Goal: Task Accomplishment & Management: Complete application form

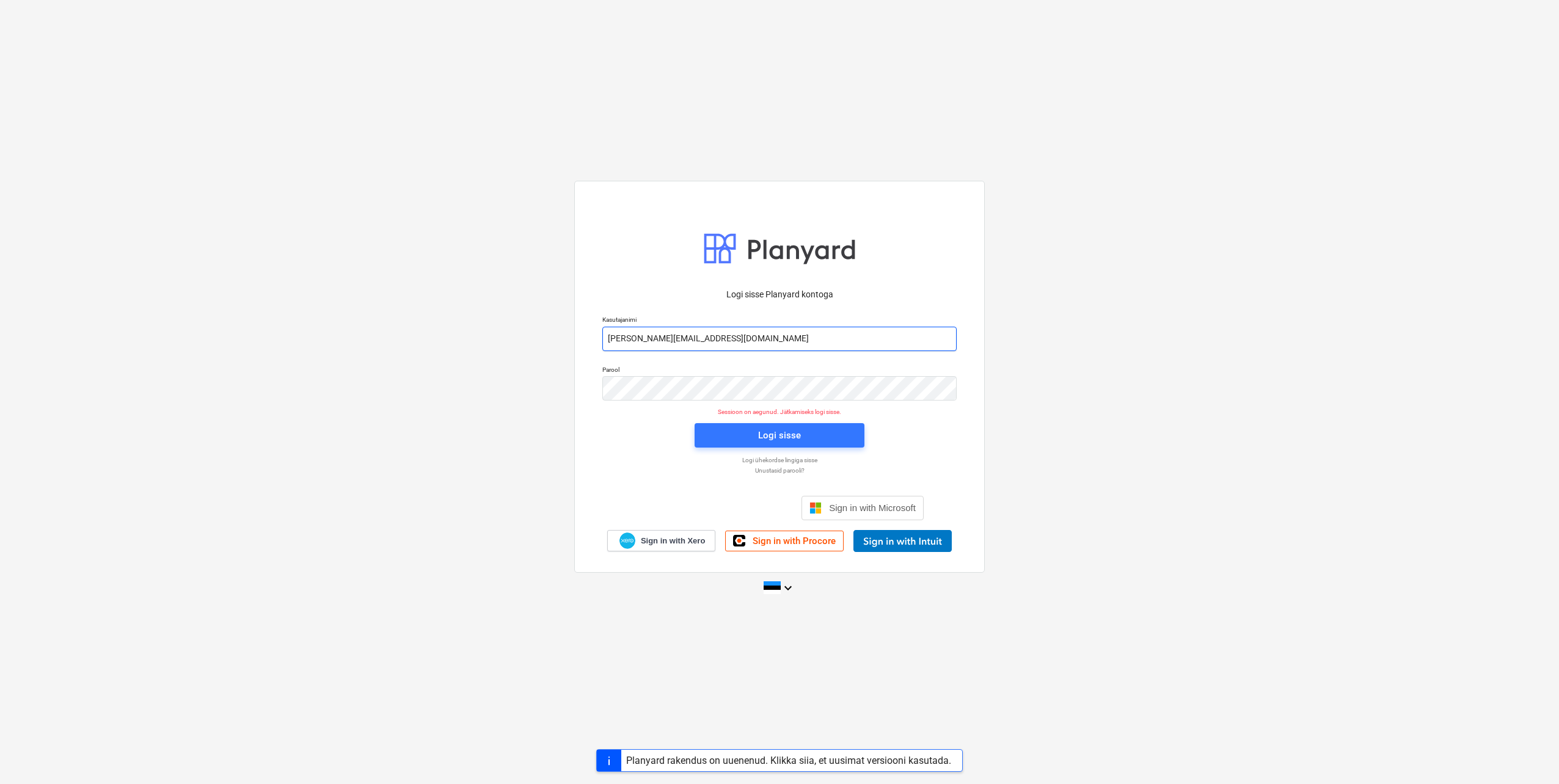
click at [656, 342] on input "[PERSON_NAME][EMAIL_ADDRESS][DOMAIN_NAME]" at bounding box center [780, 339] width 355 height 25
type input "[EMAIL_ADDRESS][DOMAIN_NAME]"
click at [597, 384] on div "Parool" at bounding box center [780, 383] width 369 height 49
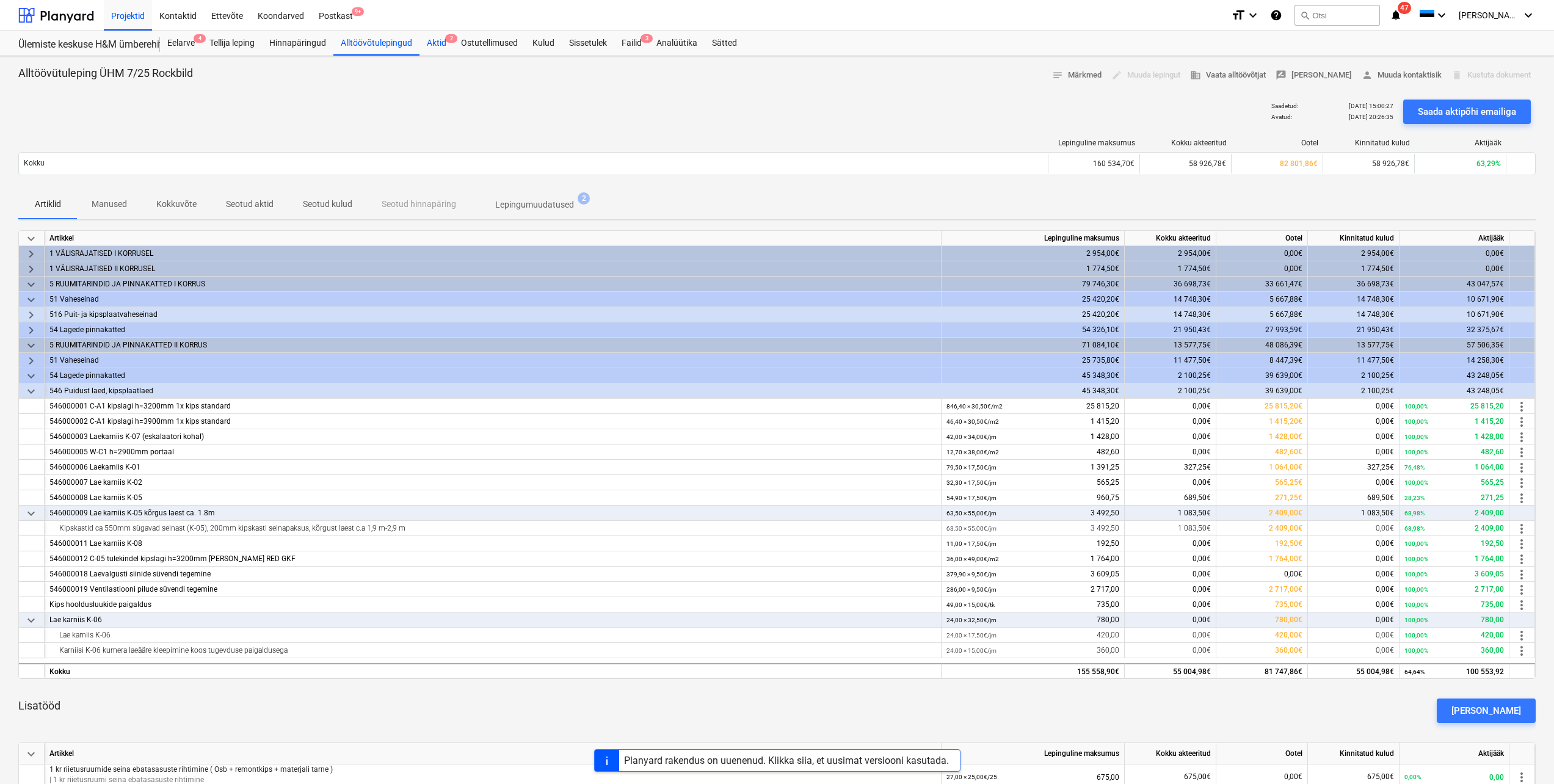
click at [436, 40] on div "Aktid 2" at bounding box center [436, 44] width 34 height 25
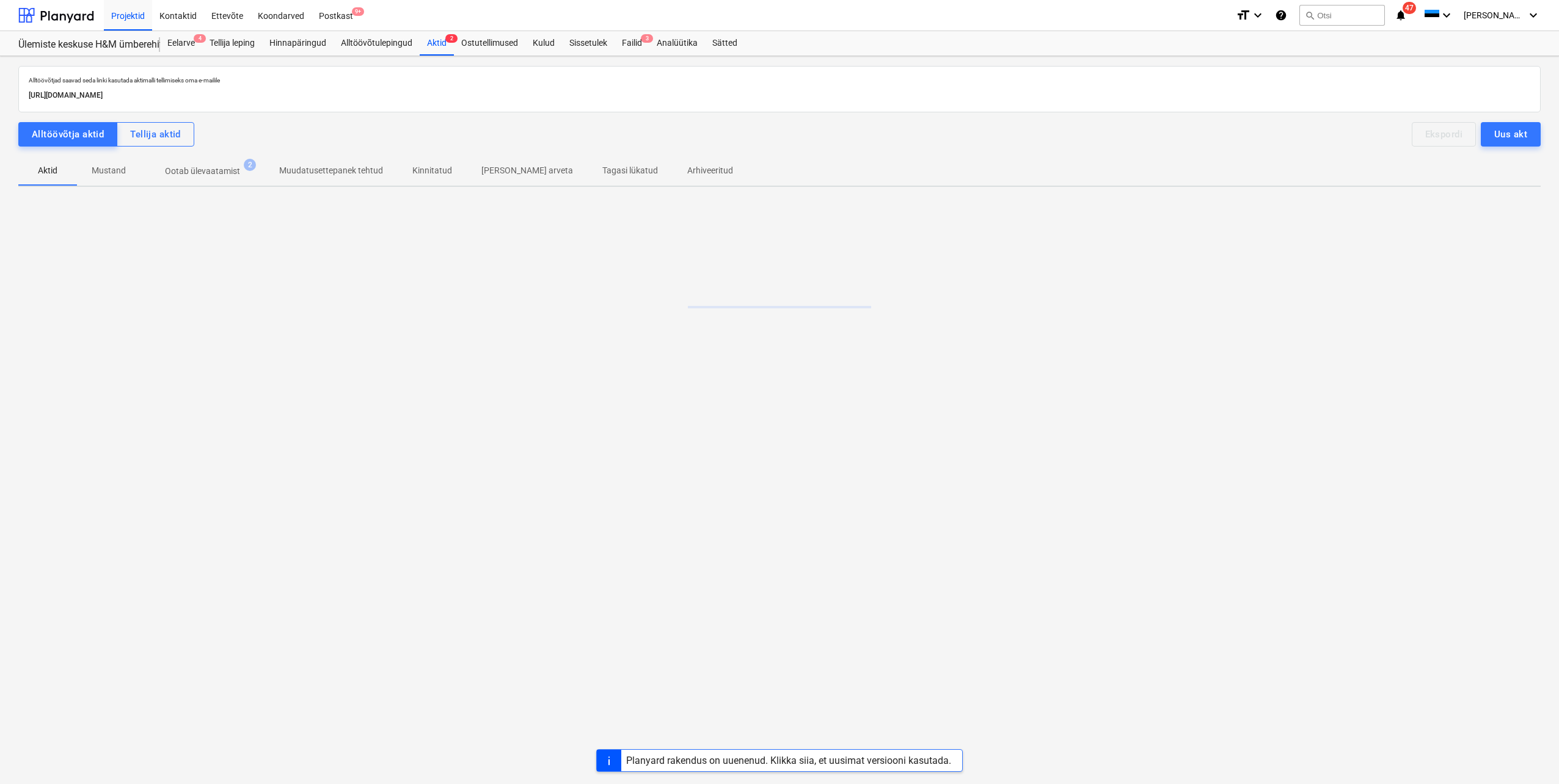
click at [216, 178] on p "Ootab ülevaatamist" at bounding box center [202, 170] width 75 height 12
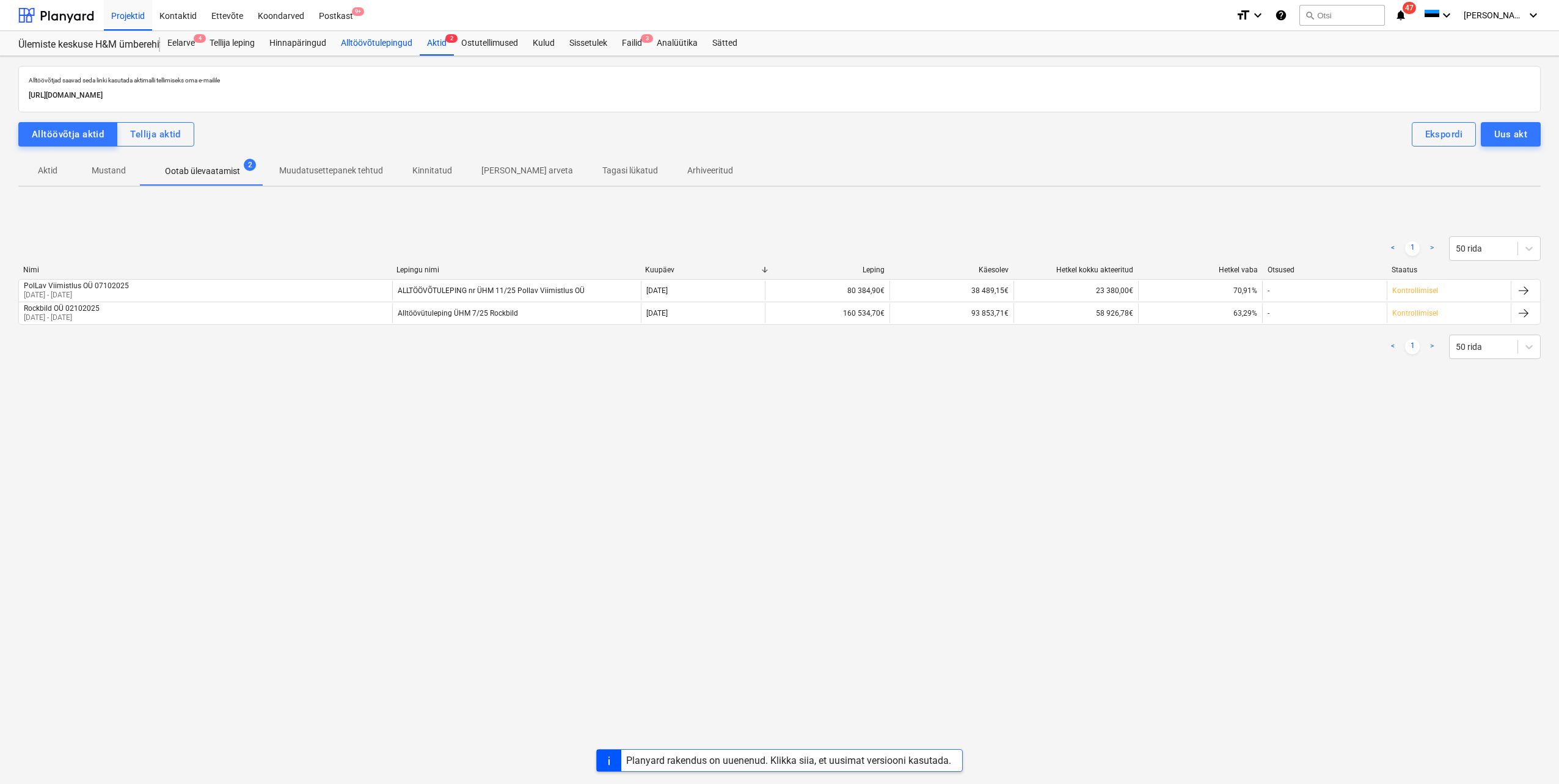
click at [381, 38] on div "Alltöövõtulepingud" at bounding box center [376, 44] width 87 height 25
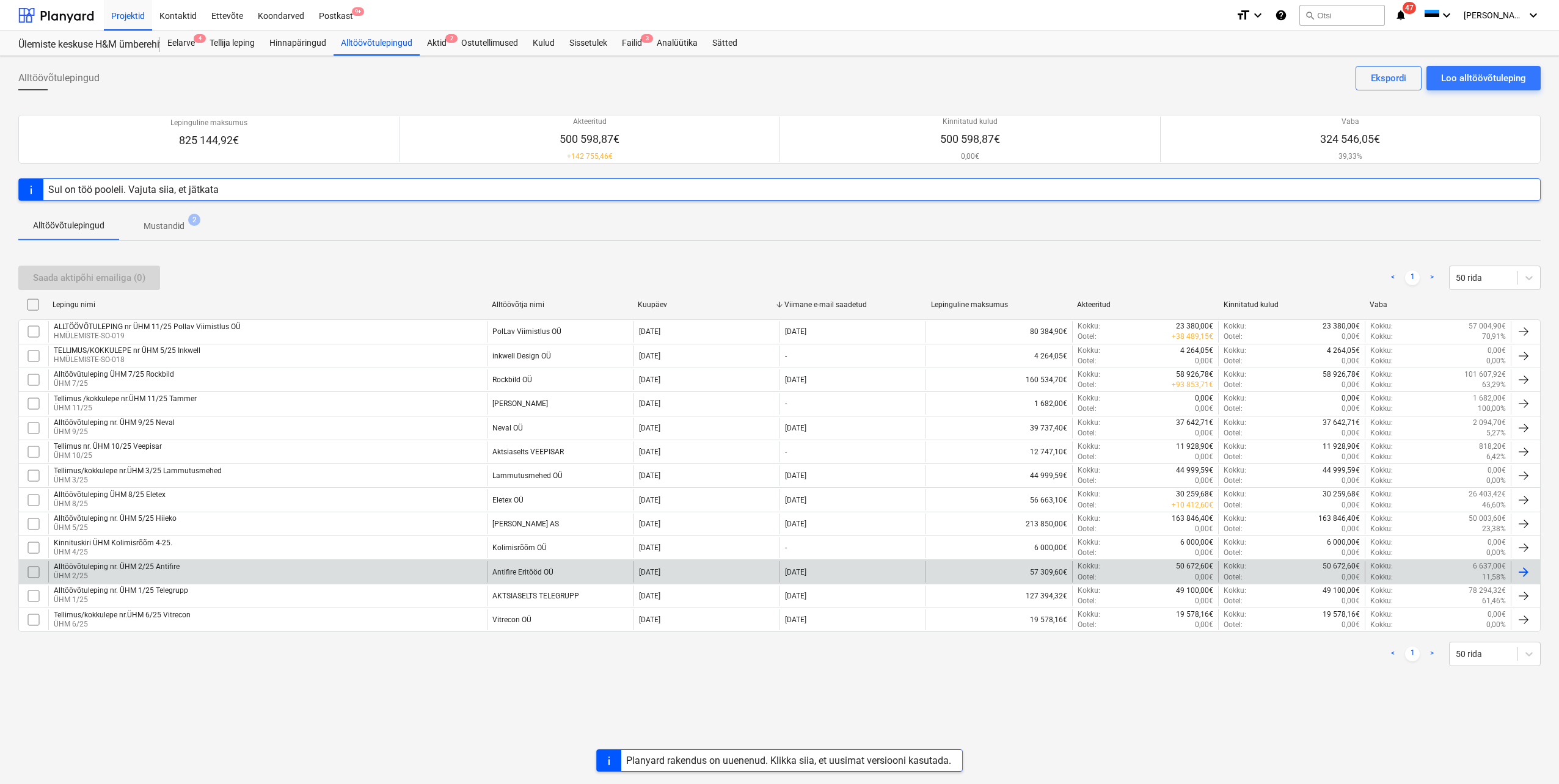
click at [124, 564] on div "Alltöövõtuleping nr. ÜHM 2/25 Antifire" at bounding box center [117, 566] width 125 height 9
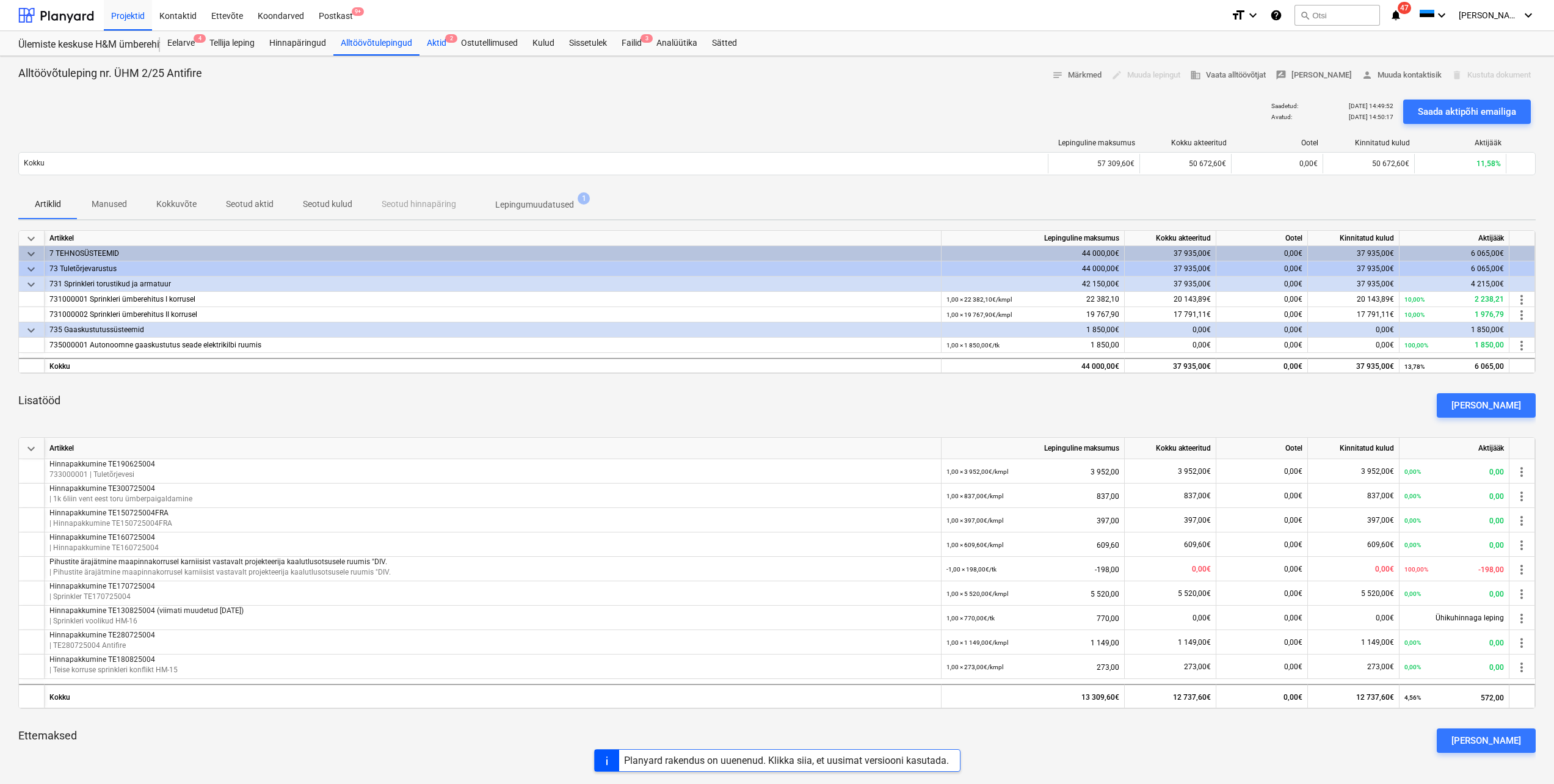
click at [441, 43] on div "Aktid 2" at bounding box center [436, 44] width 34 height 25
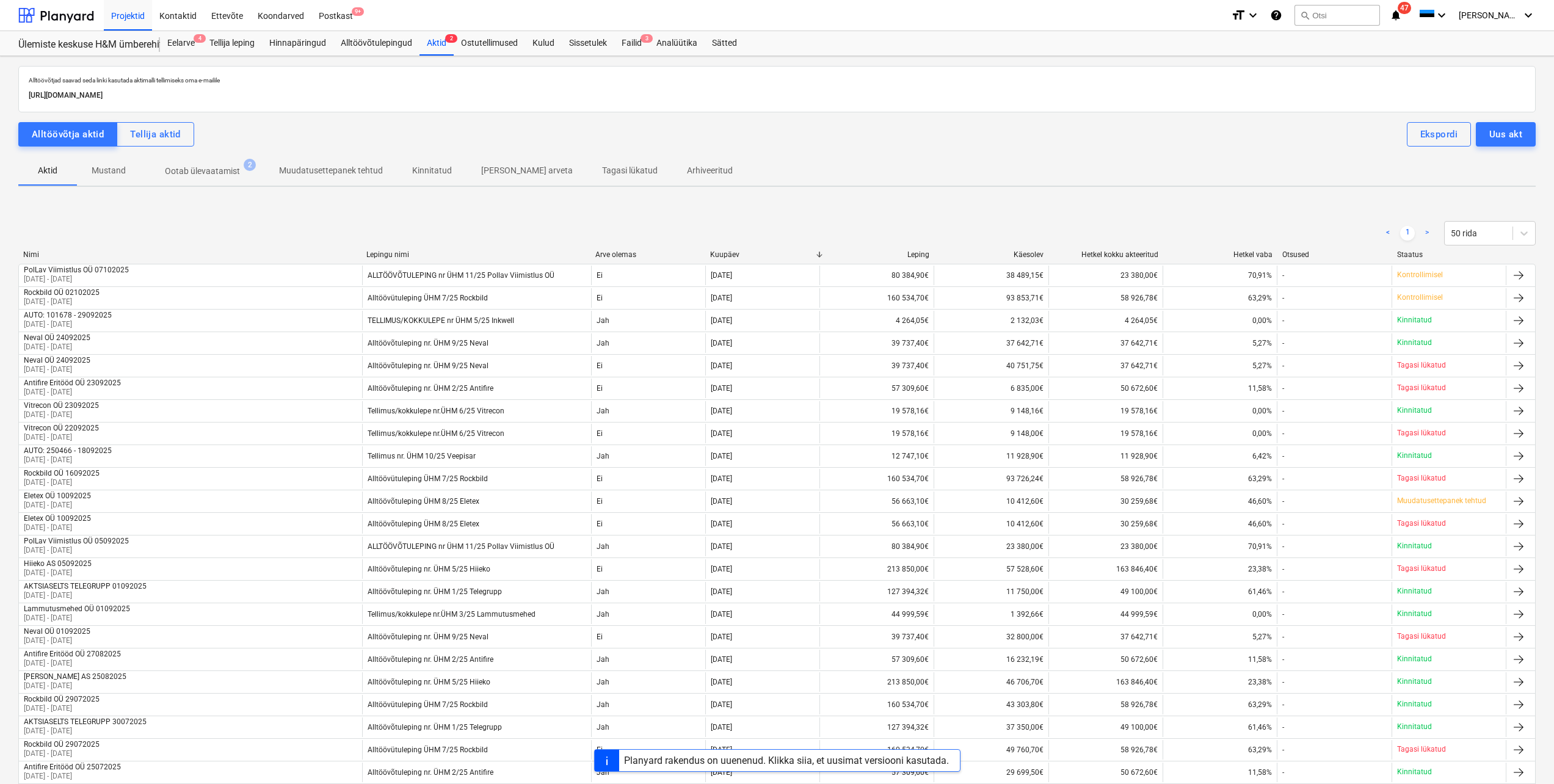
click at [213, 171] on p "Ootab ülevaatamist" at bounding box center [201, 170] width 75 height 12
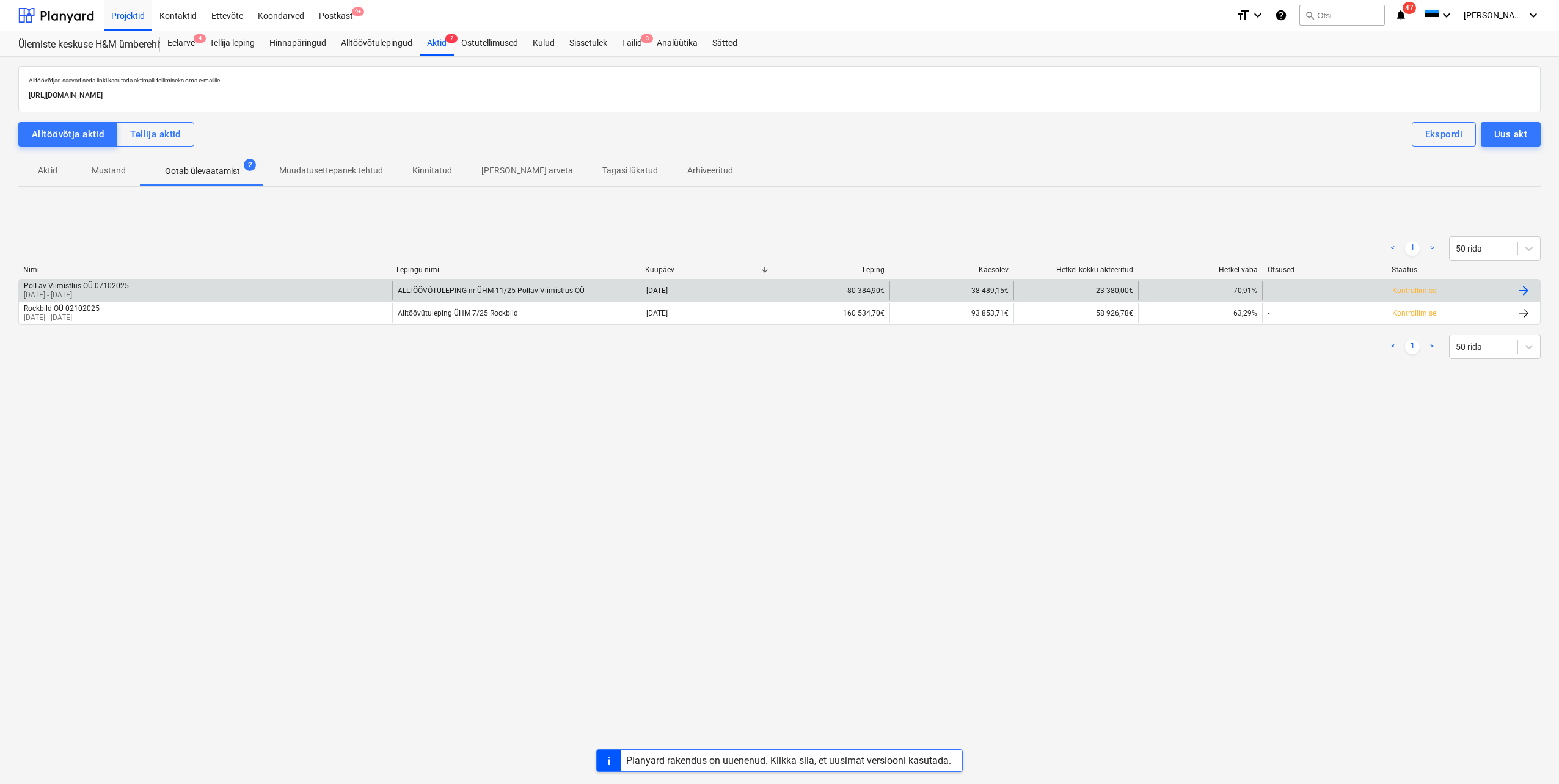
click at [124, 290] on p "[DATE] - [DATE]" at bounding box center [76, 295] width 106 height 10
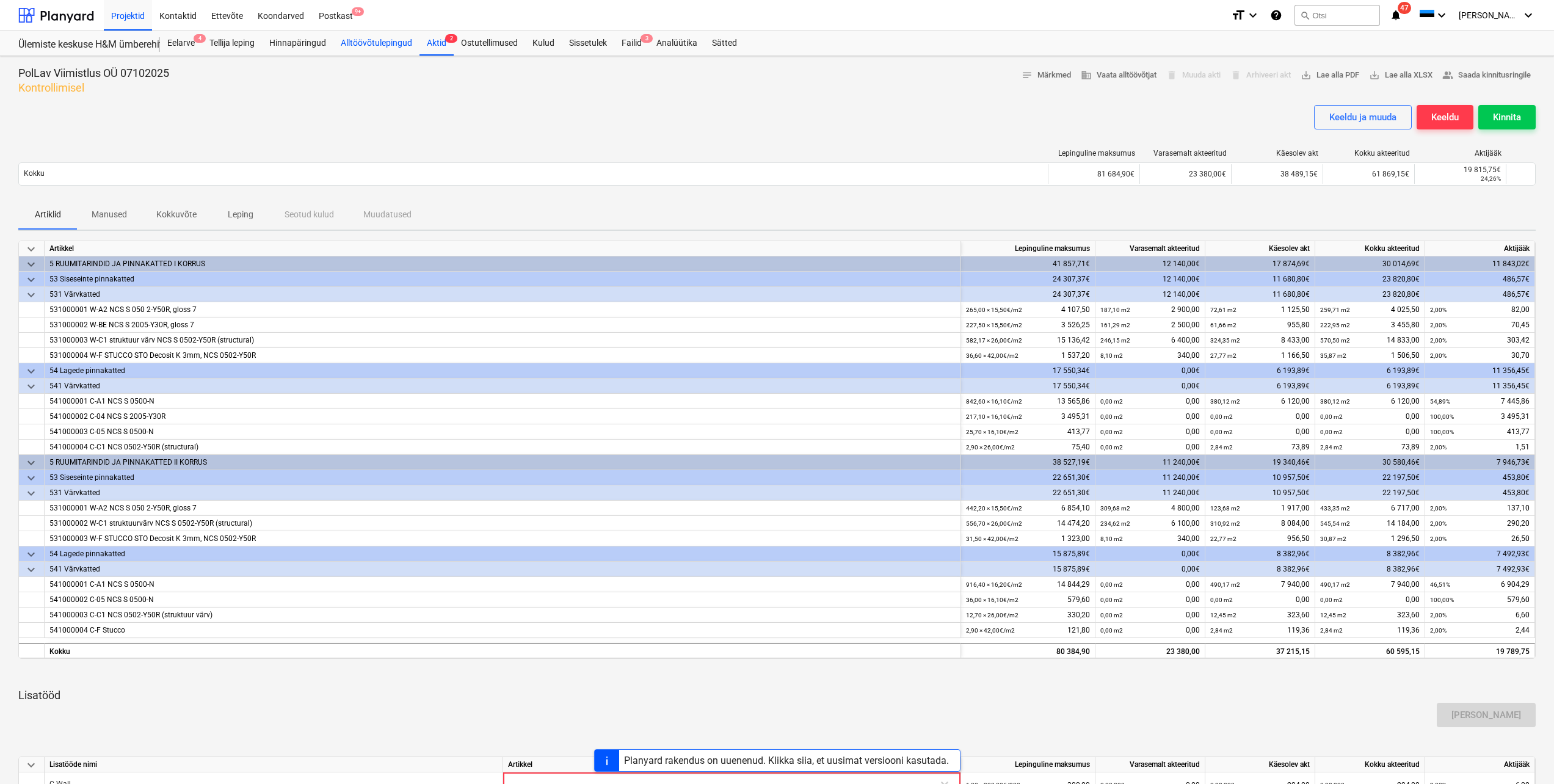
click at [378, 44] on div "Alltöövõtulepingud" at bounding box center [376, 44] width 86 height 25
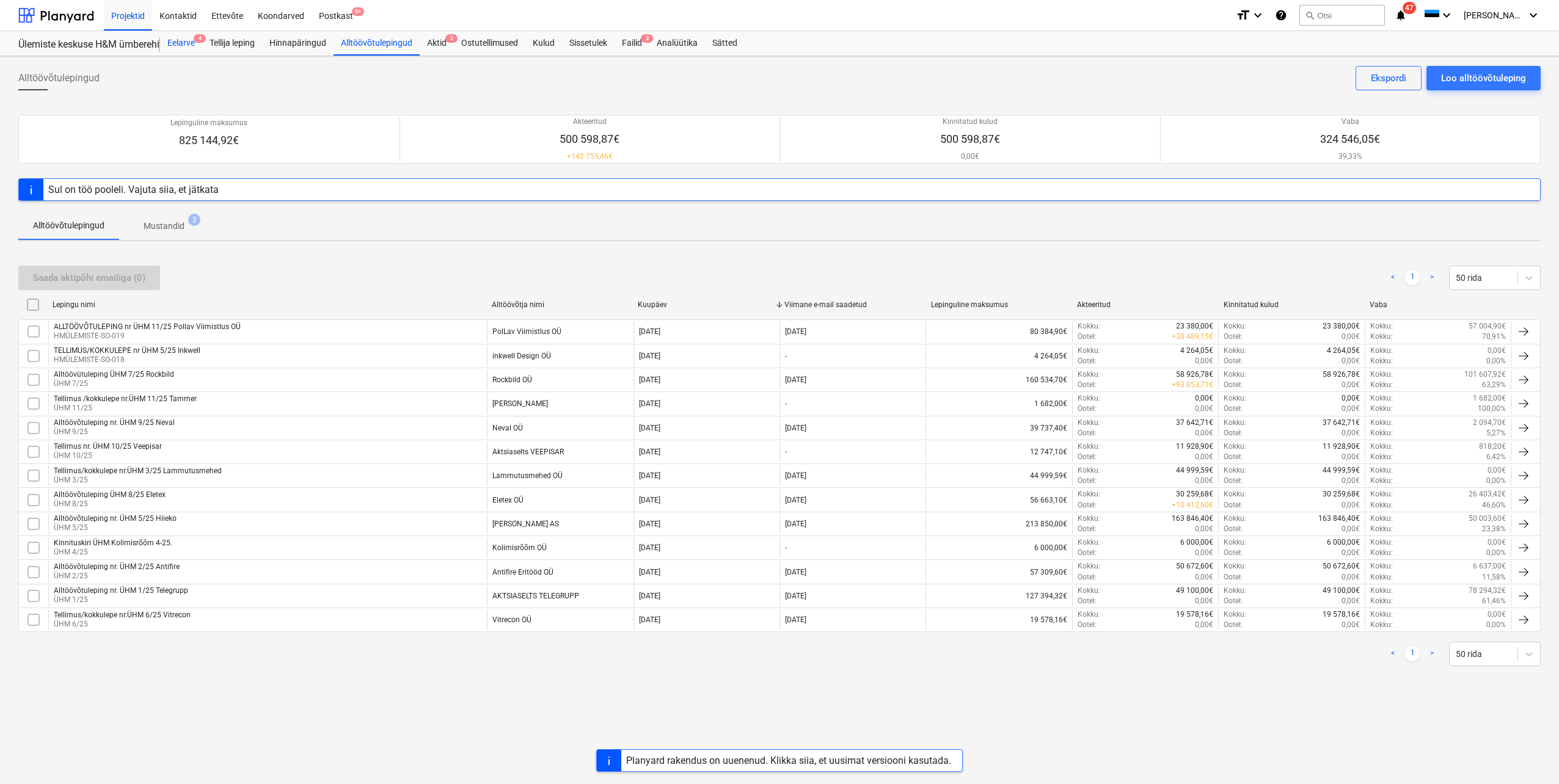
click at [189, 40] on div "Eelarve 4" at bounding box center [181, 44] width 42 height 25
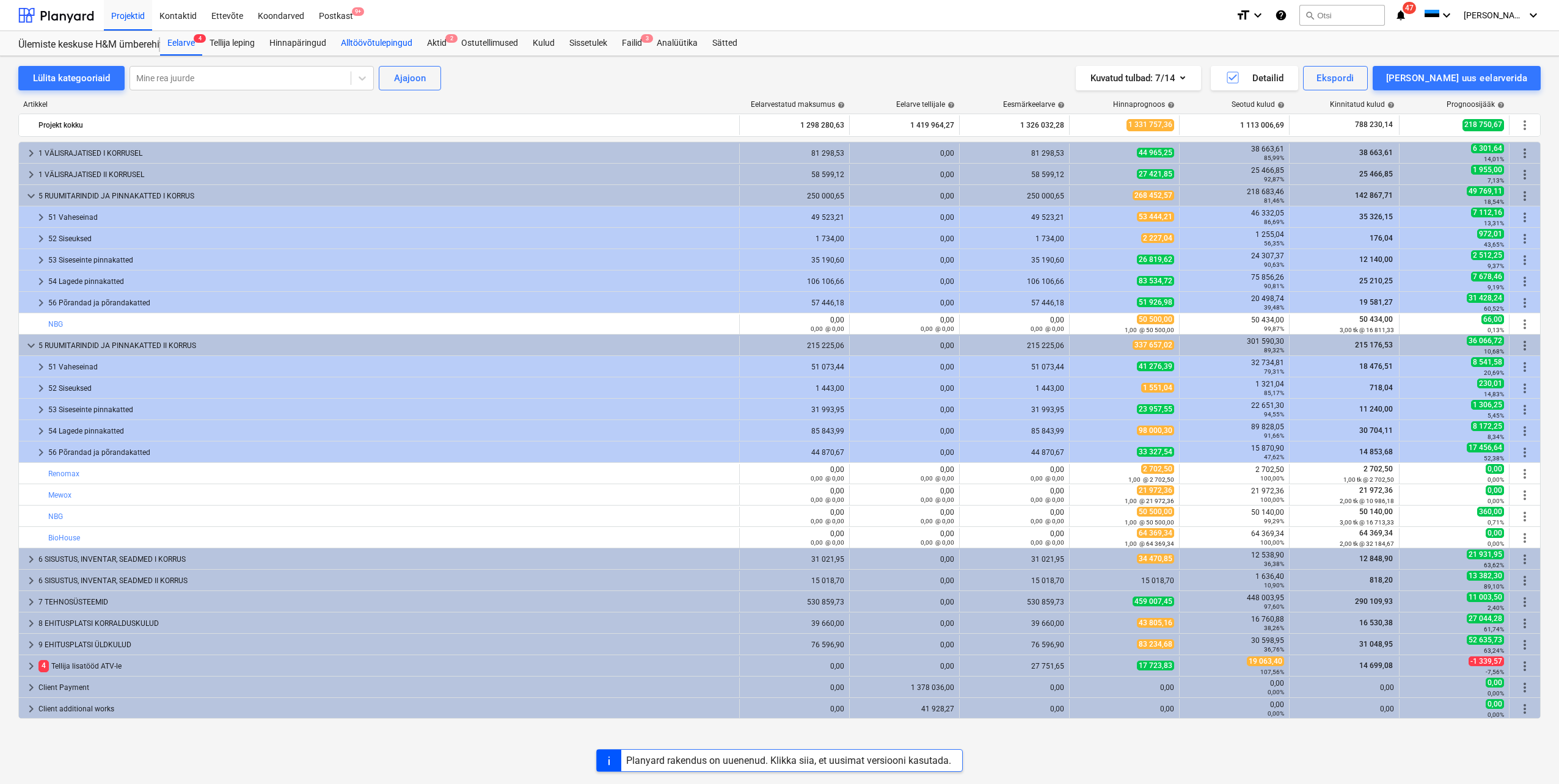
click at [392, 46] on div "Alltöövõtulepingud" at bounding box center [376, 44] width 87 height 25
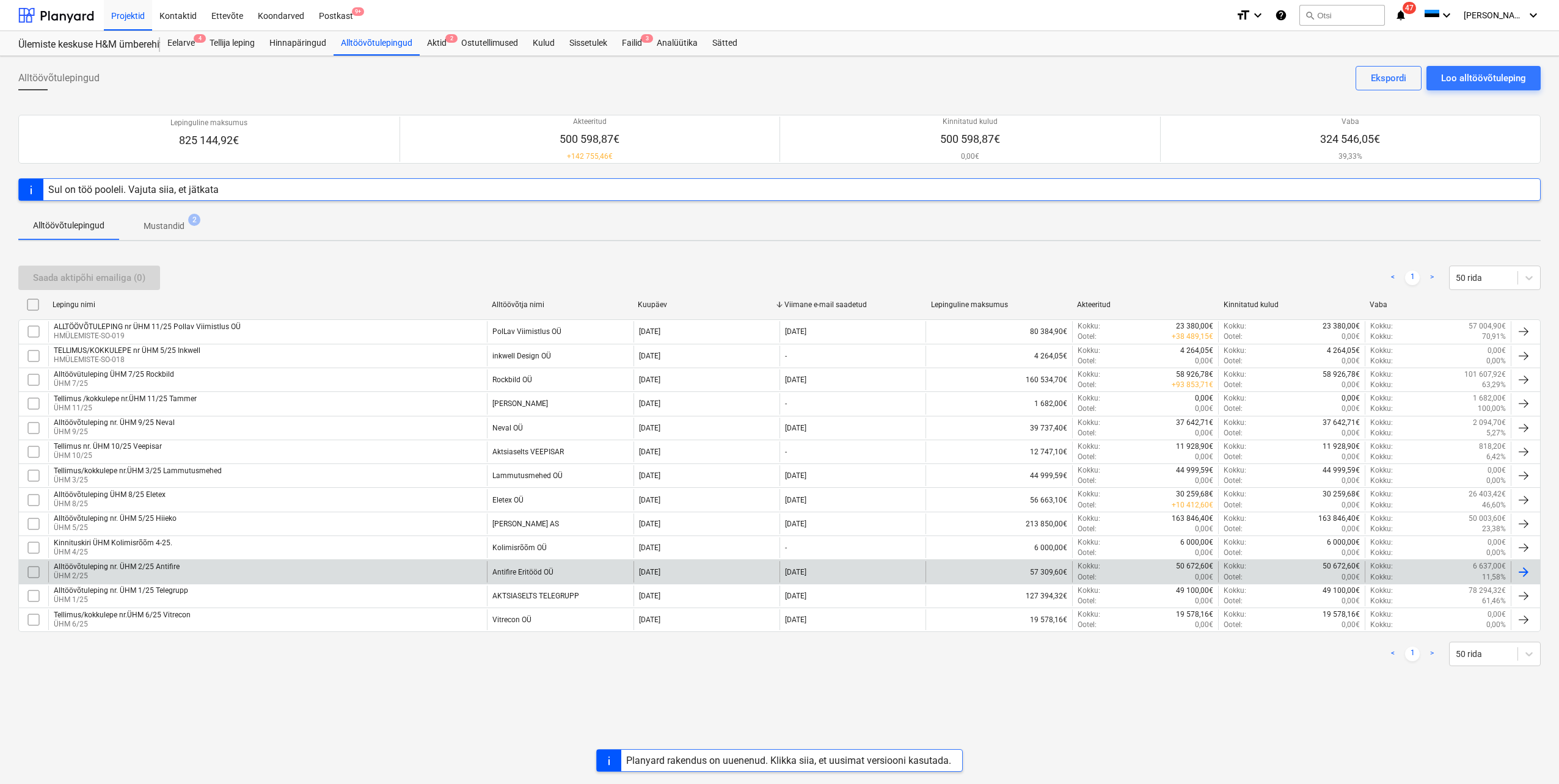
click at [168, 567] on div "Alltöövõtuleping nr. ÜHM 2/25 Antifire" at bounding box center [117, 566] width 125 height 9
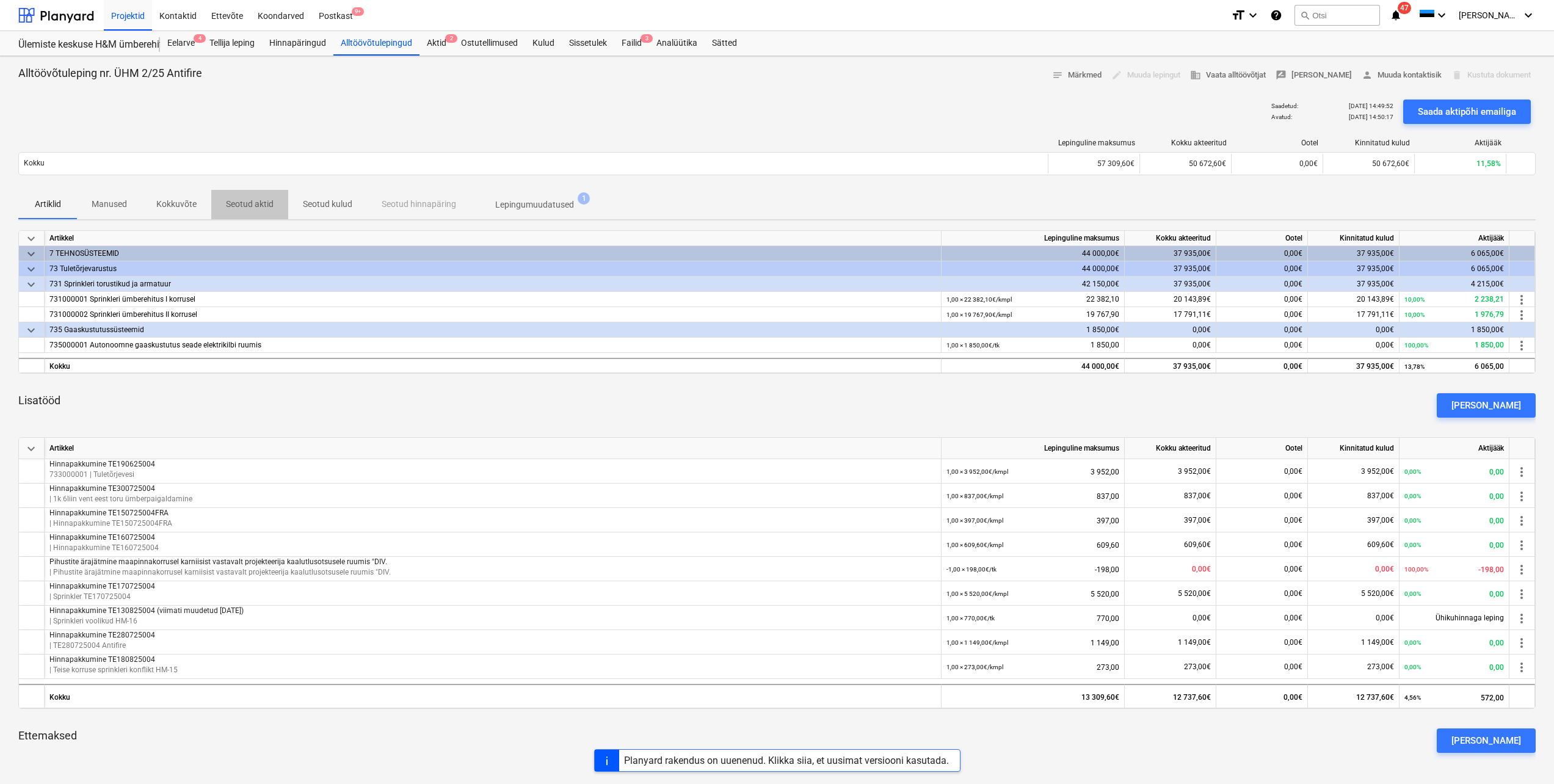
click at [250, 207] on p "Seotud aktid" at bounding box center [250, 203] width 48 height 12
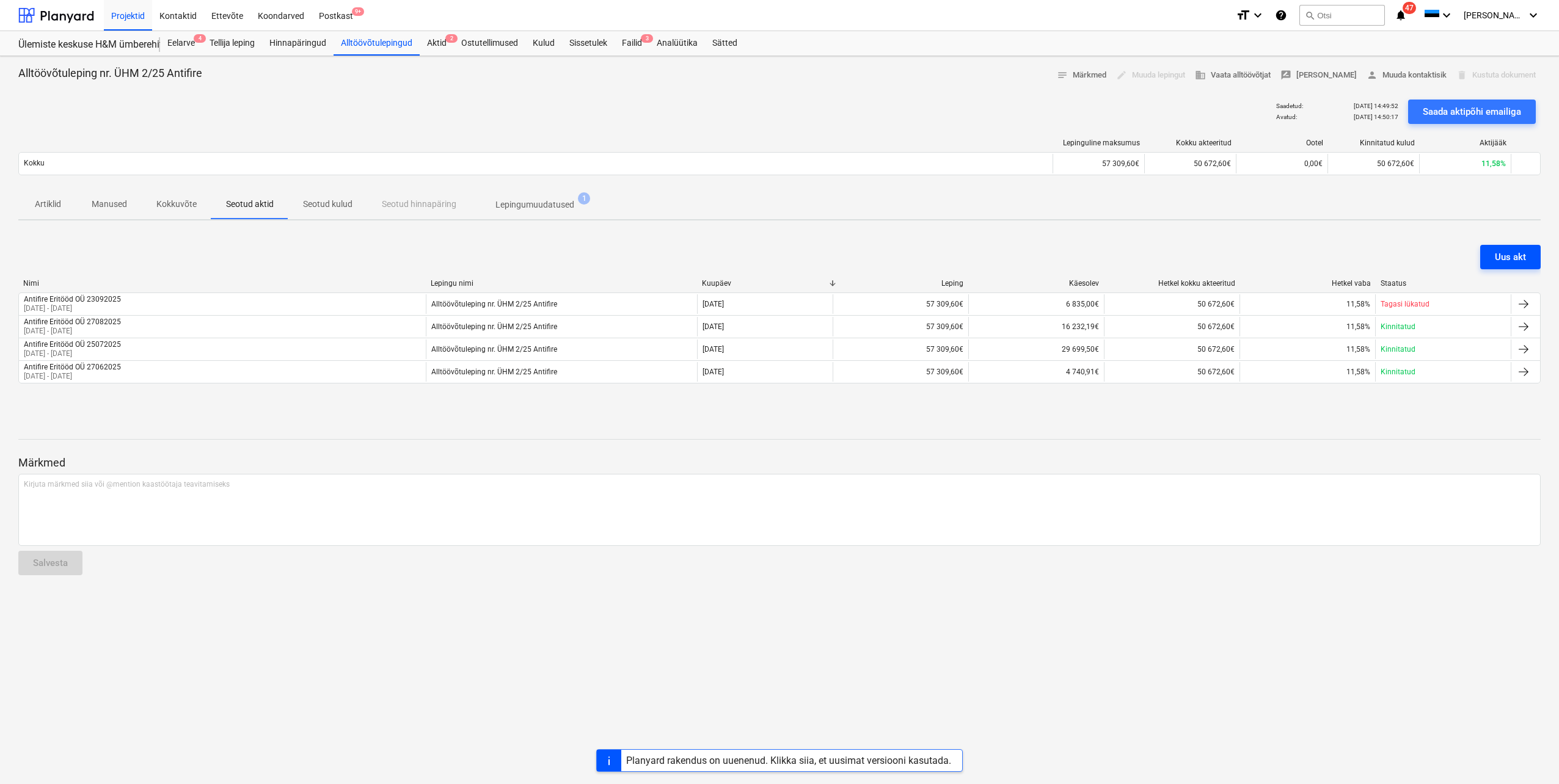
click at [1491, 256] on button "Uus akt" at bounding box center [1511, 258] width 61 height 25
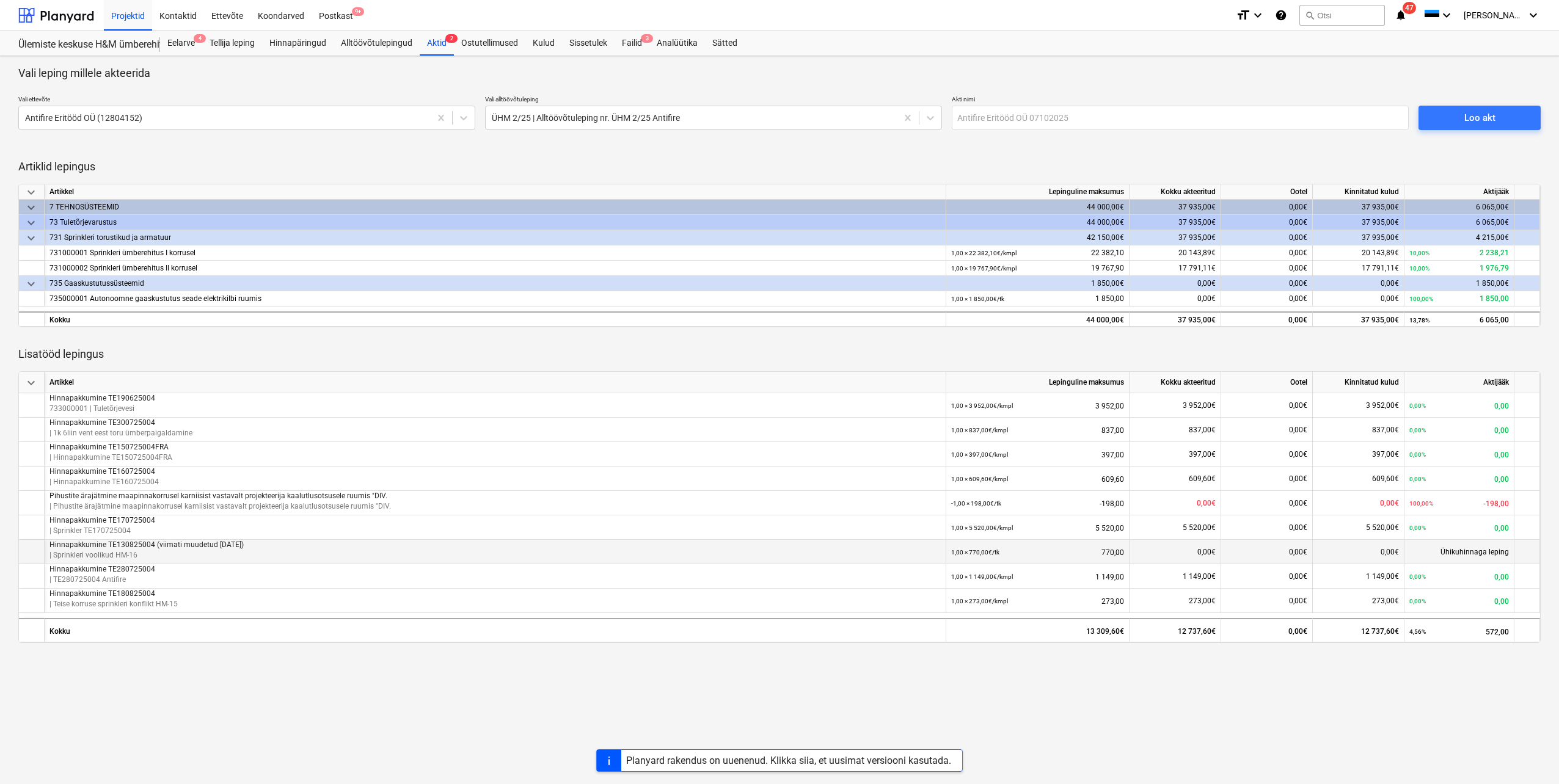
click at [1433, 554] on div "Ühikuhinnaga leping" at bounding box center [1459, 552] width 110 height 25
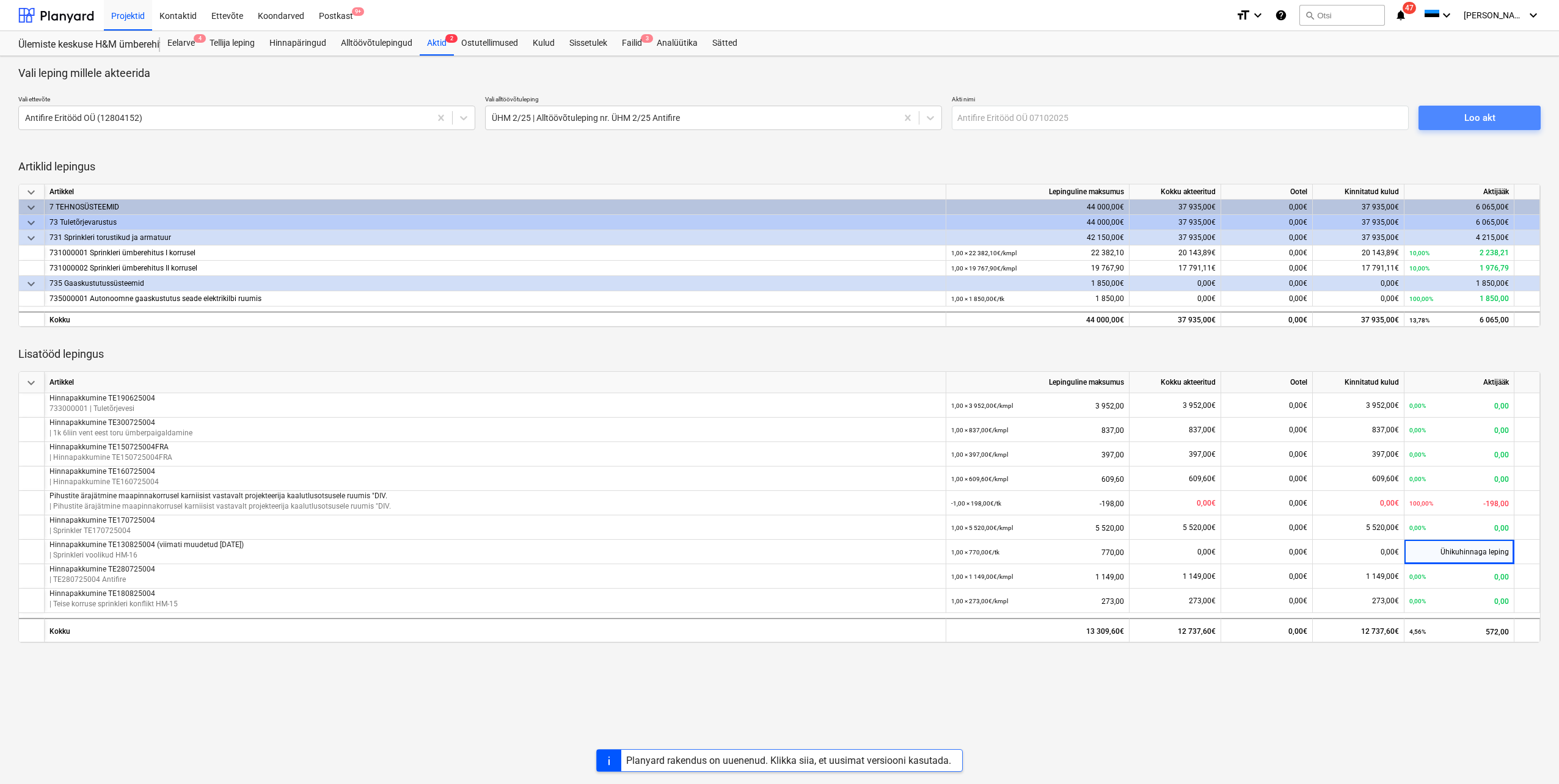
click at [1453, 122] on span "Loo akt" at bounding box center [1479, 118] width 93 height 16
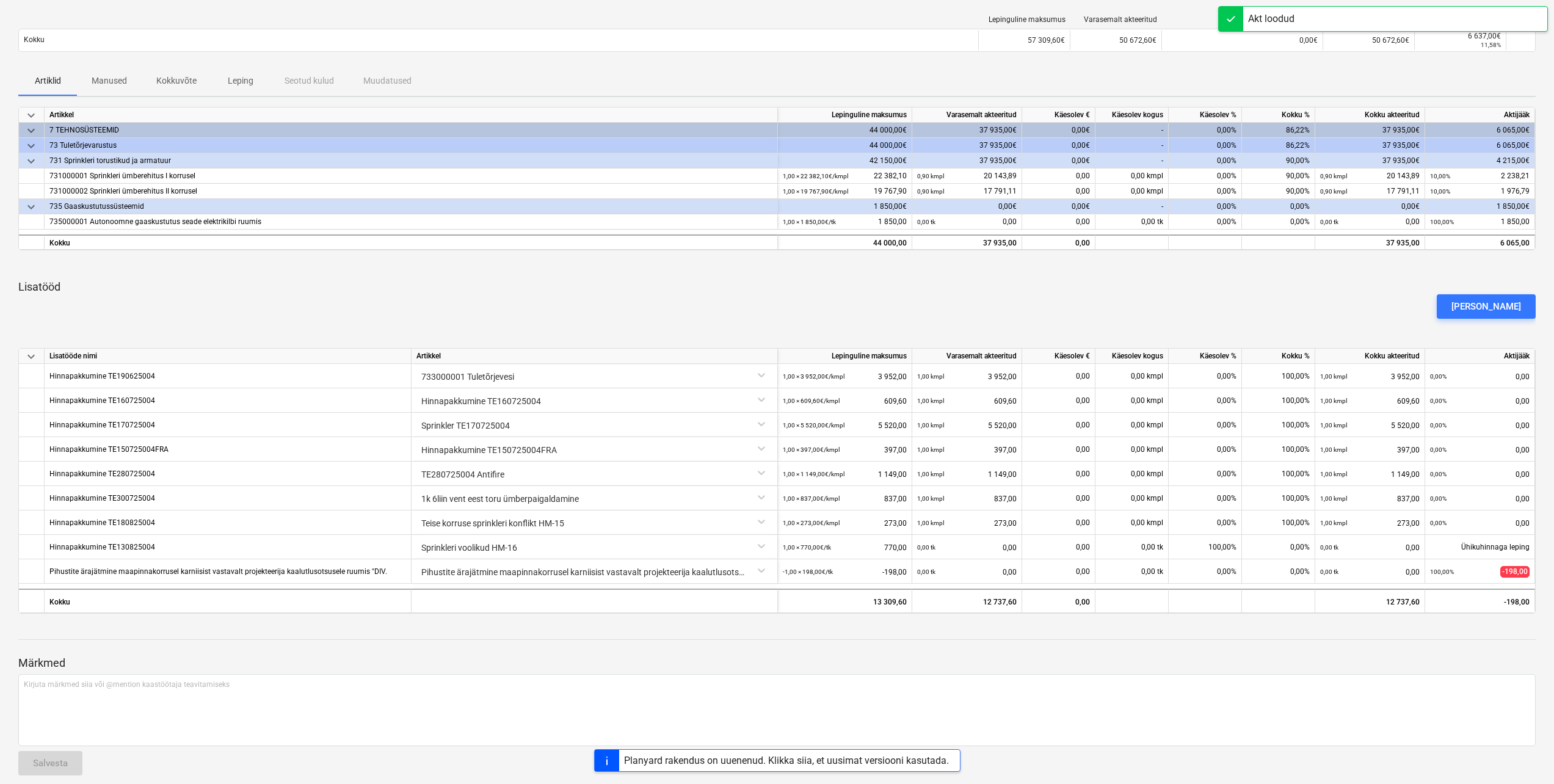
scroll to position [144, 0]
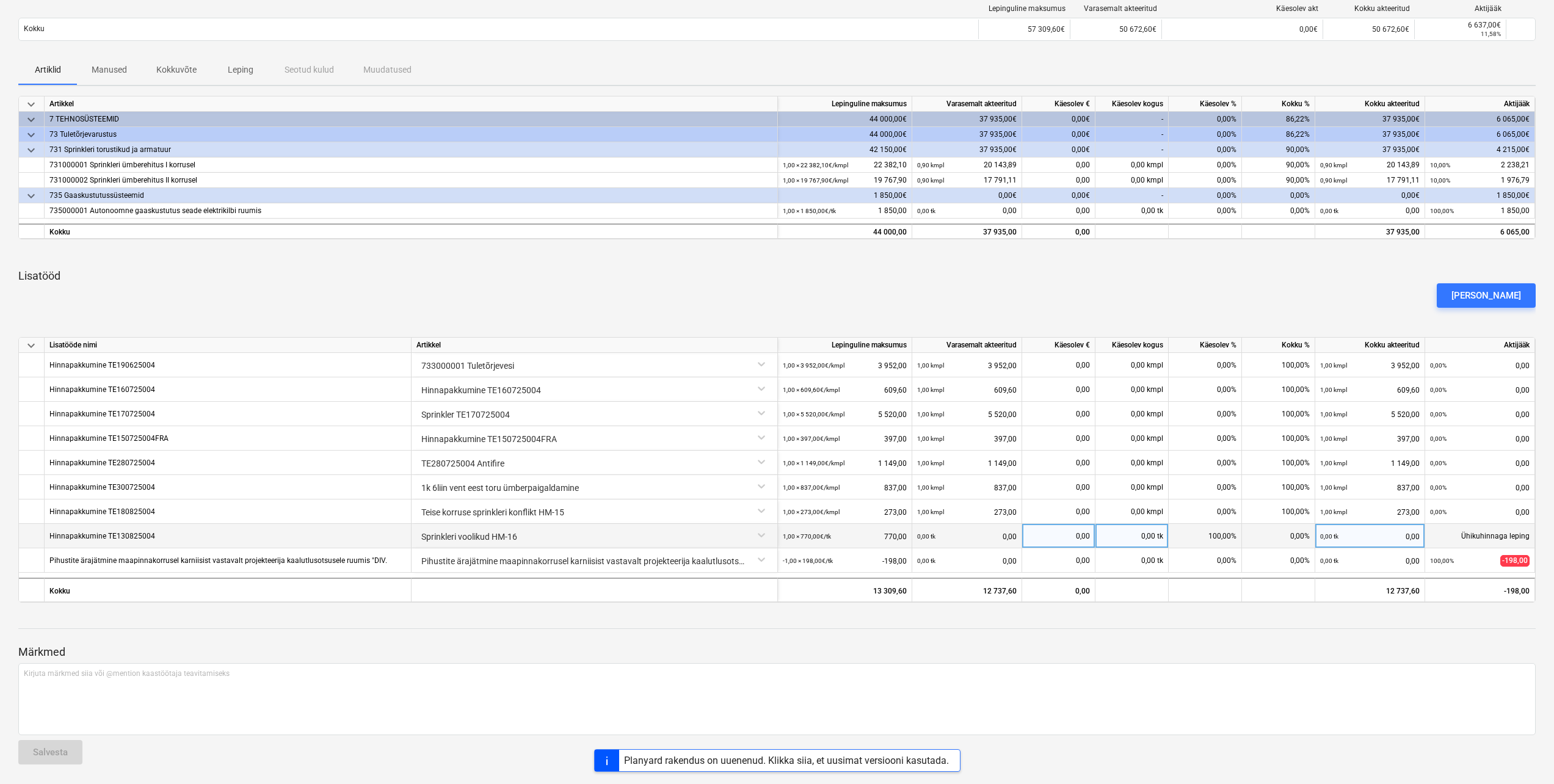
click at [959, 534] on div "0,00 tk 0,00" at bounding box center [967, 536] width 100 height 25
click at [966, 535] on div "0,00 tk 0,00" at bounding box center [967, 536] width 100 height 25
click at [984, 535] on div "0,00 tk 0,00" at bounding box center [967, 536] width 100 height 25
click at [1062, 533] on div "0,00" at bounding box center [1059, 536] width 63 height 25
click at [1342, 534] on div "0,00 tk 0,00" at bounding box center [1370, 536] width 100 height 25
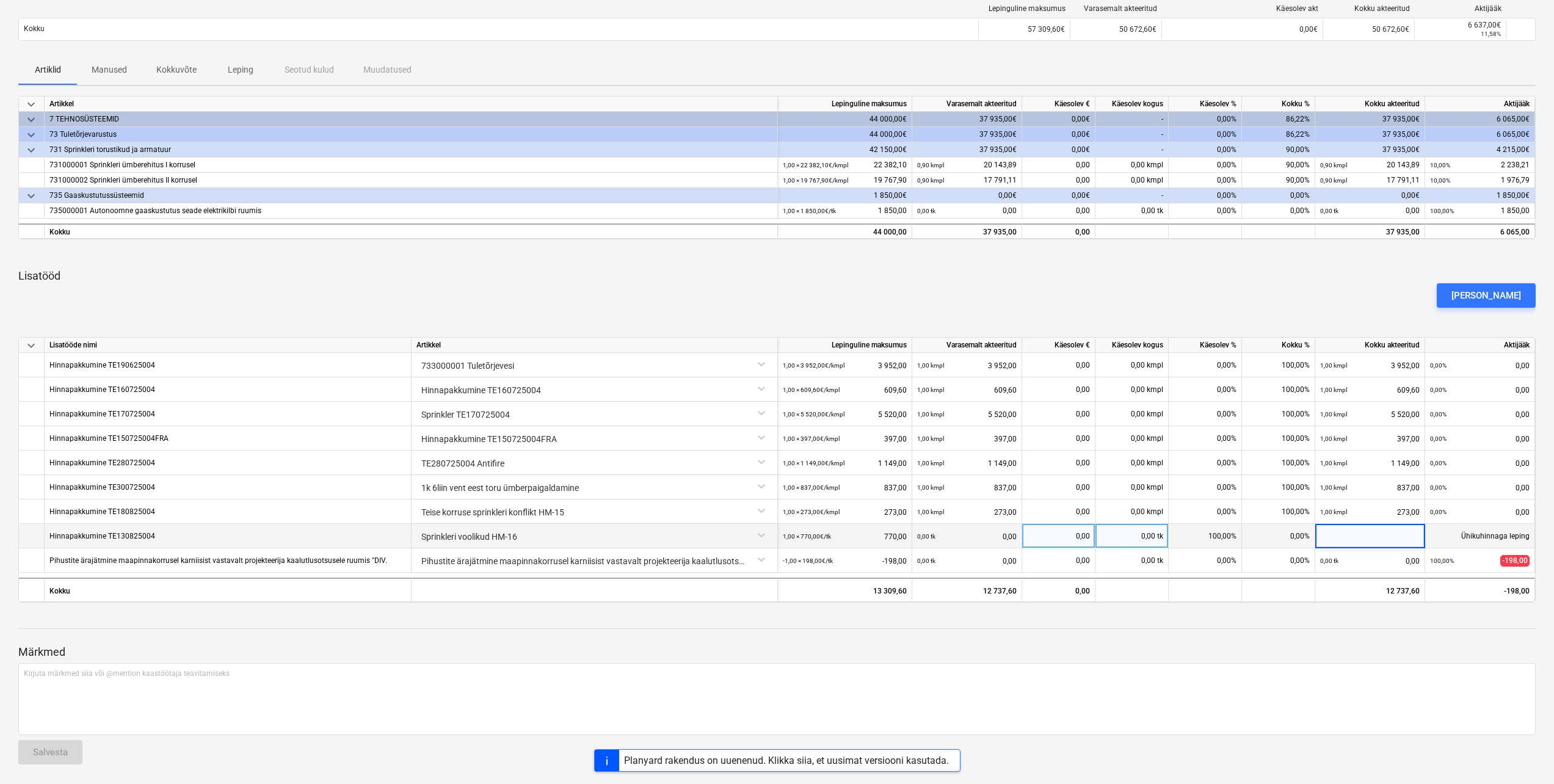
type input "1"
click at [1306, 633] on div "Märkmed Kirjuta märkmed siia või @mention kaastöötaja teavitamiseks ﻿ Salvesta" at bounding box center [777, 693] width 1518 height 162
click at [1259, 535] on div "0,13%" at bounding box center [1278, 536] width 73 height 25
drag, startPoint x: 1308, startPoint y: 537, endPoint x: 1285, endPoint y: 537, distance: 23.0
click at [1285, 537] on div "0,13%" at bounding box center [1278, 536] width 73 height 25
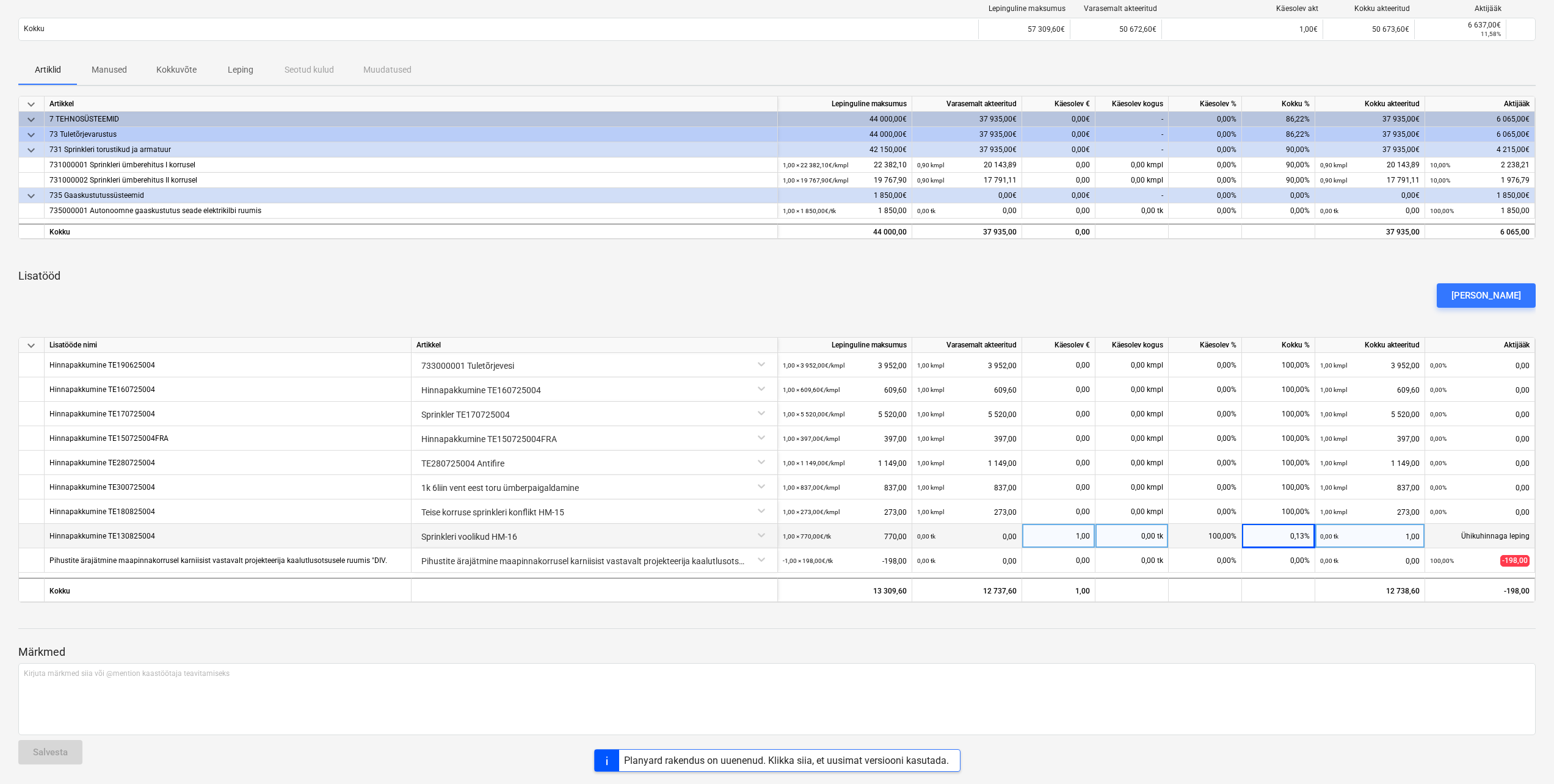
click at [1158, 536] on div "0,00 tk" at bounding box center [1132, 536] width 73 height 25
type input "1"
click at [1305, 636] on div at bounding box center [777, 640] width 1518 height 10
click at [1232, 638] on div at bounding box center [777, 640] width 1518 height 10
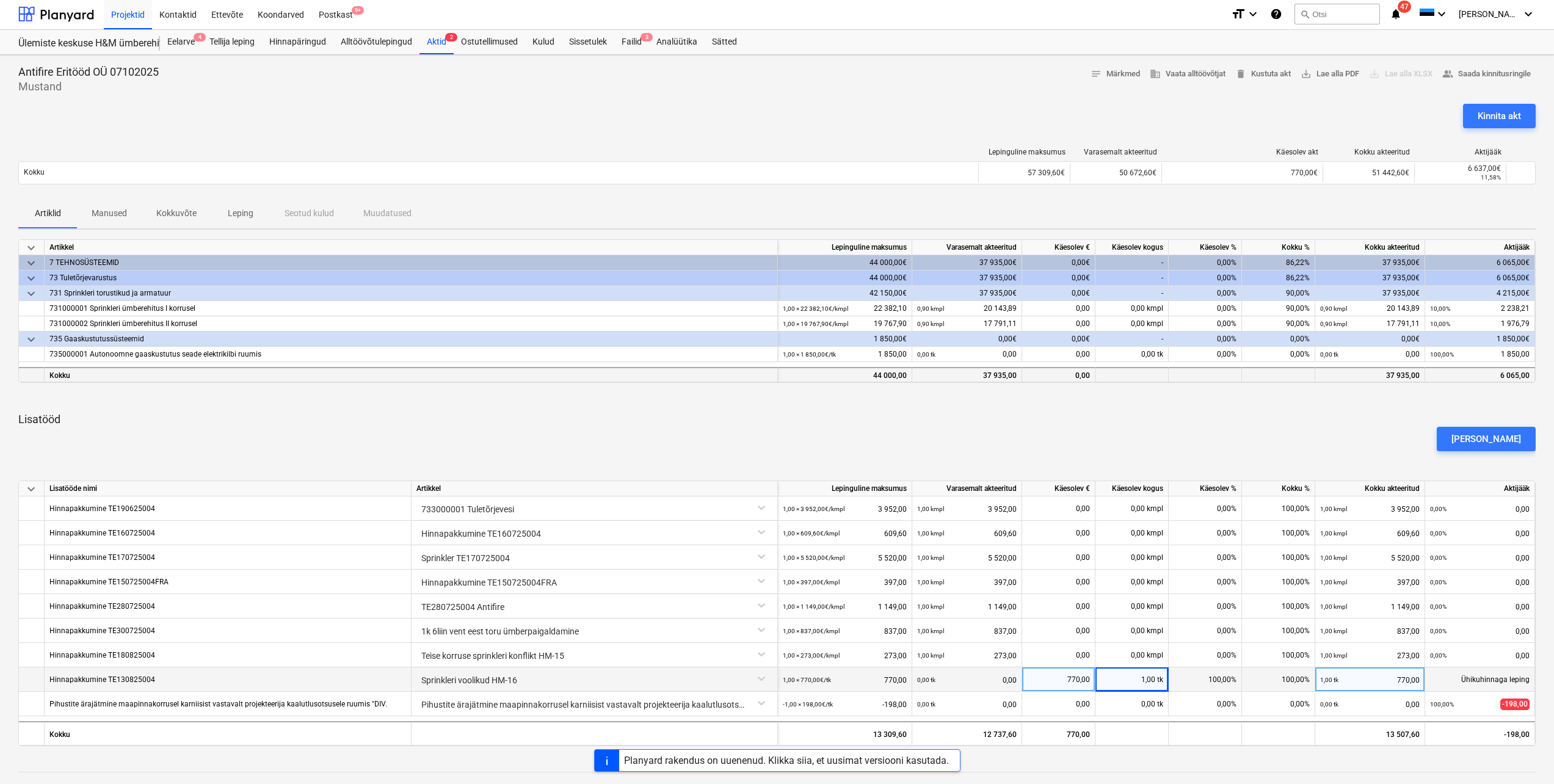
scroll to position [0, 0]
click at [1387, 340] on div "0,00€" at bounding box center [1371, 340] width 110 height 15
click at [1123, 341] on div "-" at bounding box center [1132, 340] width 73 height 15
click at [1218, 339] on div "0,00%" at bounding box center [1205, 340] width 73 height 15
drag, startPoint x: 1236, startPoint y: 337, endPoint x: 1210, endPoint y: 339, distance: 26.1
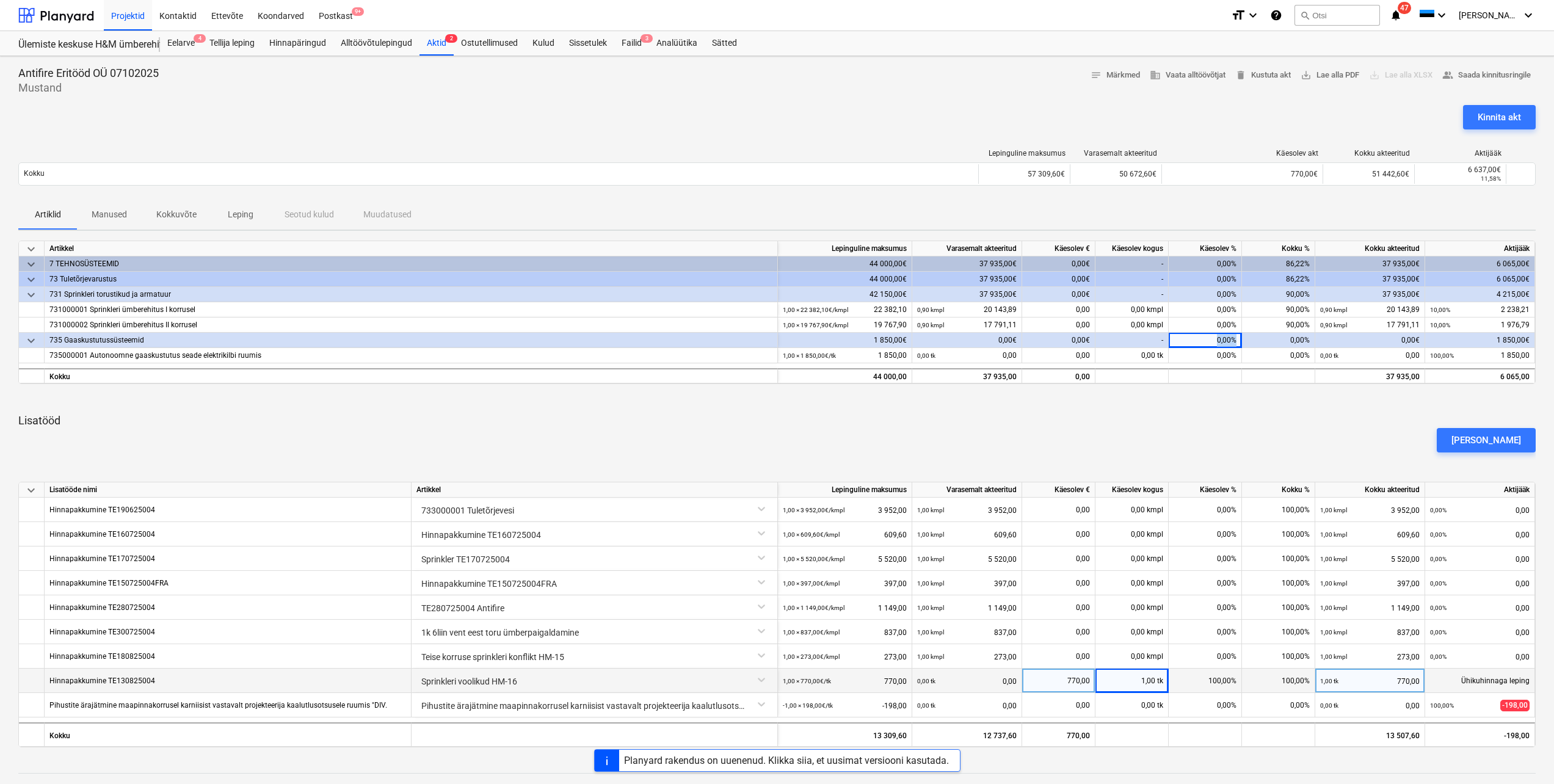
click at [1210, 339] on div "0,00%" at bounding box center [1205, 340] width 73 height 15
drag, startPoint x: 1210, startPoint y: 339, endPoint x: 1142, endPoint y: 343, distance: 68.1
click at [1142, 343] on div "-" at bounding box center [1132, 340] width 73 height 15
click at [1157, 340] on div "-" at bounding box center [1132, 340] width 73 height 15
click at [1351, 334] on div "0,00€" at bounding box center [1371, 340] width 110 height 15
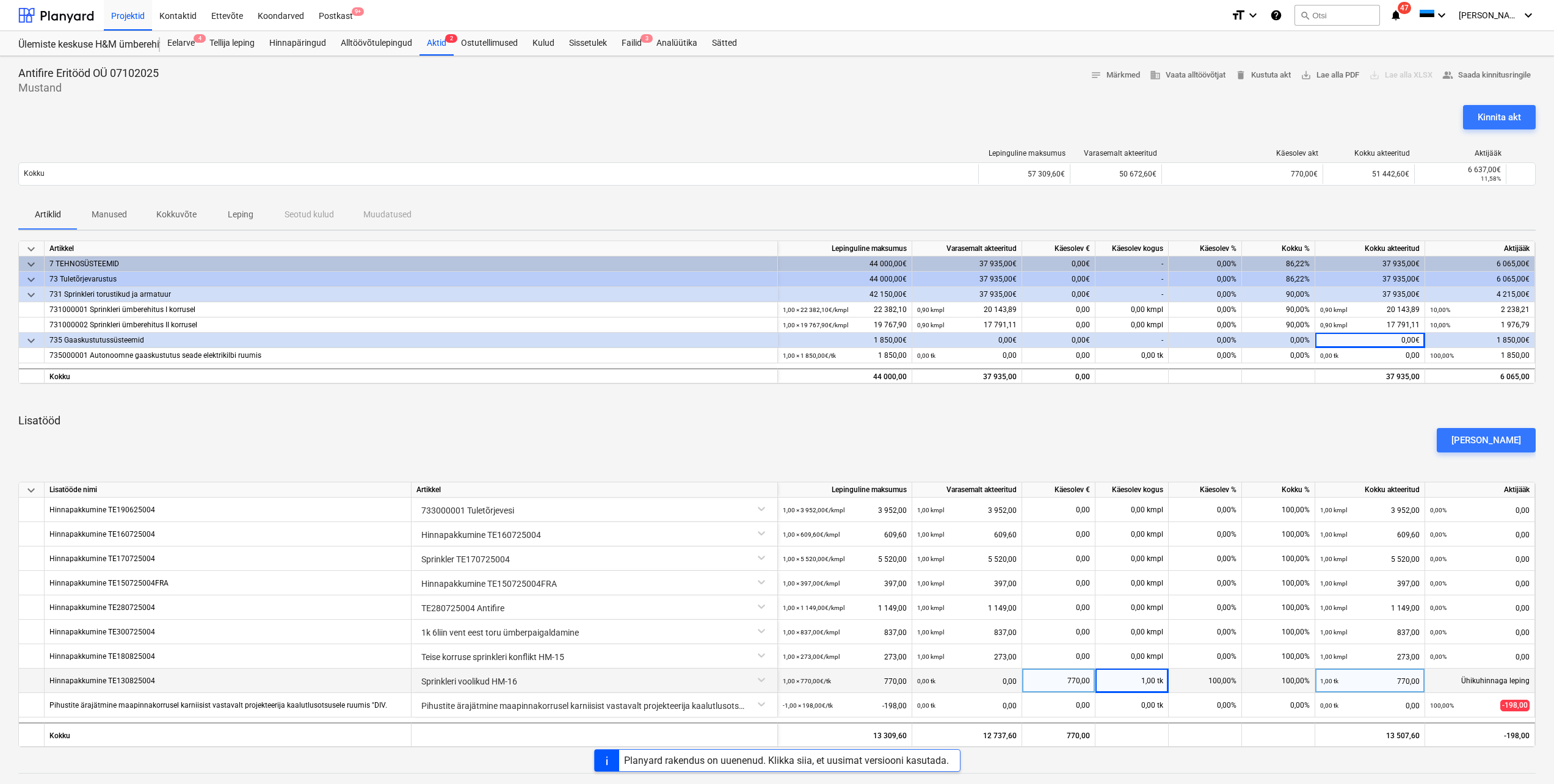
click at [1396, 336] on div "0,00€" at bounding box center [1371, 340] width 110 height 15
click at [1400, 336] on div "0,00€" at bounding box center [1371, 340] width 110 height 15
click at [1408, 336] on div "0,00€" at bounding box center [1371, 340] width 110 height 15
click at [1411, 336] on div "0,00€" at bounding box center [1371, 340] width 110 height 15
click at [1345, 421] on p "Lisatööd" at bounding box center [777, 420] width 1518 height 14
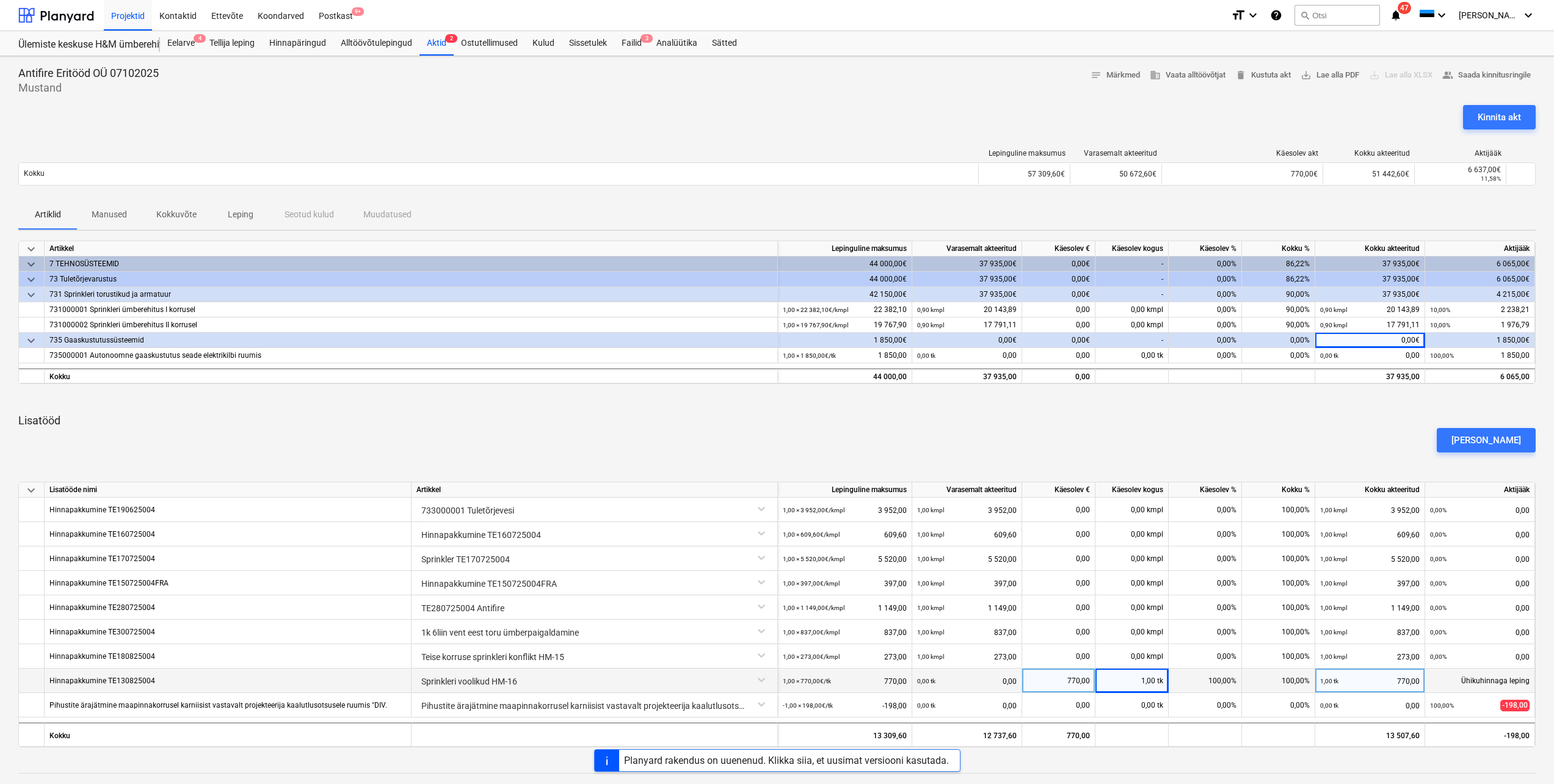
click at [897, 338] on div "1 850,00€" at bounding box center [845, 340] width 134 height 15
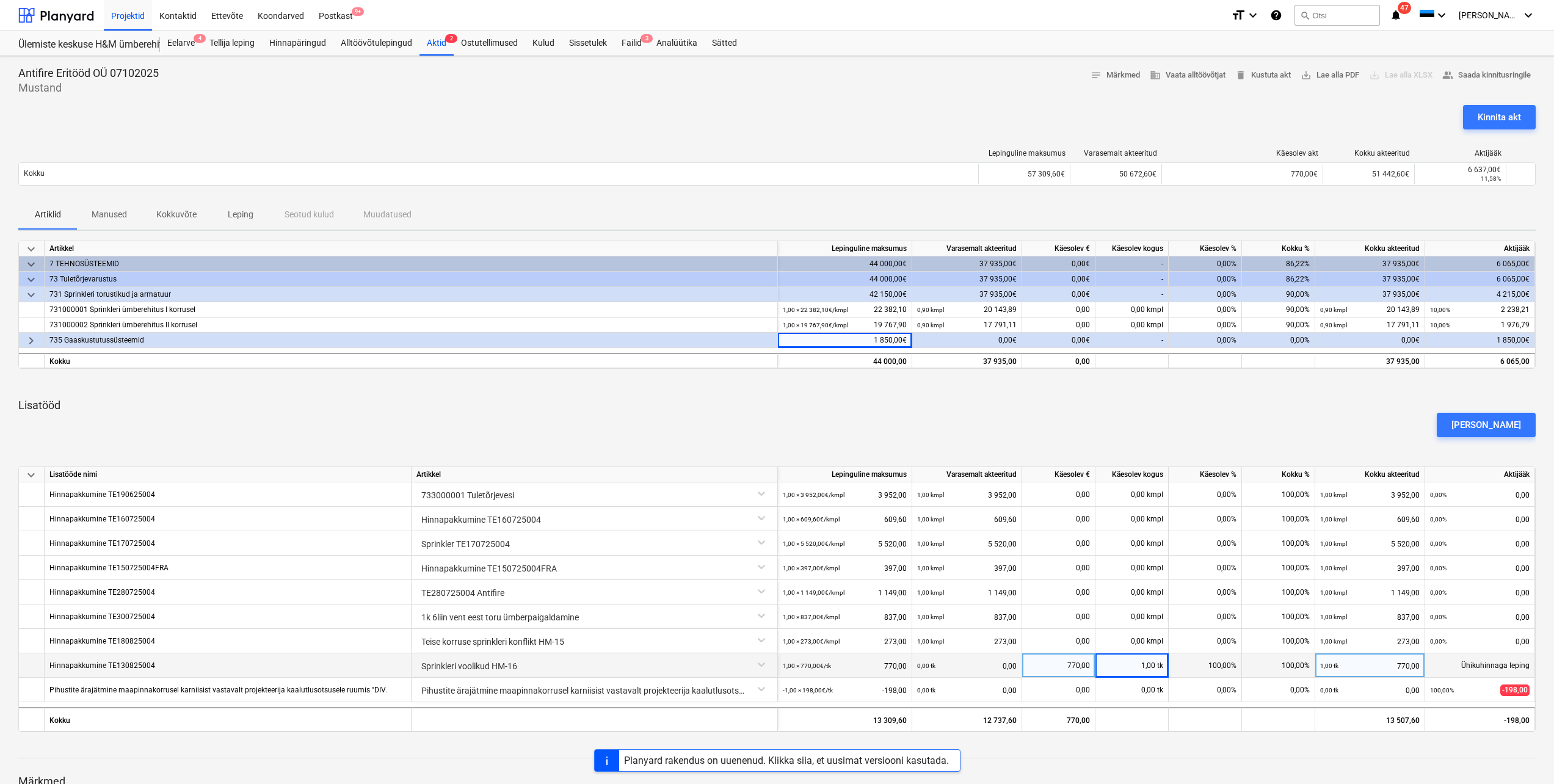
click at [953, 338] on div "0,00€" at bounding box center [968, 340] width 110 height 15
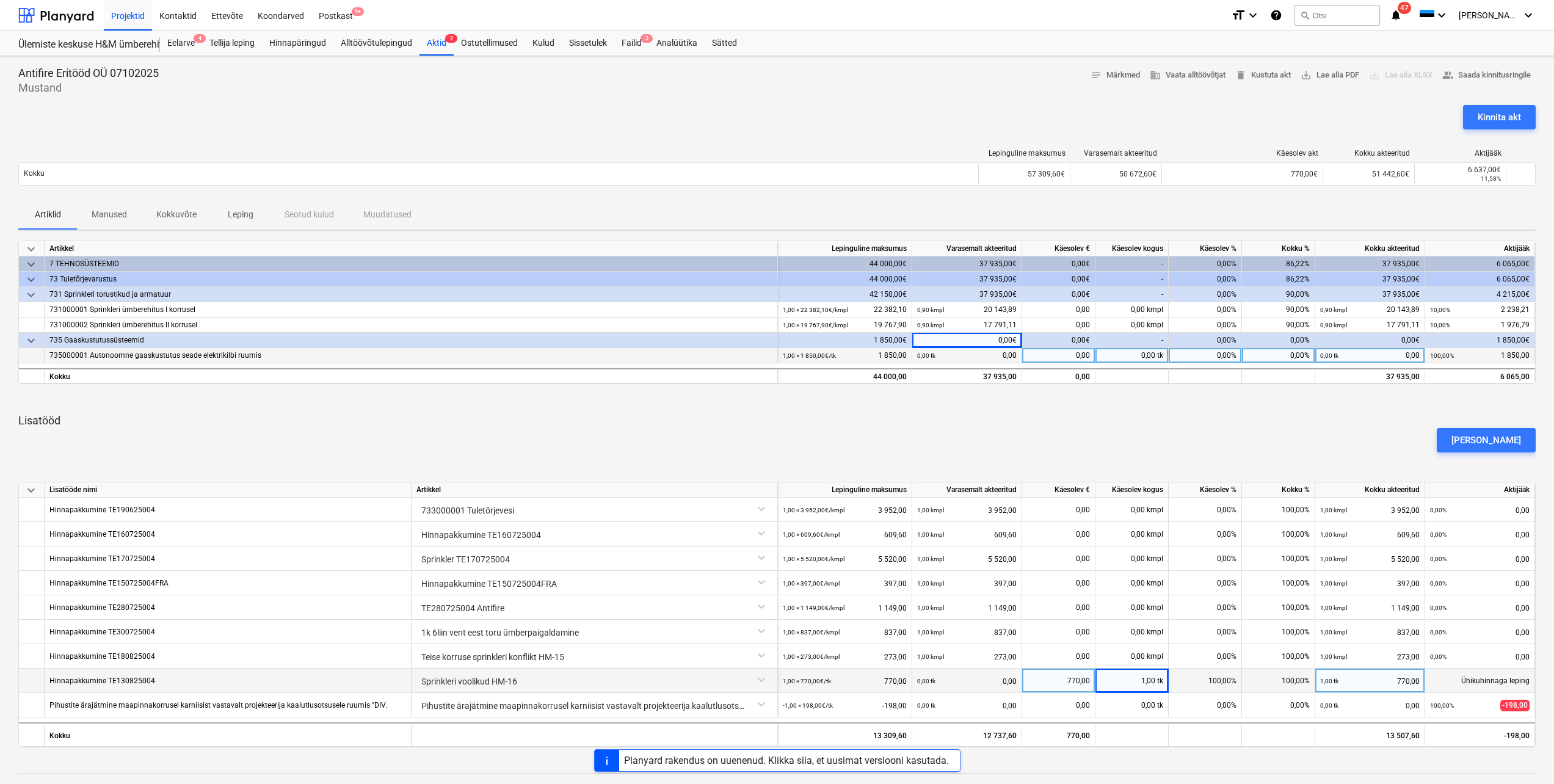
click at [971, 358] on div "0,00 tk 0,00" at bounding box center [967, 355] width 100 height 15
click at [1151, 354] on div "0,00 tk" at bounding box center [1132, 355] width 73 height 15
type input "1"
click at [1161, 399] on div at bounding box center [777, 398] width 1518 height 10
click at [1123, 326] on div "0,00 kmpl" at bounding box center [1132, 325] width 73 height 15
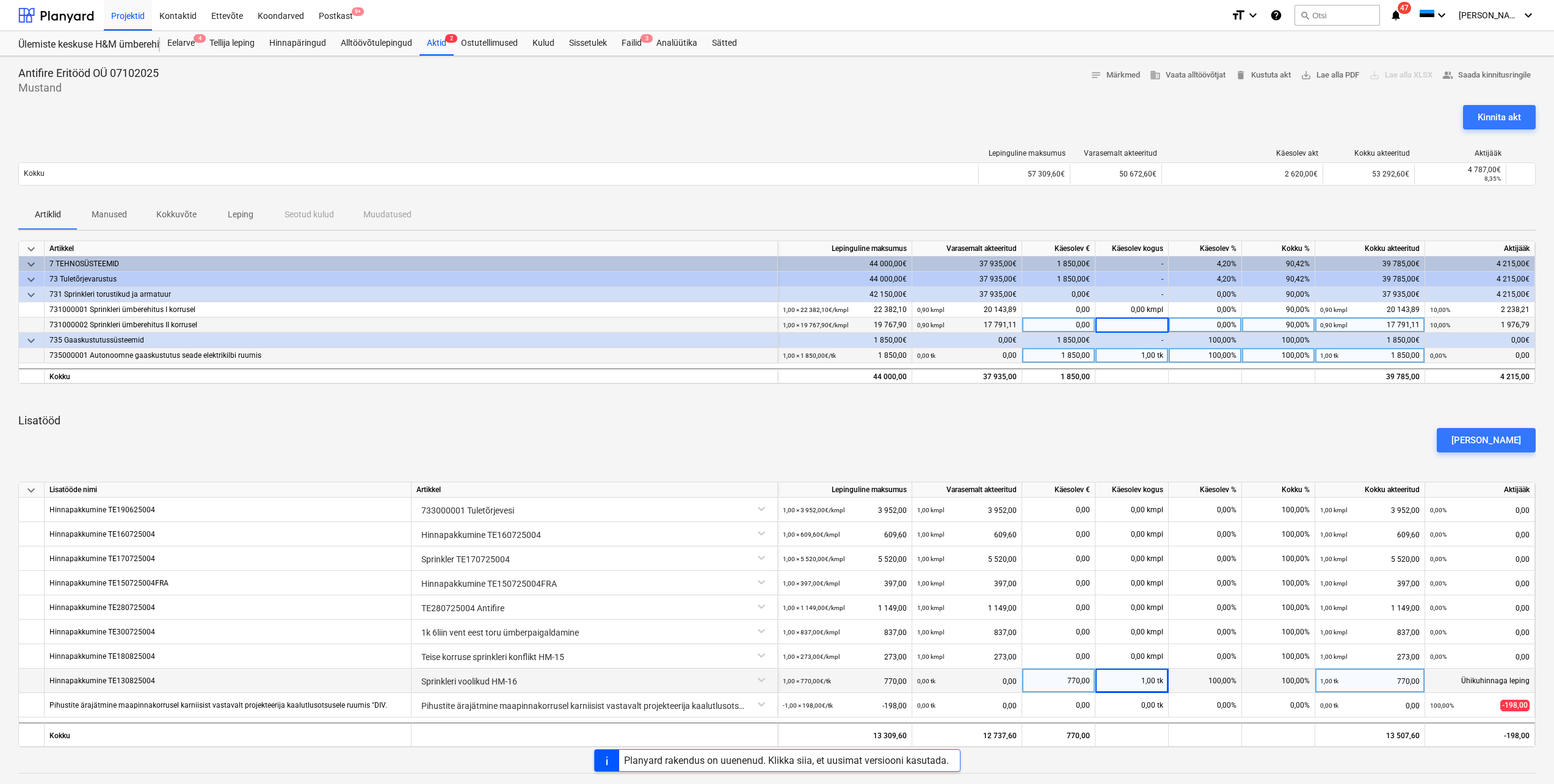
type input "1"
click at [1134, 308] on div "0,00 kmpl" at bounding box center [1132, 310] width 73 height 15
click at [1142, 426] on div "[PERSON_NAME]" at bounding box center [777, 440] width 1527 height 34
click at [1160, 427] on div "[PERSON_NAME]" at bounding box center [777, 440] width 1527 height 34
click at [1144, 314] on div "0,00 kmpl" at bounding box center [1132, 310] width 73 height 15
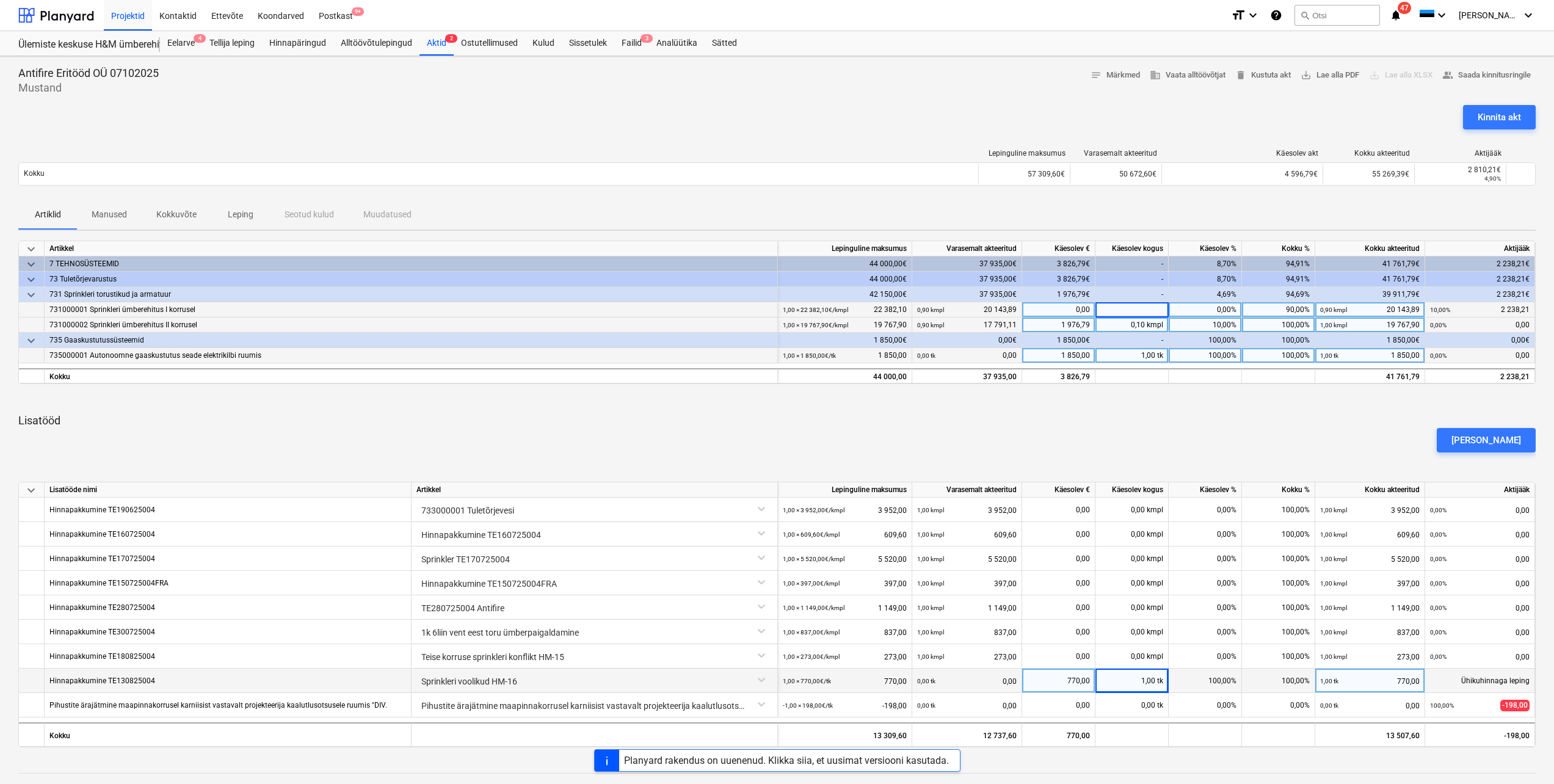
type input "1"
click at [1161, 432] on div "[PERSON_NAME]" at bounding box center [777, 440] width 1527 height 34
click at [1212, 426] on div "[PERSON_NAME]" at bounding box center [777, 440] width 1527 height 34
click at [1512, 113] on div "Kinnita akt" at bounding box center [1500, 117] width 44 height 16
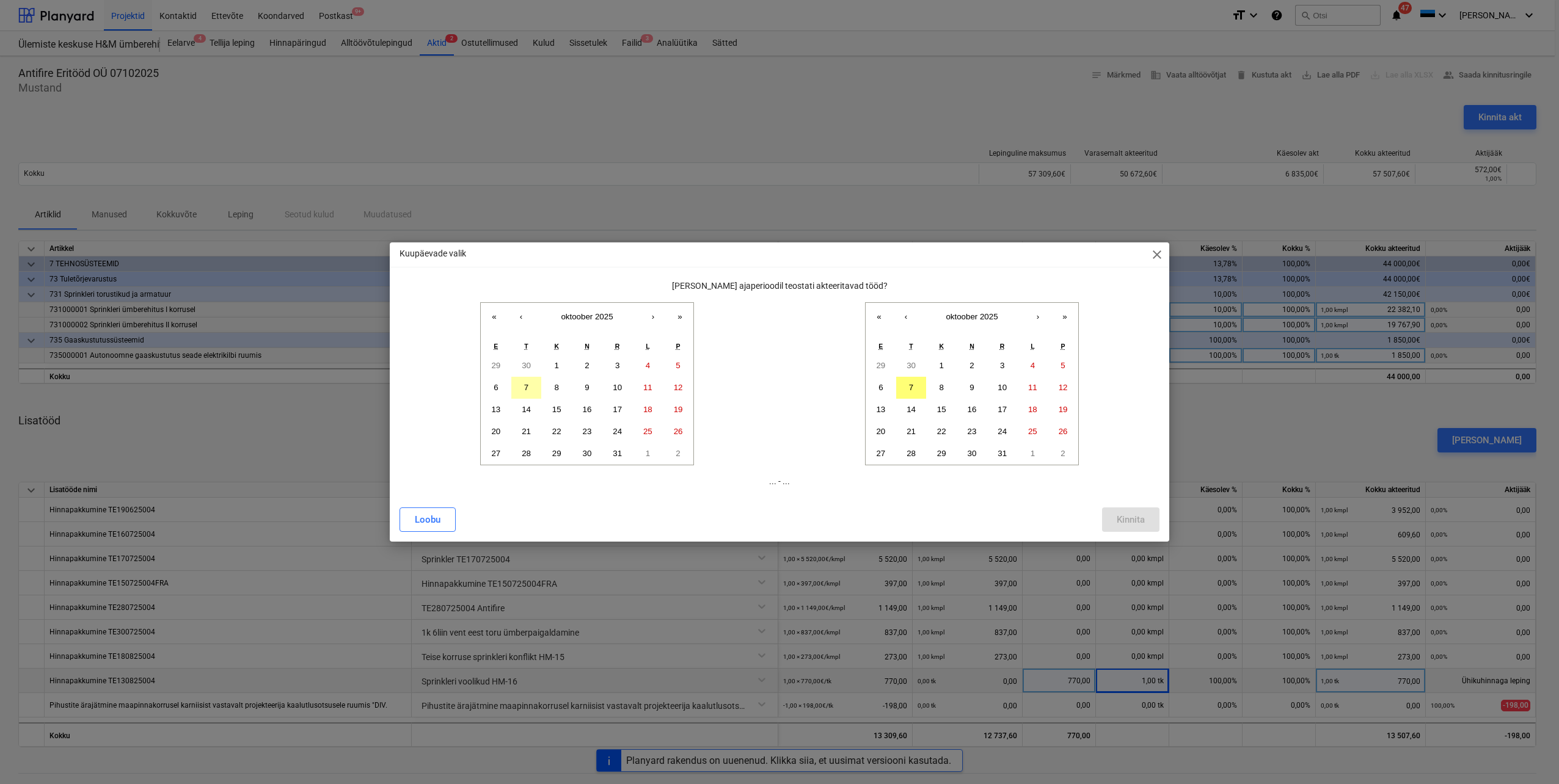
click at [526, 391] on abbr "7" at bounding box center [526, 388] width 4 height 10
click at [912, 391] on abbr "7" at bounding box center [911, 388] width 4 height 10
click at [1130, 522] on div "Kinnita" at bounding box center [1131, 519] width 29 height 16
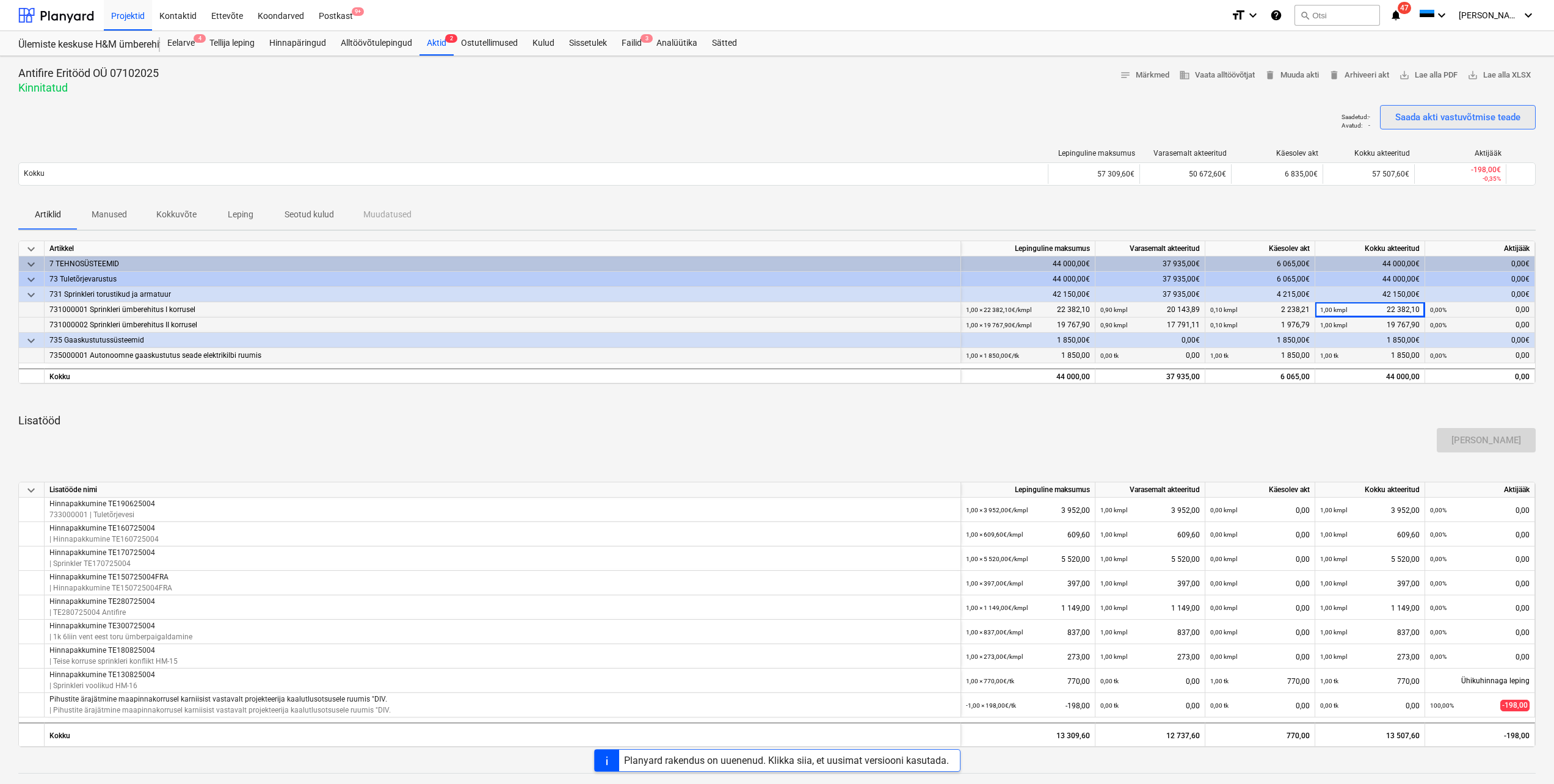
click at [1428, 124] on div "Saada akti vastuvõtmise teade" at bounding box center [1458, 117] width 125 height 16
click at [366, 50] on div "Alltöövõtulepingud" at bounding box center [376, 44] width 86 height 25
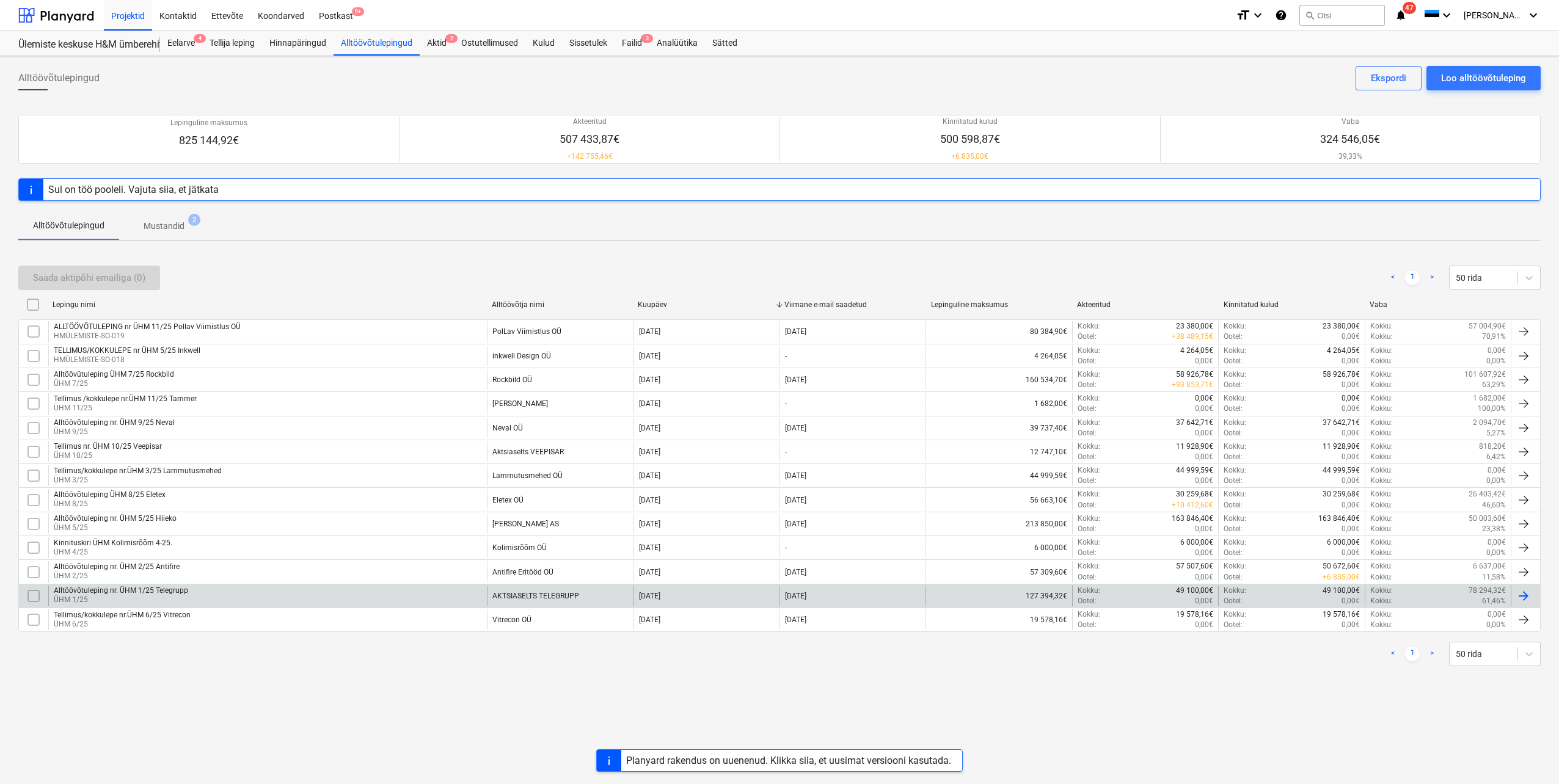
click at [190, 586] on div "Alltöövõtuleping nr. ÜHM 1/25 Telegrupp ÜHM 1/25" at bounding box center [267, 596] width 438 height 21
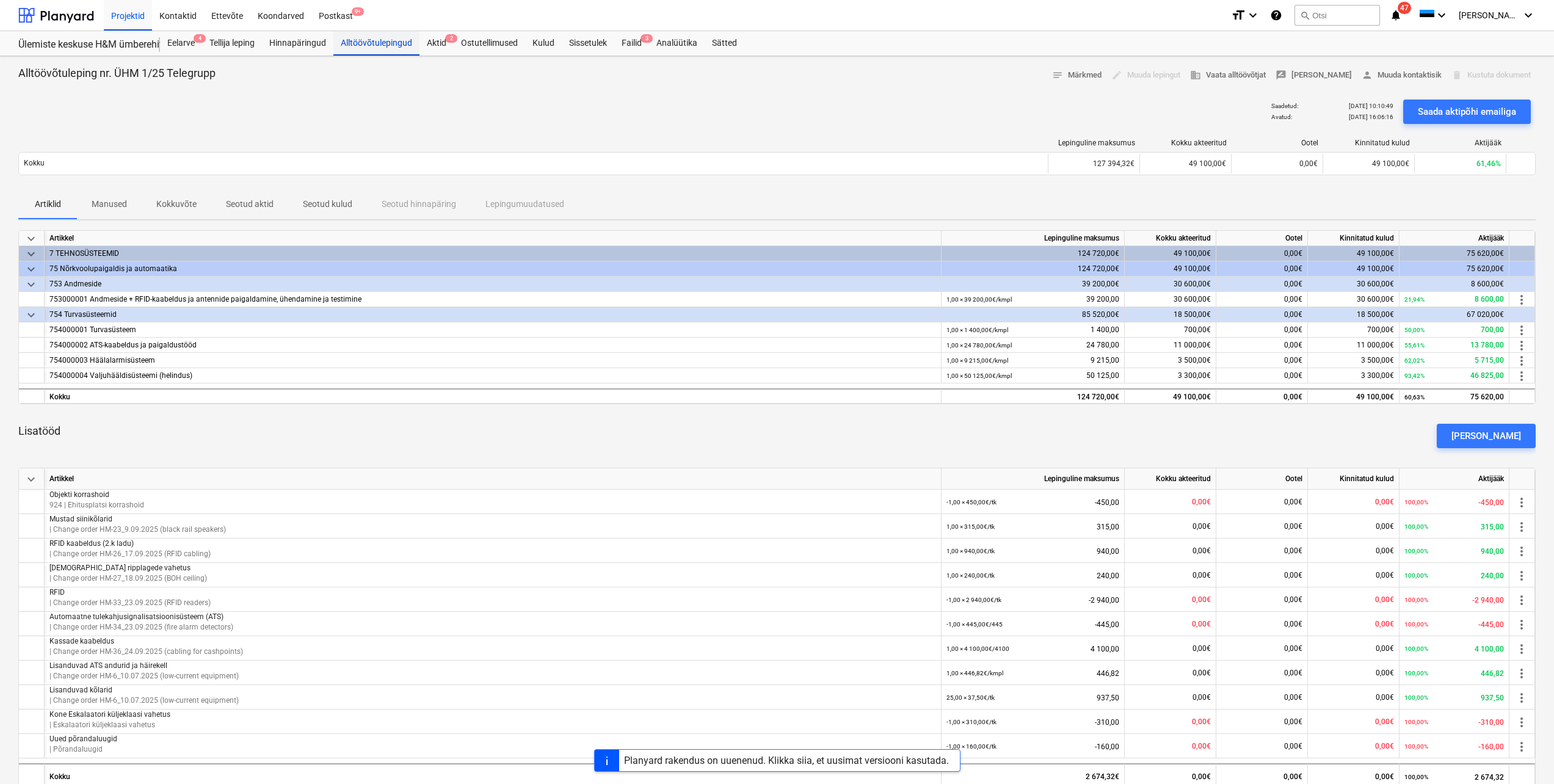
click at [372, 44] on div "Alltöövõtulepingud" at bounding box center [376, 44] width 86 height 25
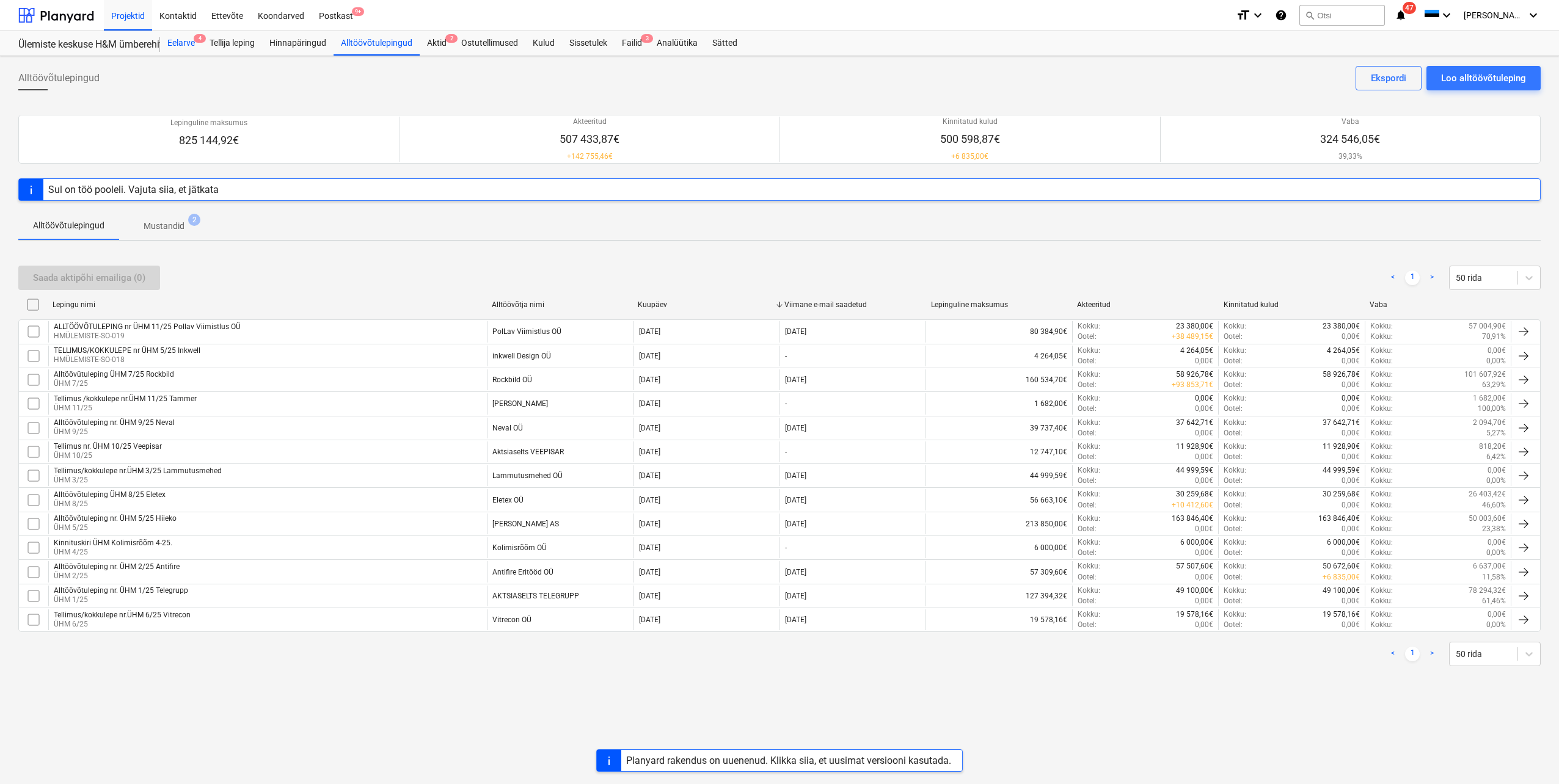
click at [183, 44] on div "Eelarve 4" at bounding box center [181, 44] width 42 height 25
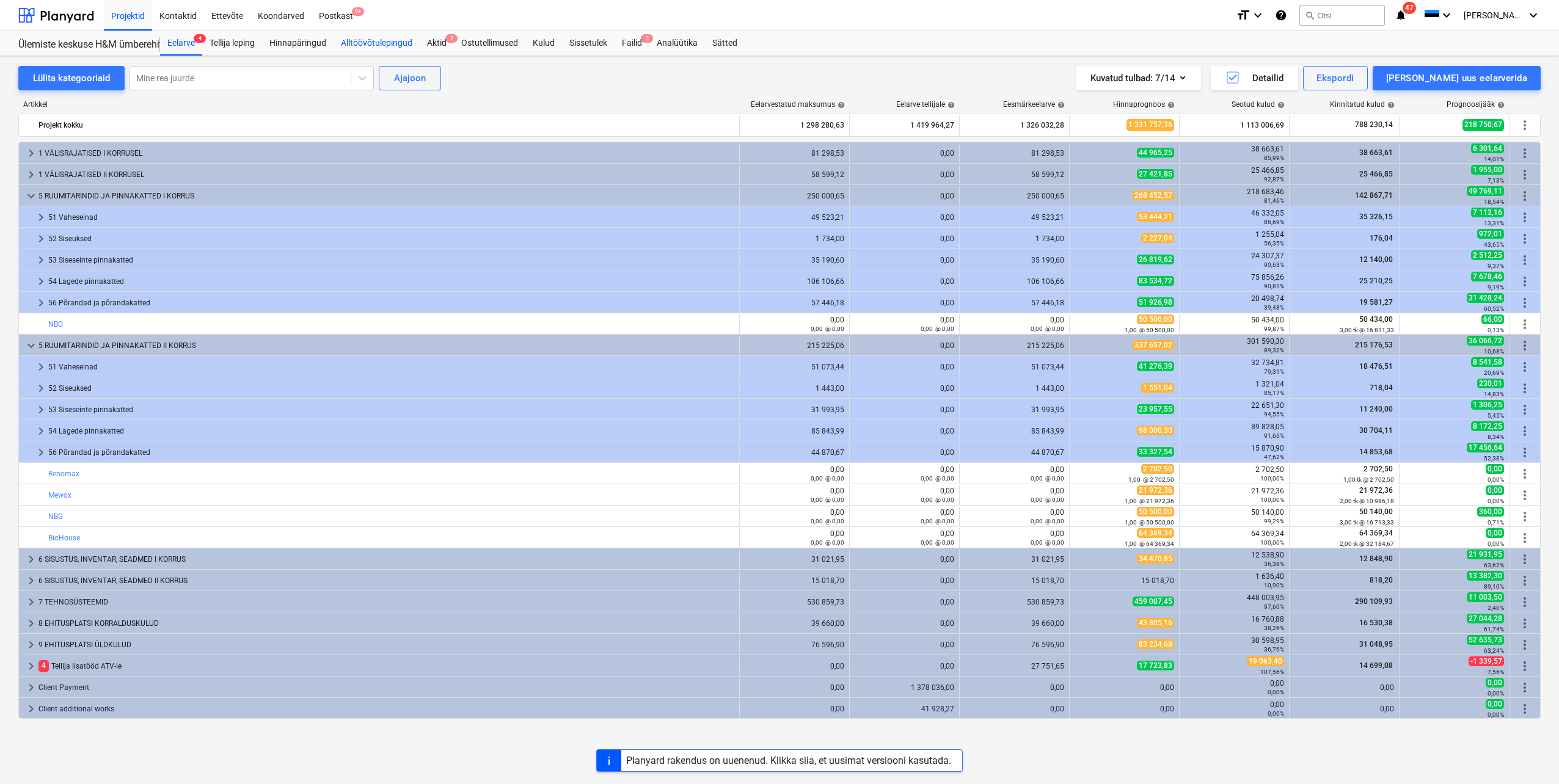
click at [361, 43] on div "Alltöövõtulepingud" at bounding box center [376, 44] width 87 height 25
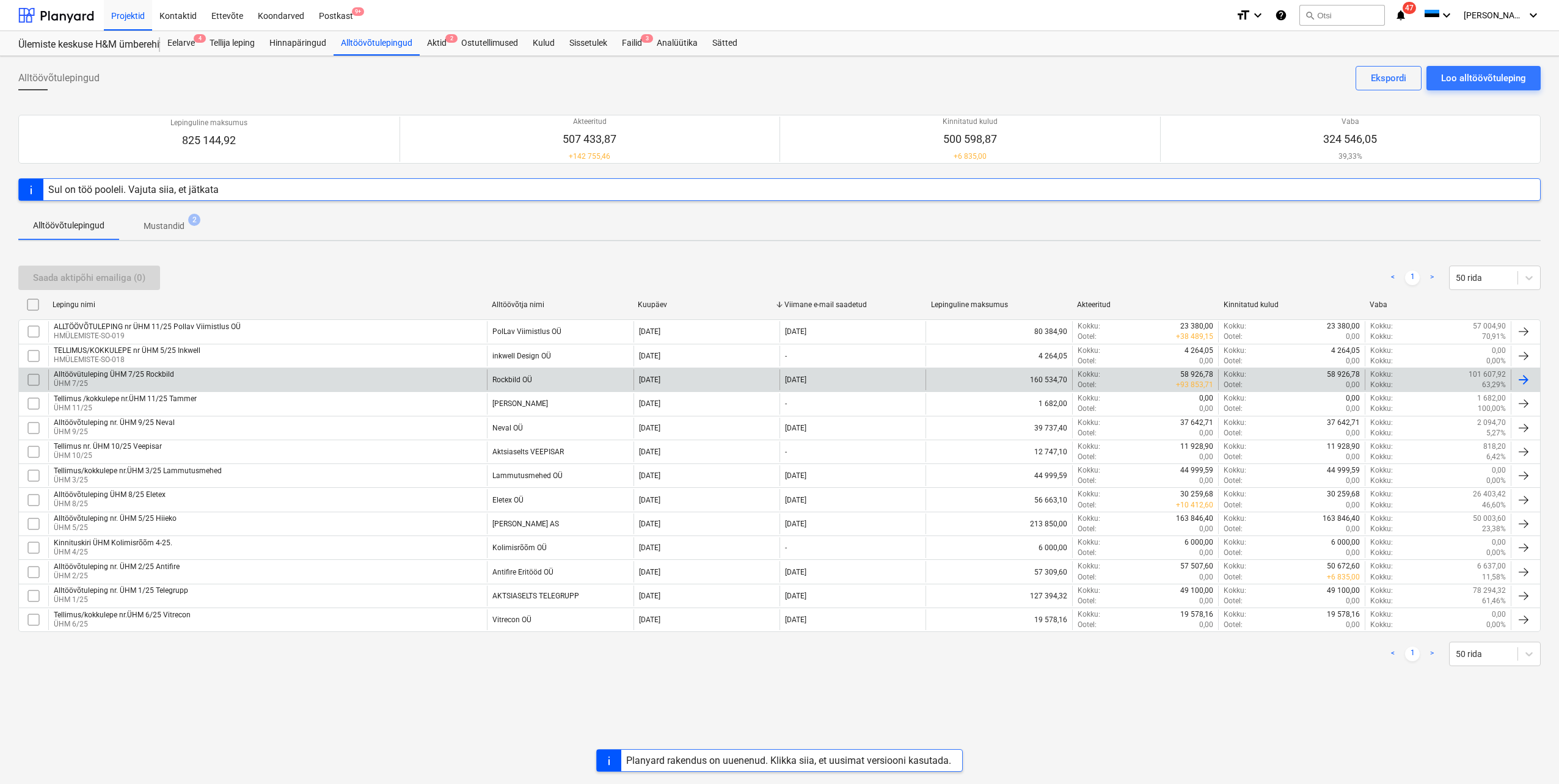
click at [175, 370] on div "Alltöövütuleping ÜHM 7/25 Rockbild ÜHM 7/25" at bounding box center [267, 380] width 438 height 21
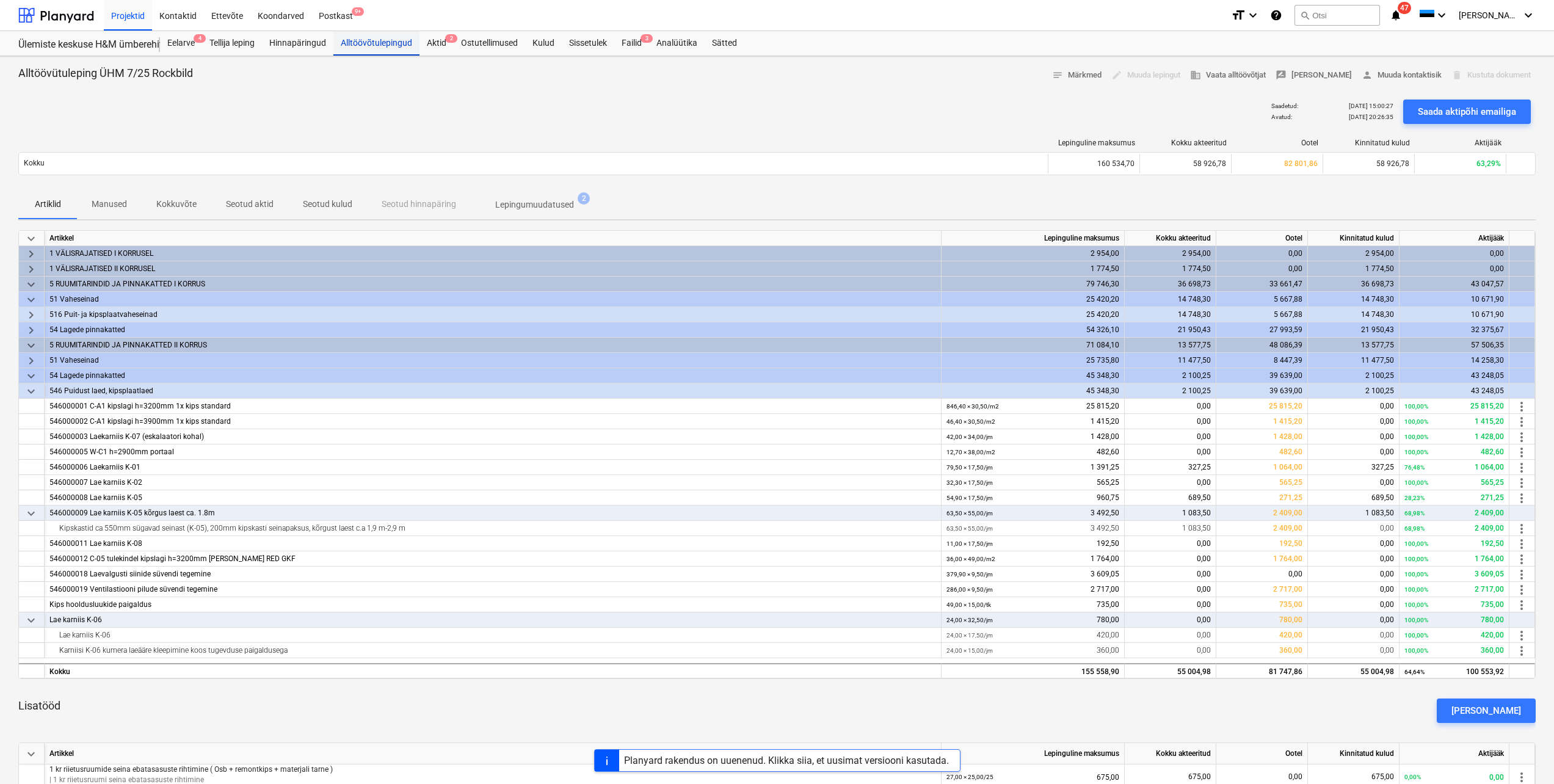
click at [376, 45] on div "Alltöövõtulepingud" at bounding box center [376, 44] width 86 height 25
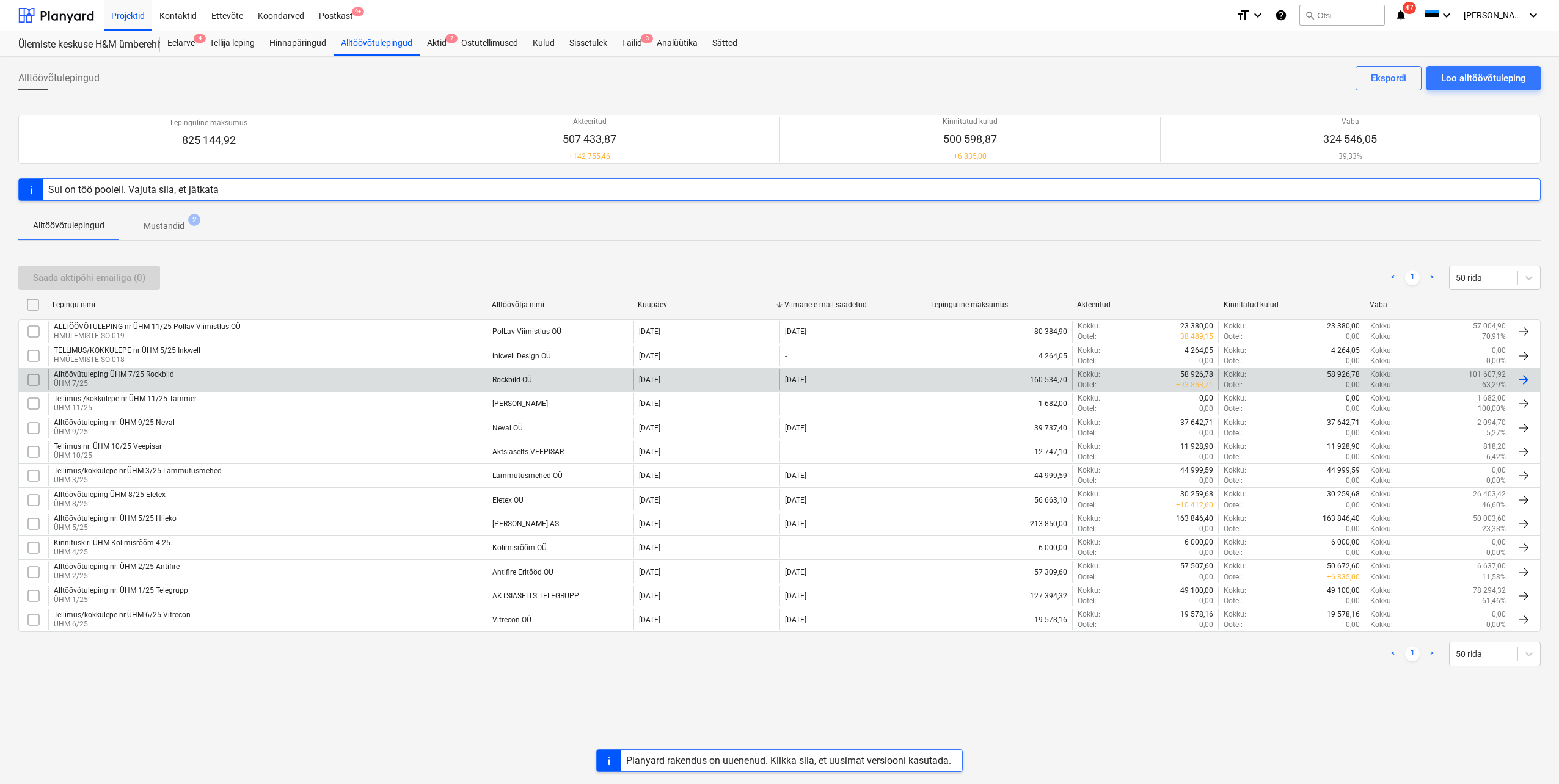
click at [156, 371] on div "Alltöövütuleping ÜHM 7/25 Rockbild" at bounding box center [114, 373] width 121 height 9
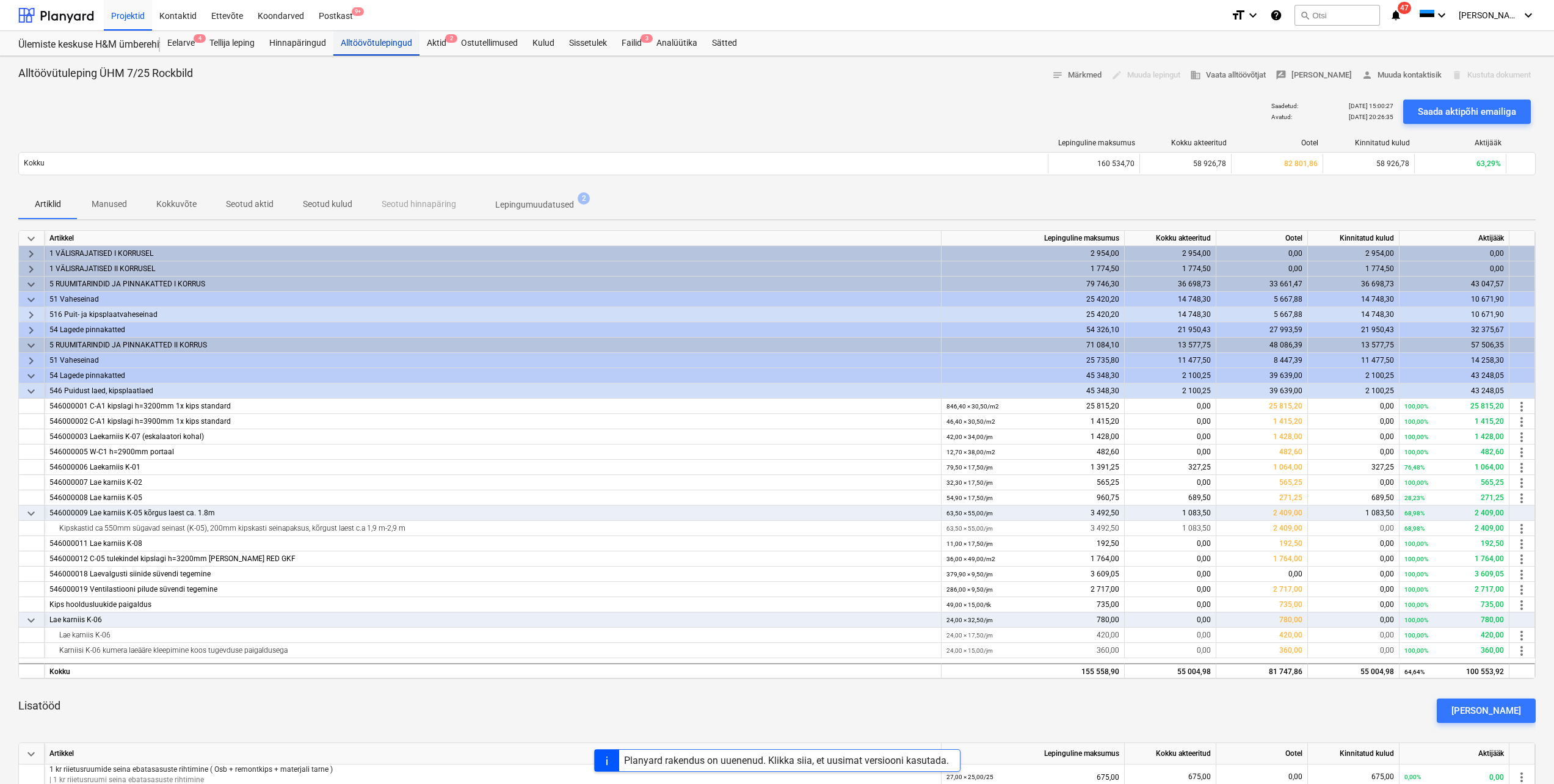
click at [367, 47] on div "Alltöövõtulepingud" at bounding box center [376, 44] width 86 height 25
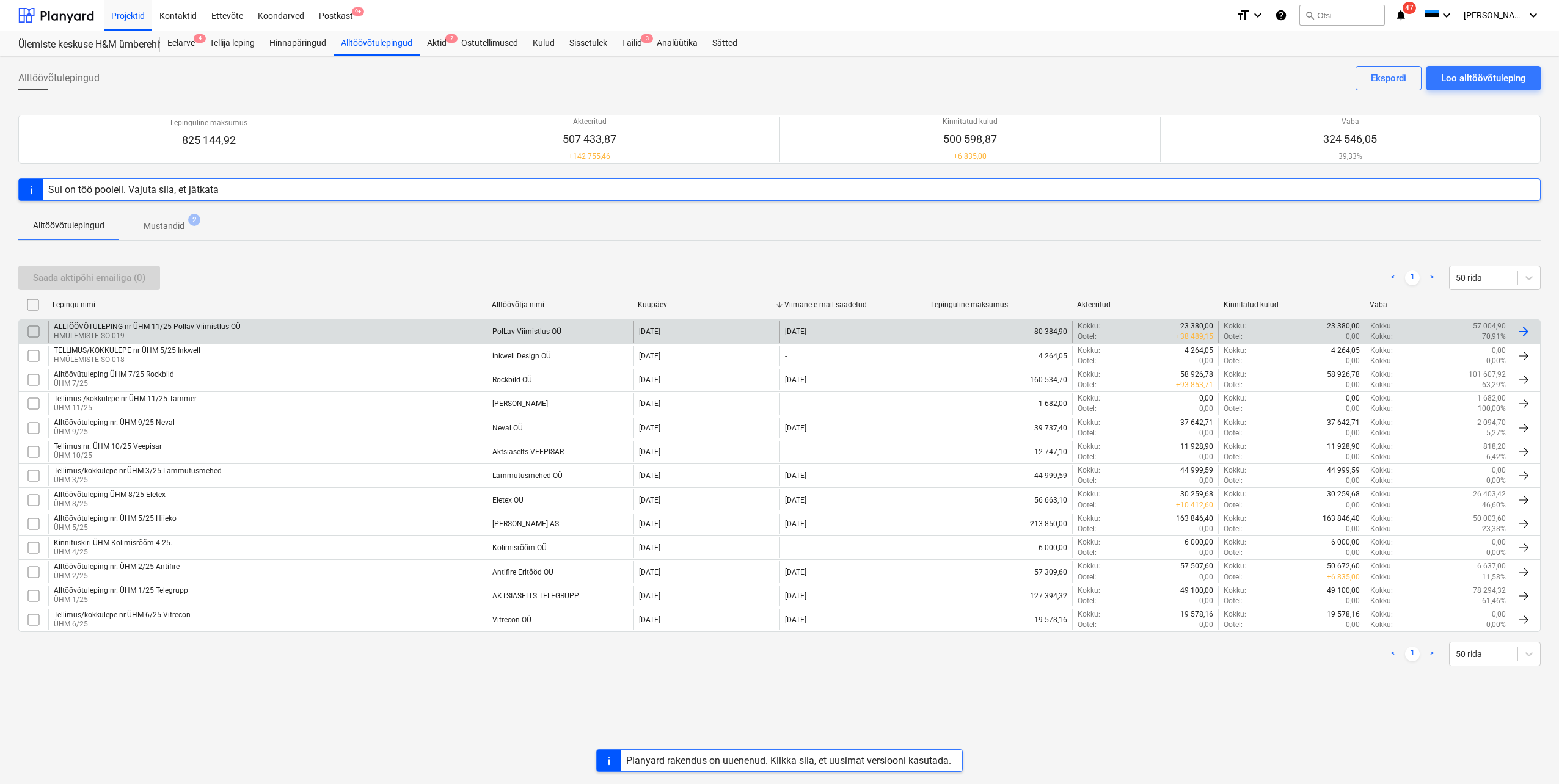
click at [135, 334] on p "HMÜLEMISTE-SO-019" at bounding box center [147, 335] width 187 height 10
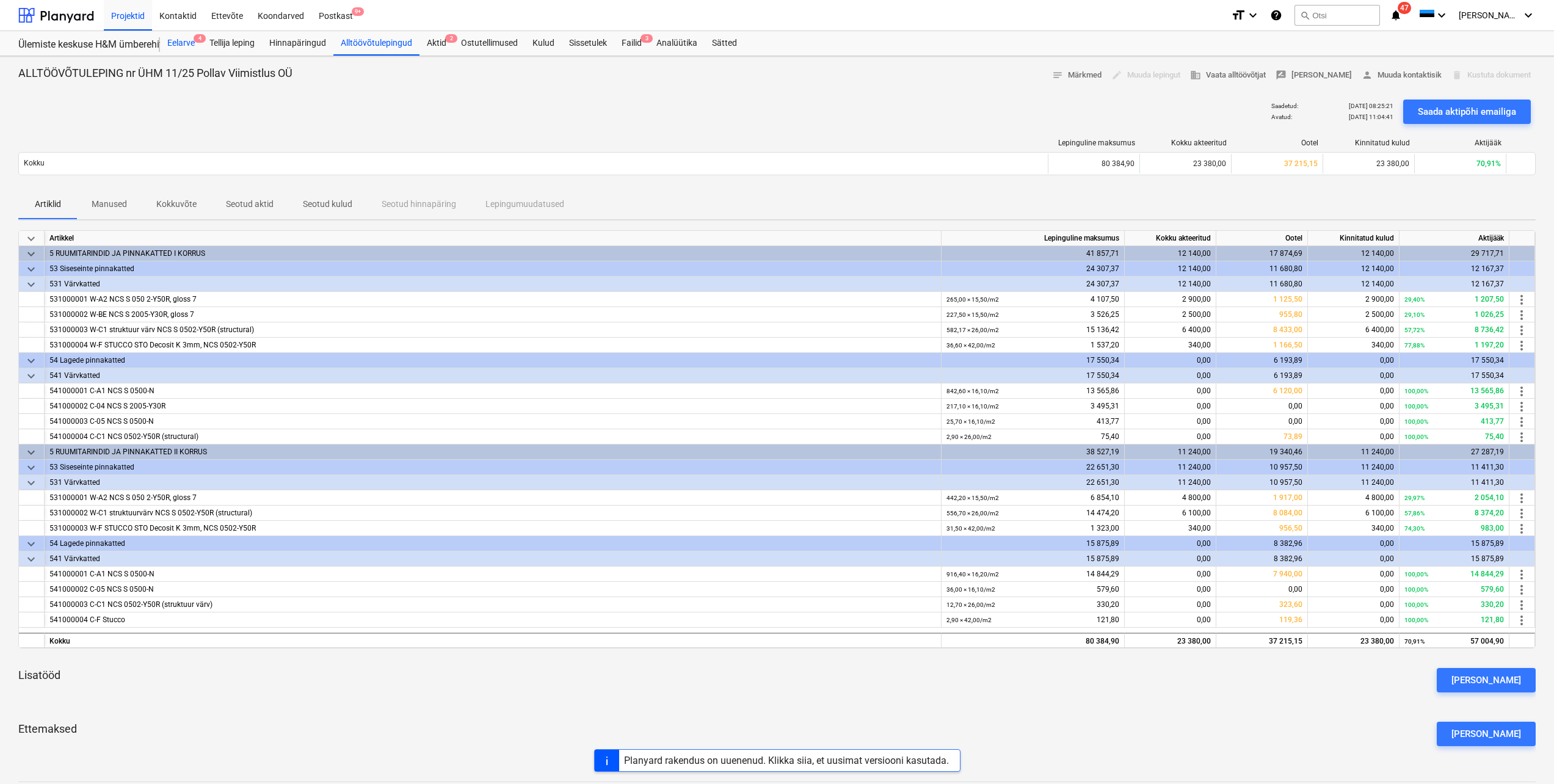
click at [178, 44] on div "Eelarve 4" at bounding box center [181, 44] width 42 height 25
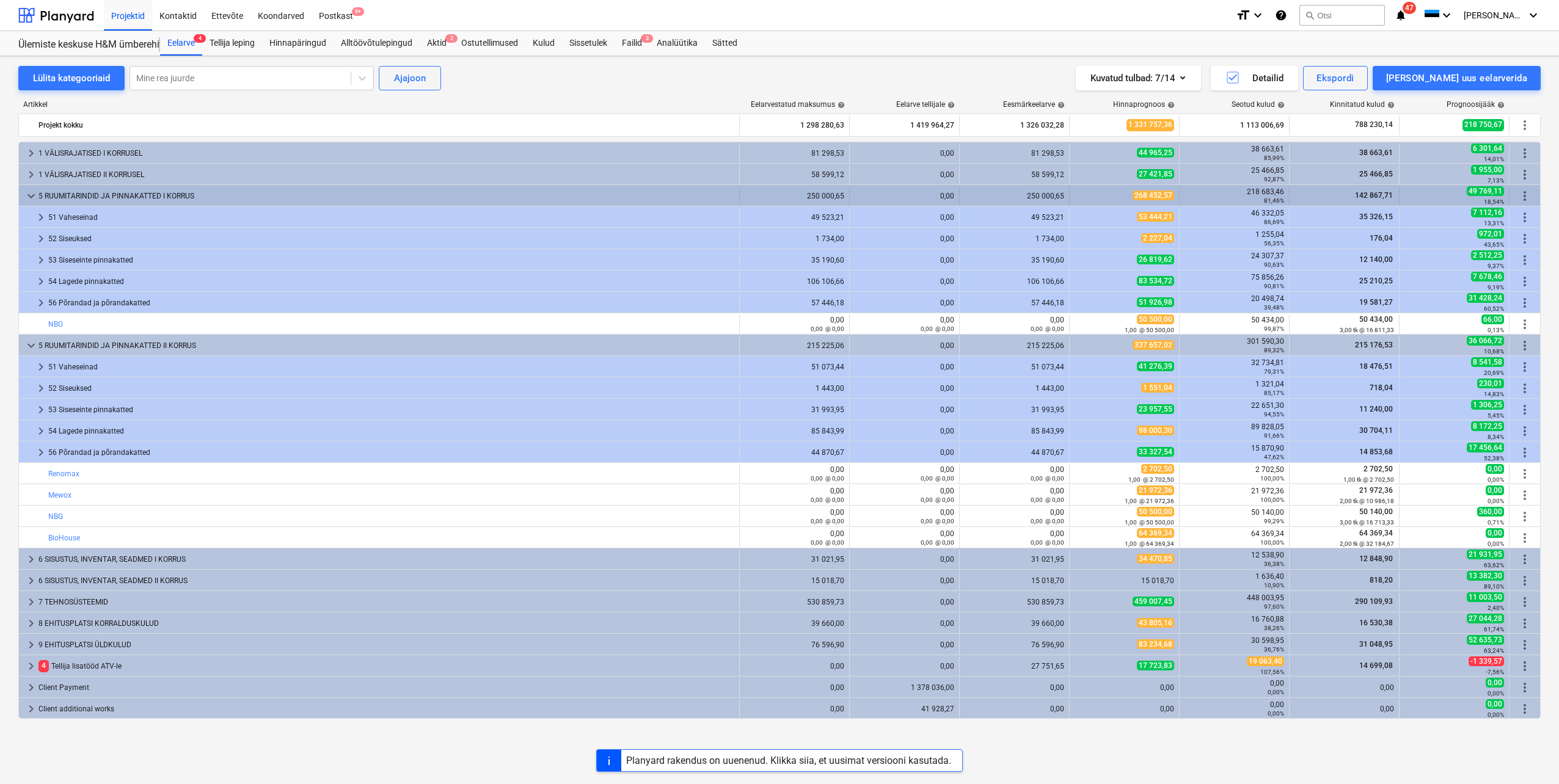
click at [27, 193] on span "keyboard_arrow_down" at bounding box center [30, 196] width 14 height 14
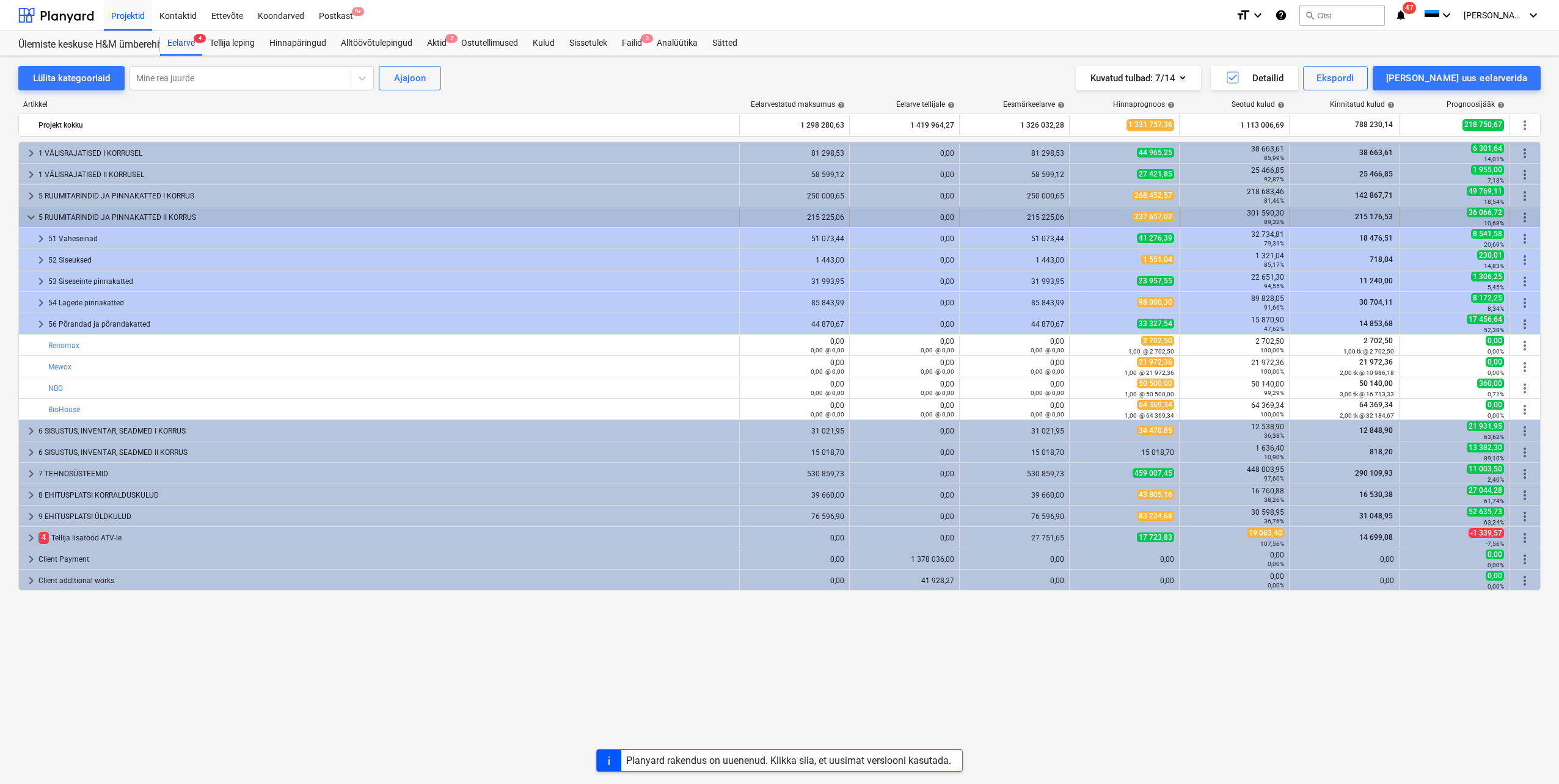
click at [29, 218] on span "keyboard_arrow_down" at bounding box center [30, 217] width 14 height 14
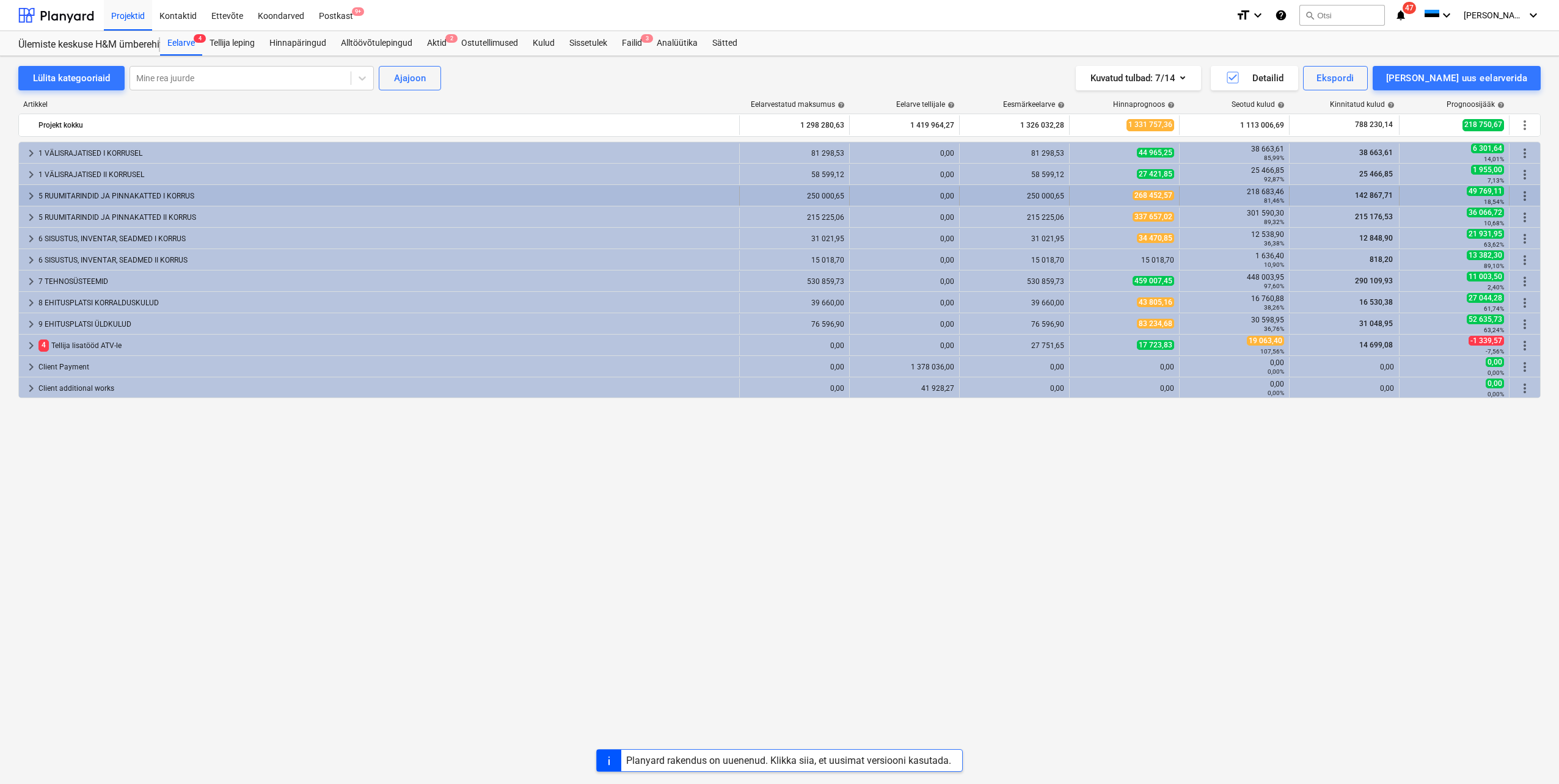
click at [25, 194] on span "keyboard_arrow_right" at bounding box center [30, 196] width 14 height 14
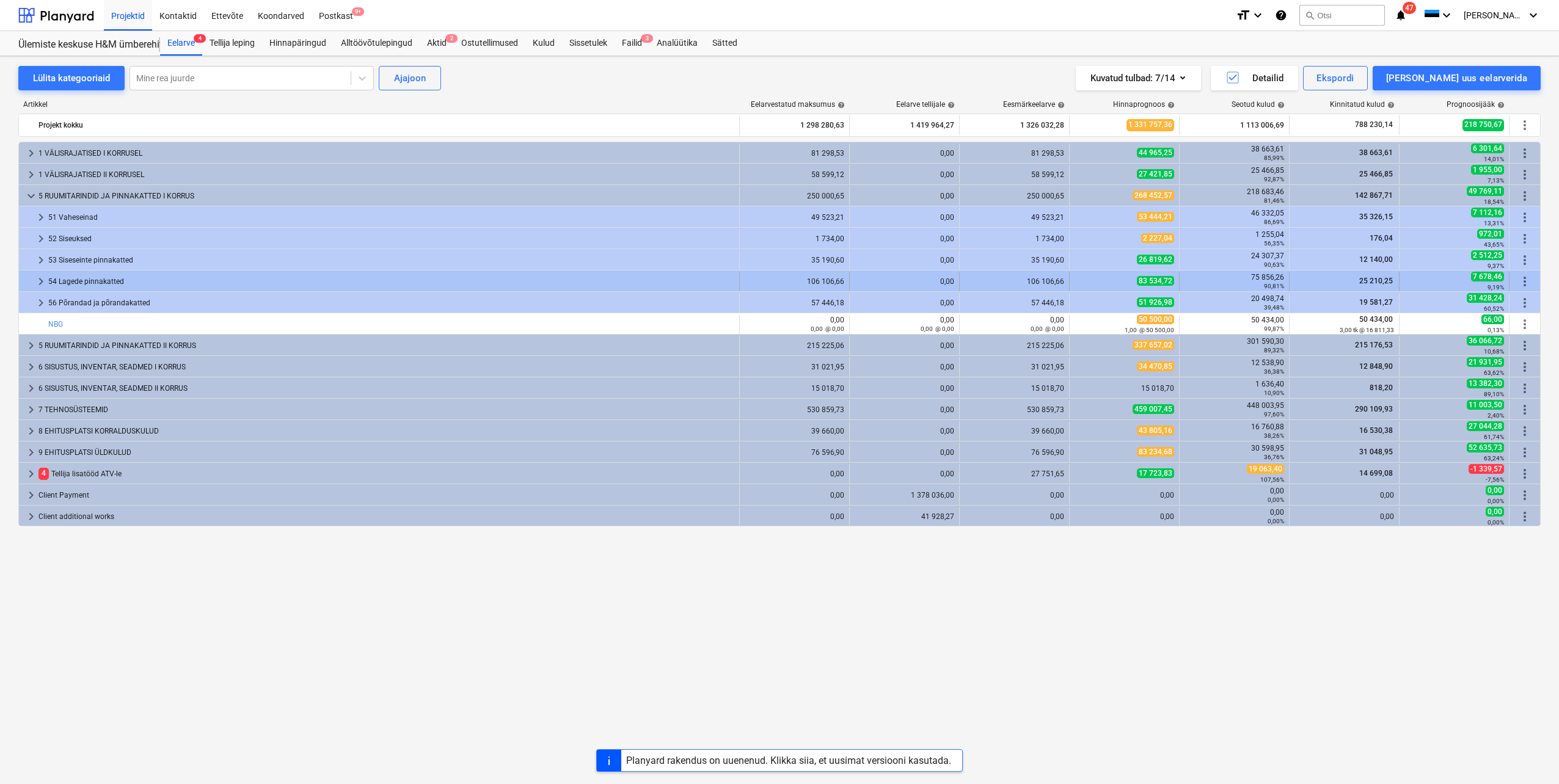
click at [42, 281] on span "keyboard_arrow_right" at bounding box center [40, 280] width 14 height 14
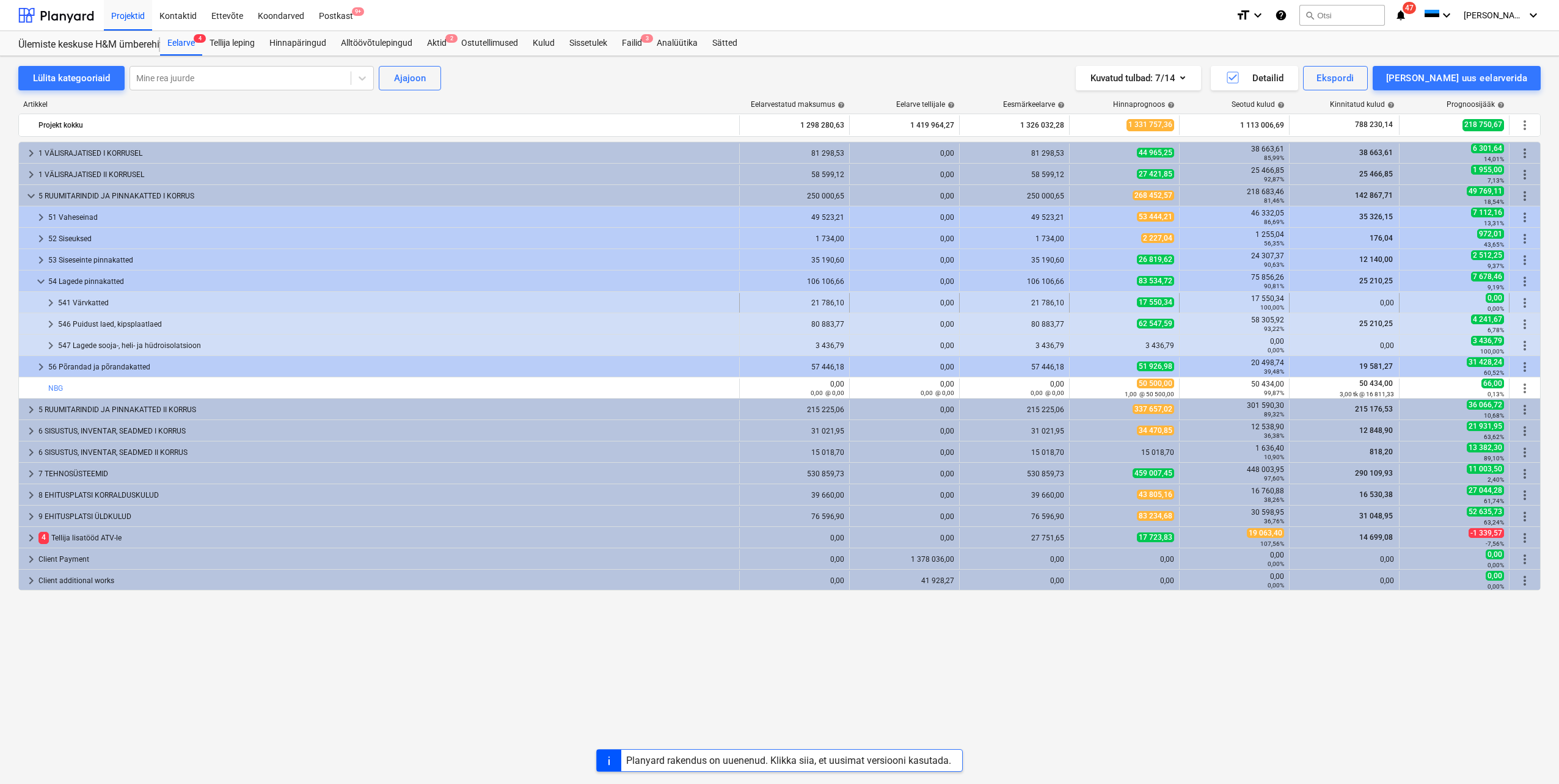
click at [48, 302] on span "keyboard_arrow_right" at bounding box center [50, 302] width 14 height 14
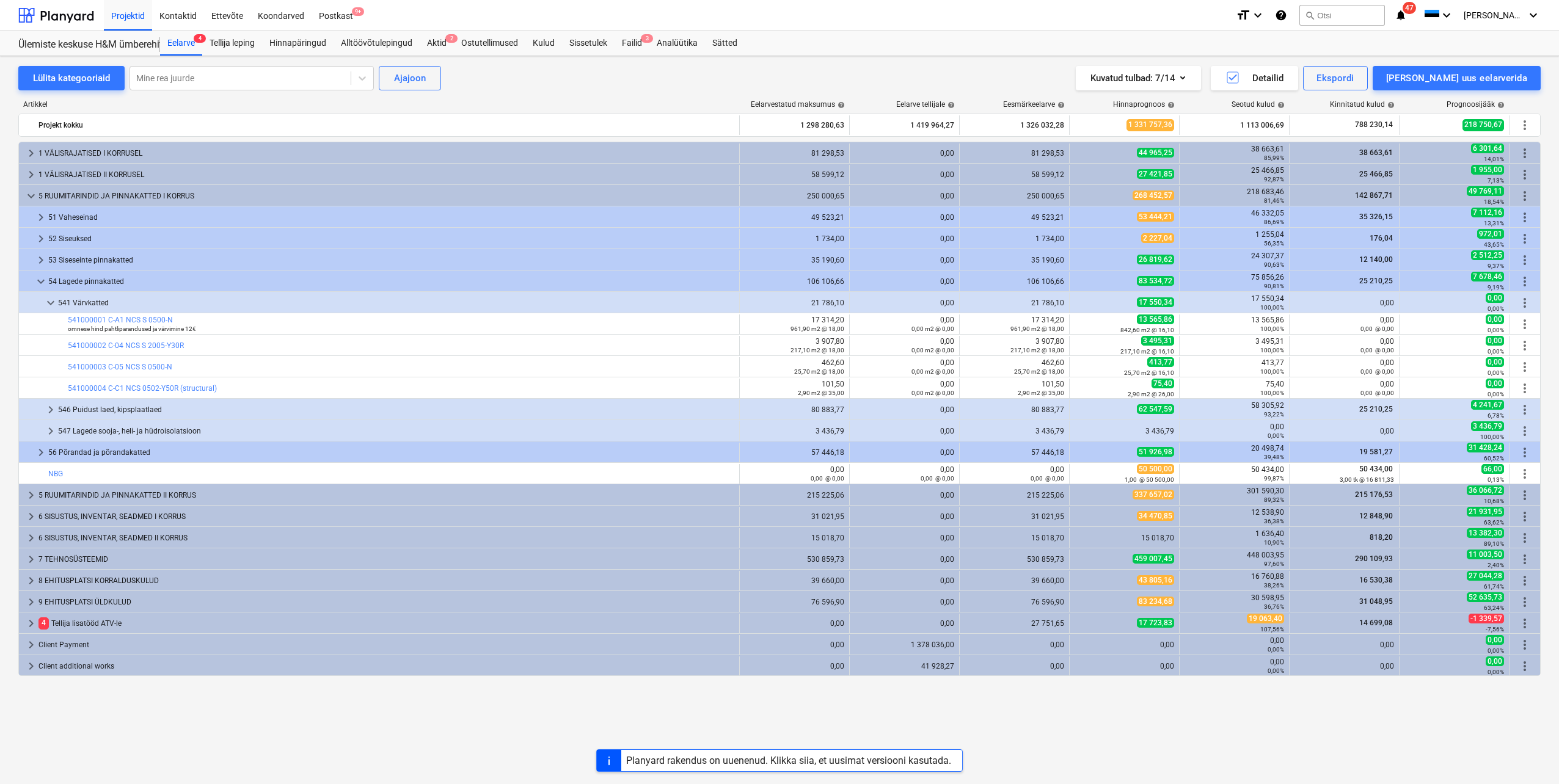
click at [48, 302] on span "keyboard_arrow_down" at bounding box center [50, 302] width 14 height 14
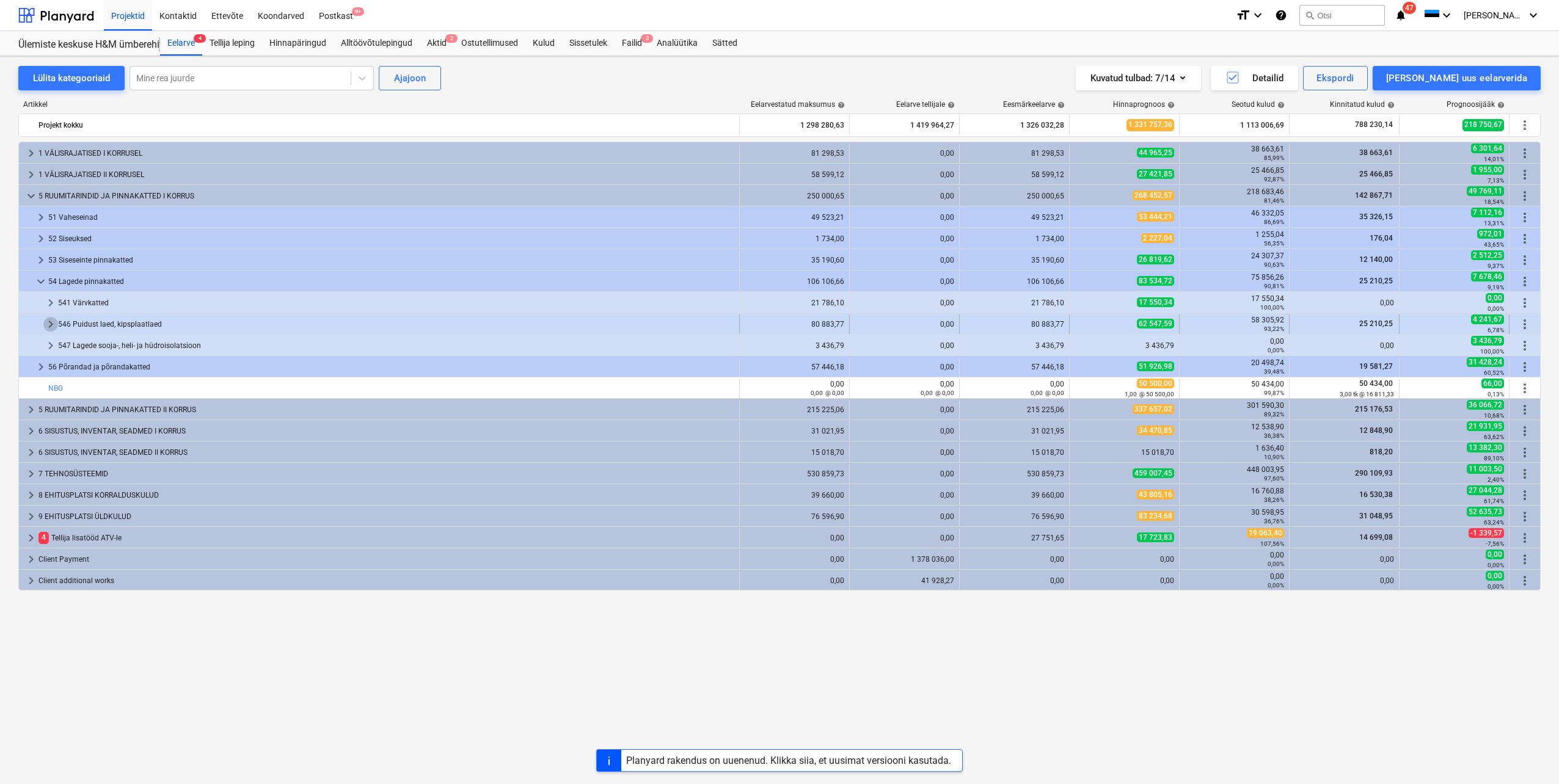
click at [48, 327] on span "keyboard_arrow_right" at bounding box center [50, 323] width 14 height 14
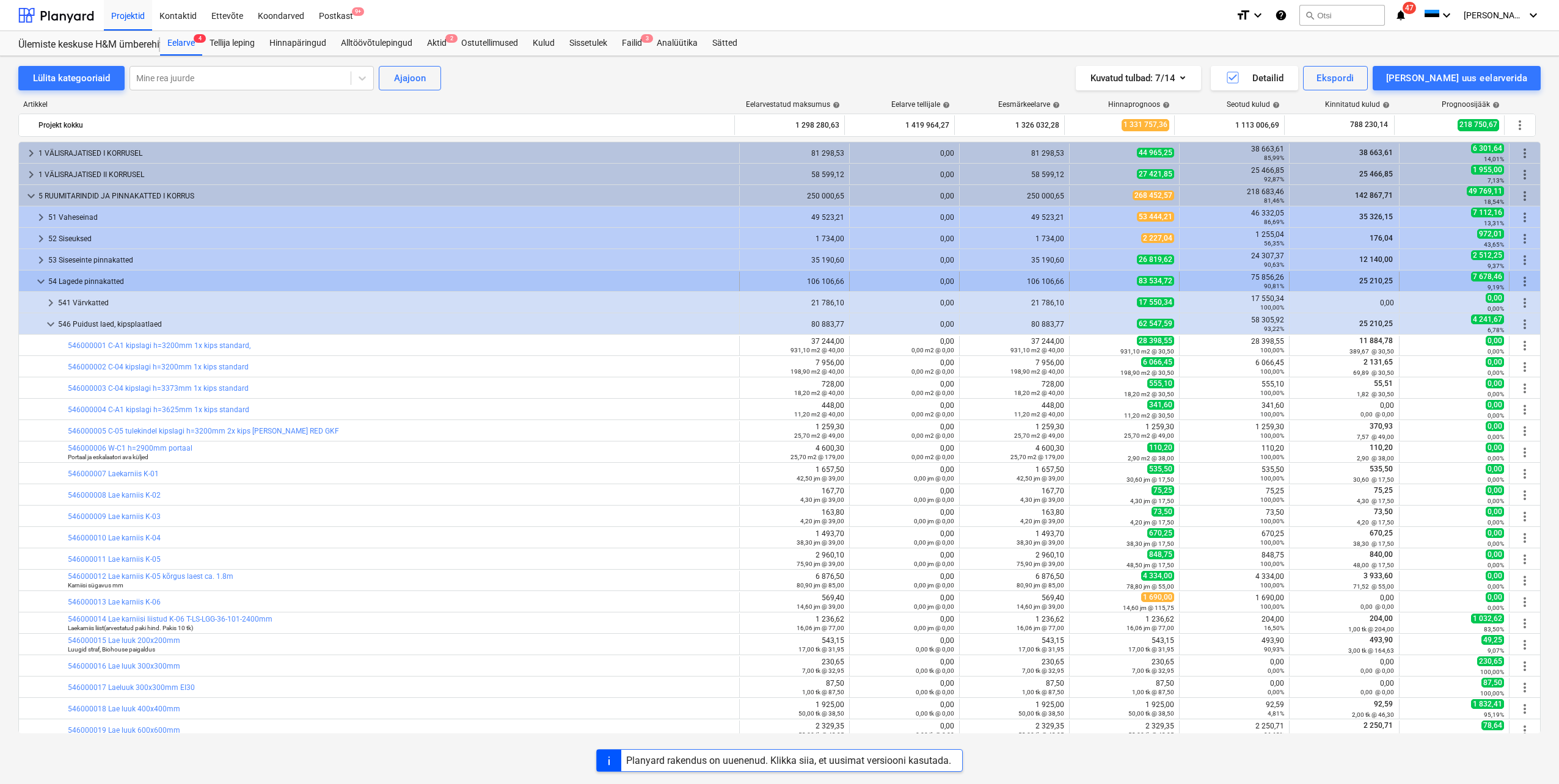
click at [38, 282] on span "keyboard_arrow_down" at bounding box center [40, 280] width 14 height 14
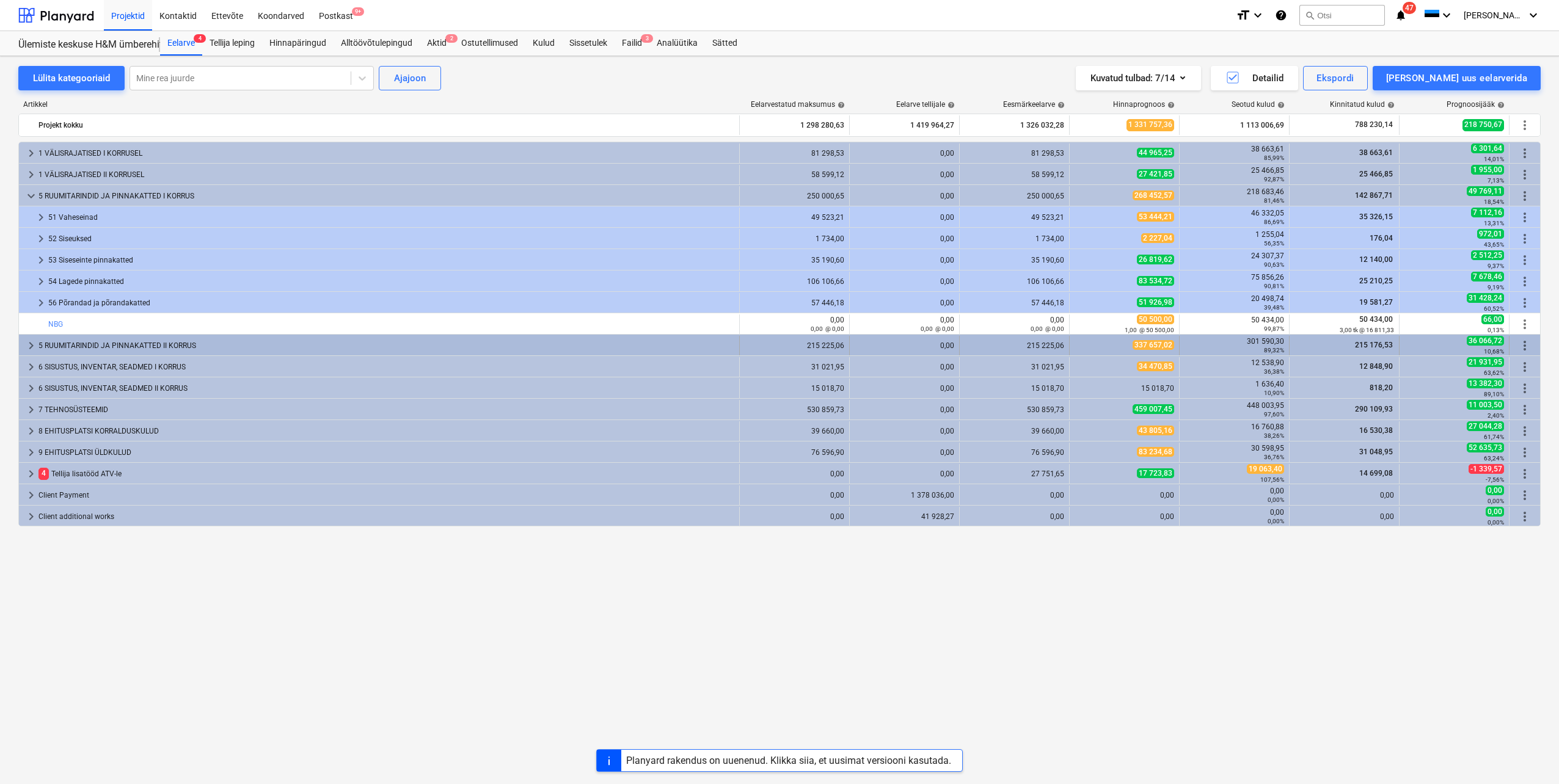
click at [29, 345] on span "keyboard_arrow_right" at bounding box center [30, 345] width 14 height 14
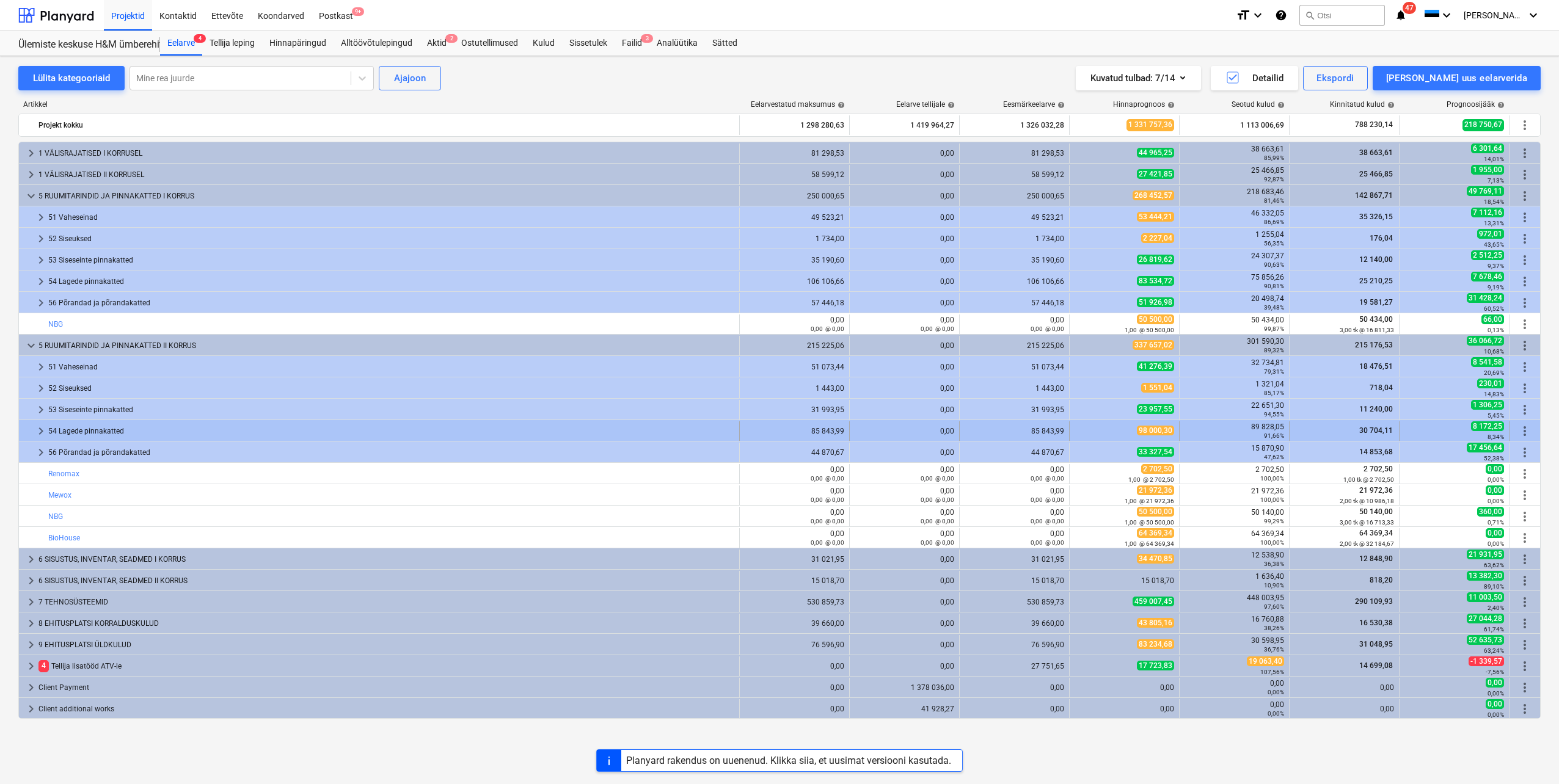
click at [38, 431] on span "keyboard_arrow_right" at bounding box center [40, 430] width 14 height 14
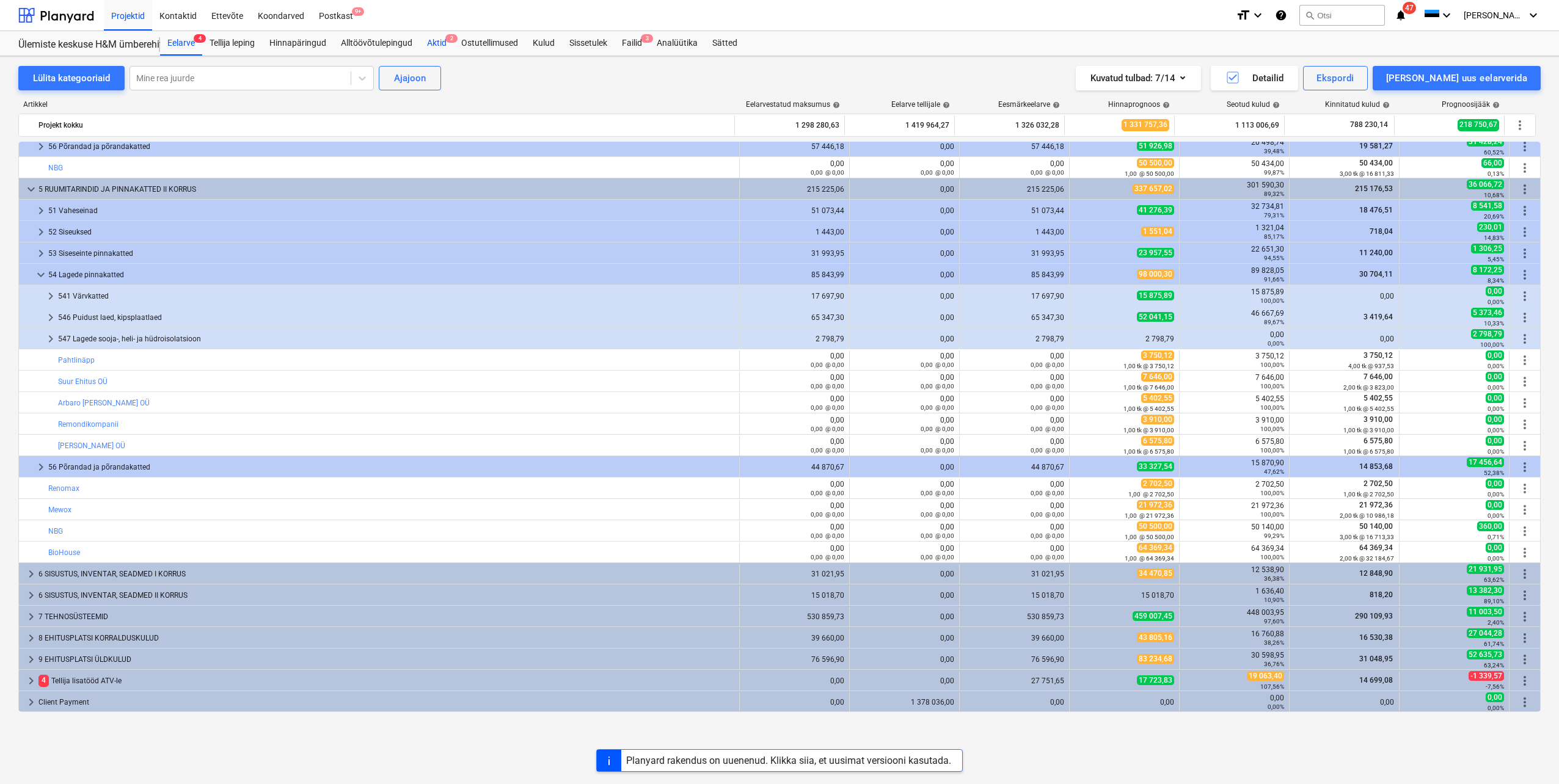
scroll to position [95, 0]
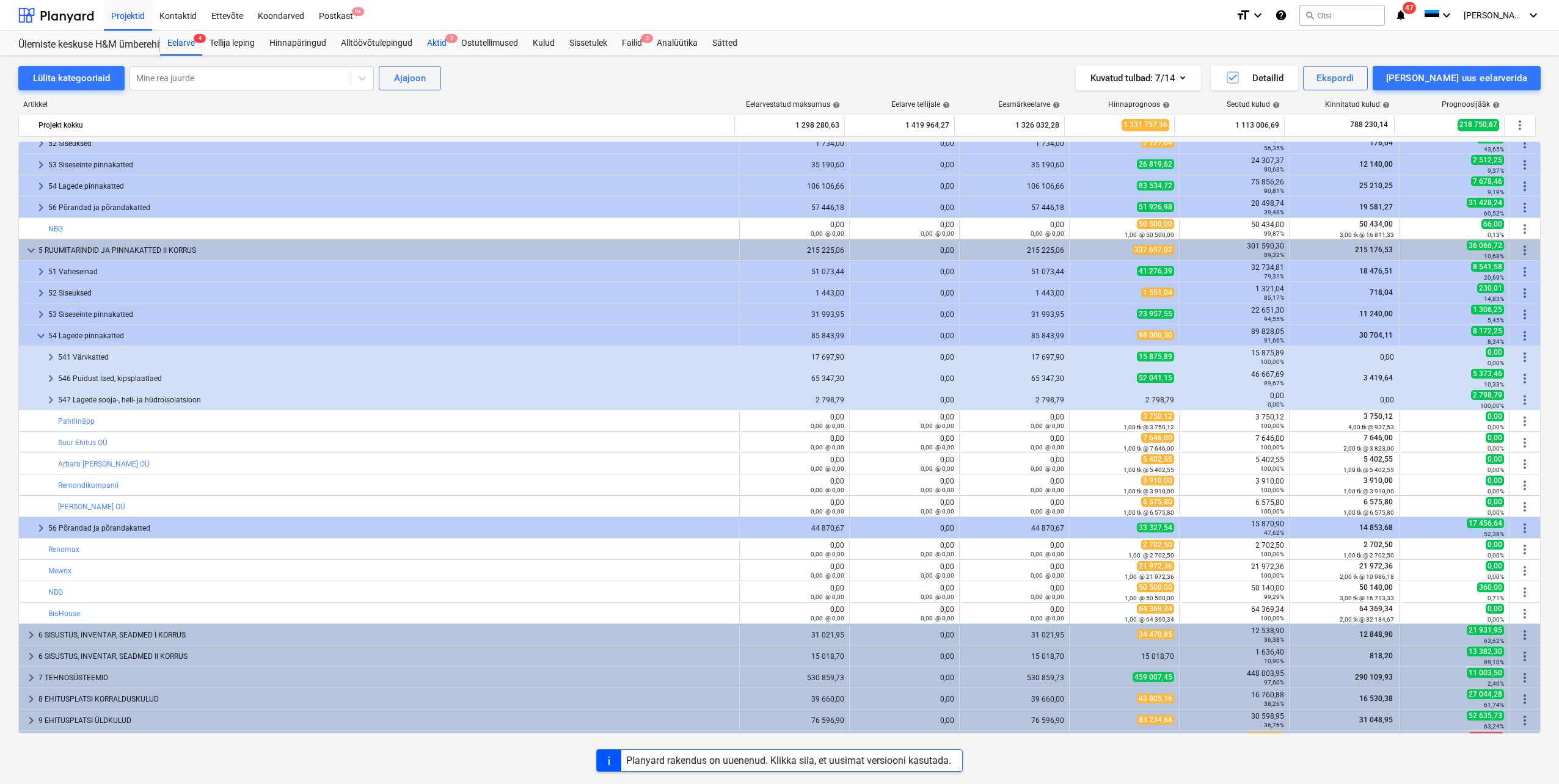
click at [440, 44] on div "Aktid 2" at bounding box center [436, 44] width 34 height 25
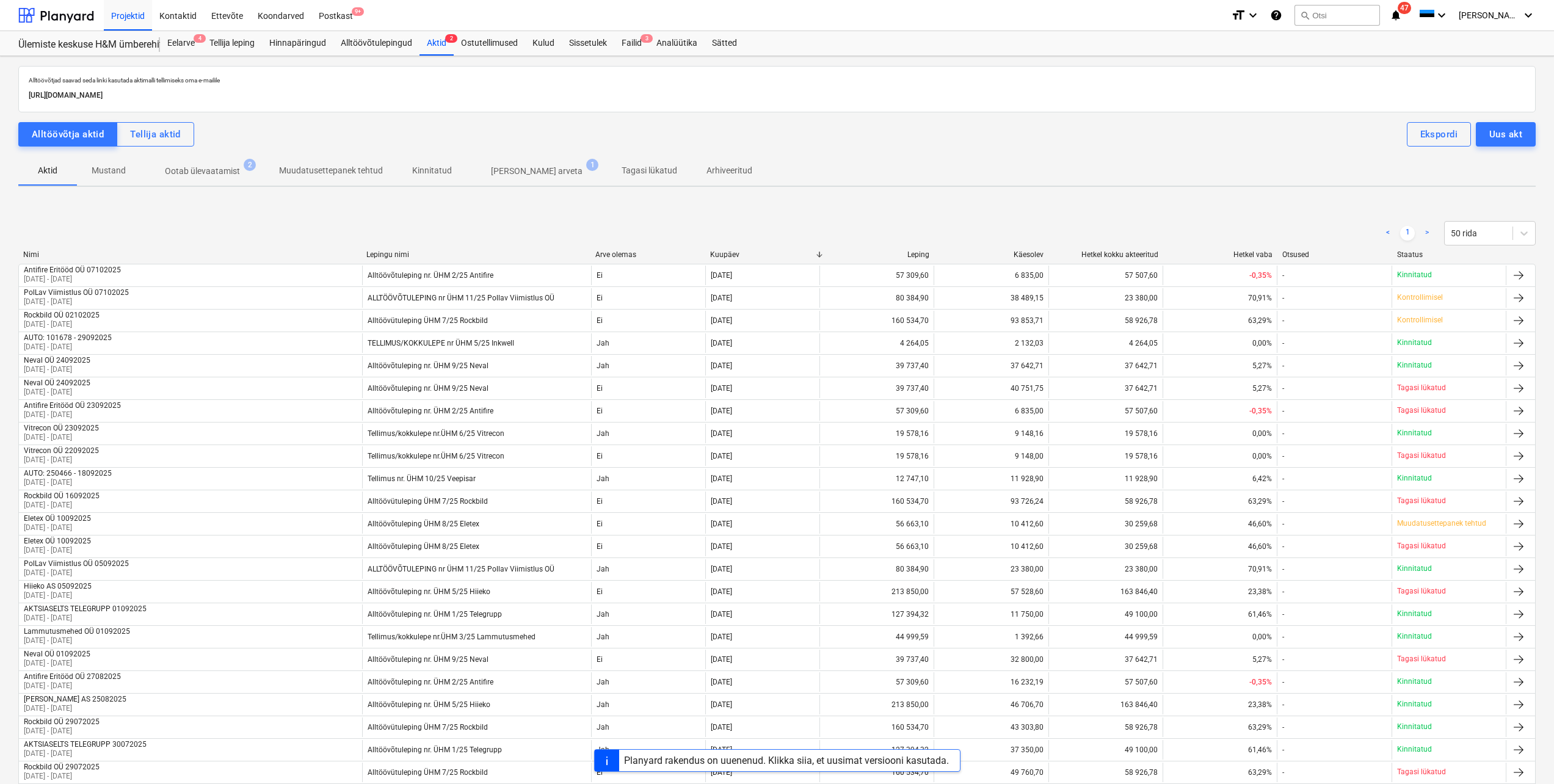
click at [187, 173] on p "Ootab ülevaatamist" at bounding box center [201, 170] width 75 height 12
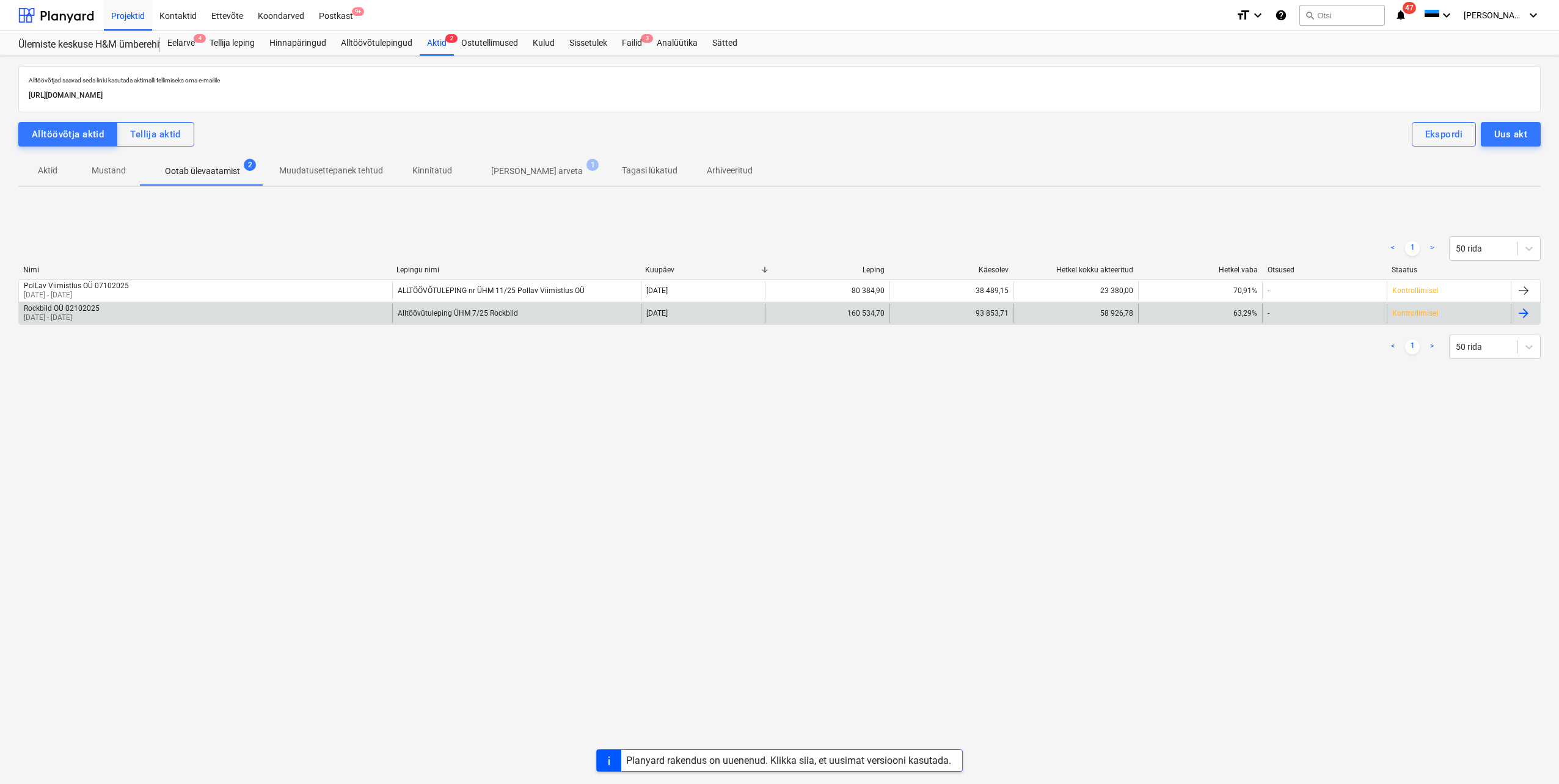
click at [96, 314] on p "[DATE] - [DATE]" at bounding box center [62, 317] width 76 height 10
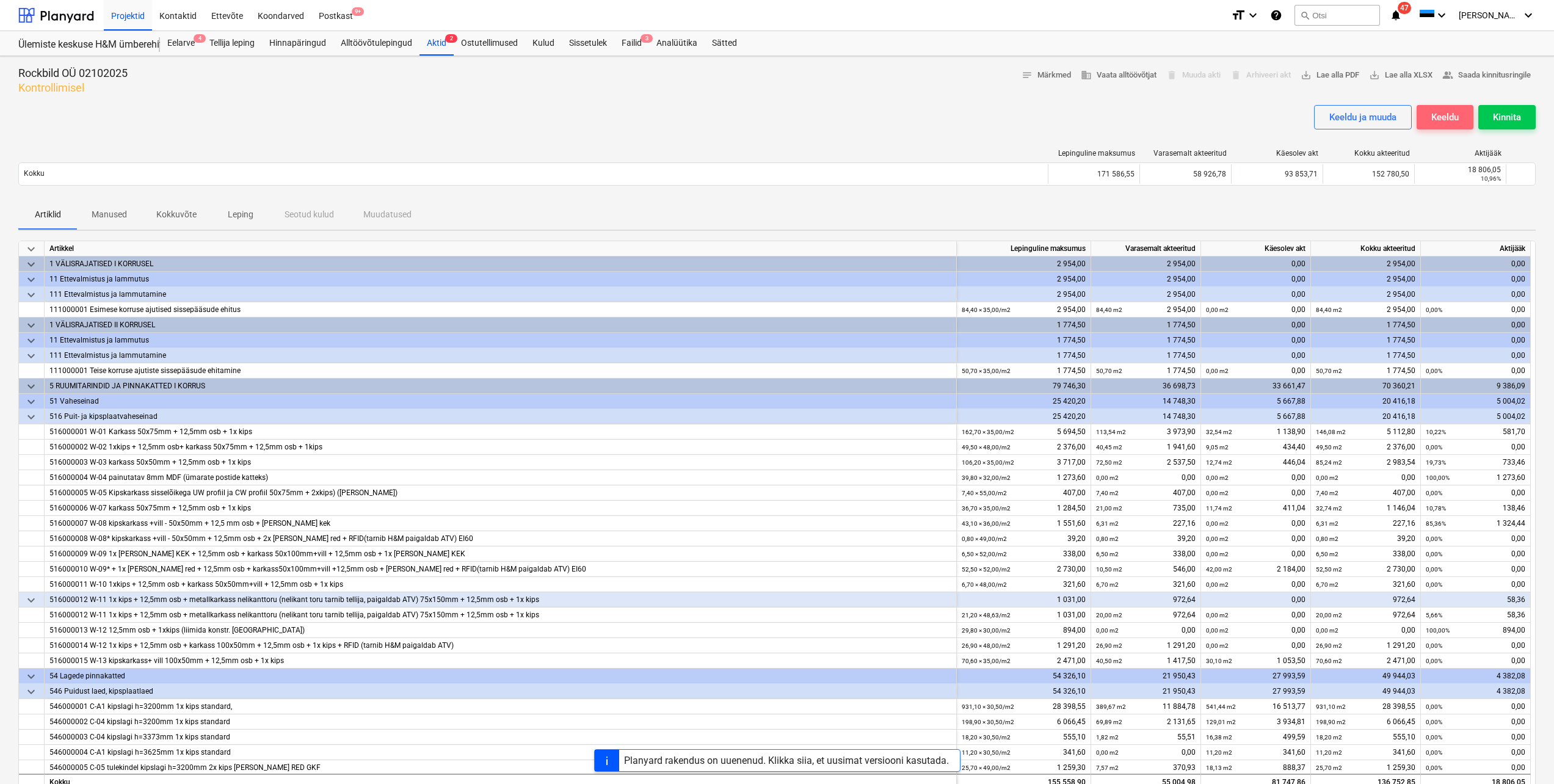
click at [1453, 109] on div "Keeldu" at bounding box center [1445, 117] width 28 height 16
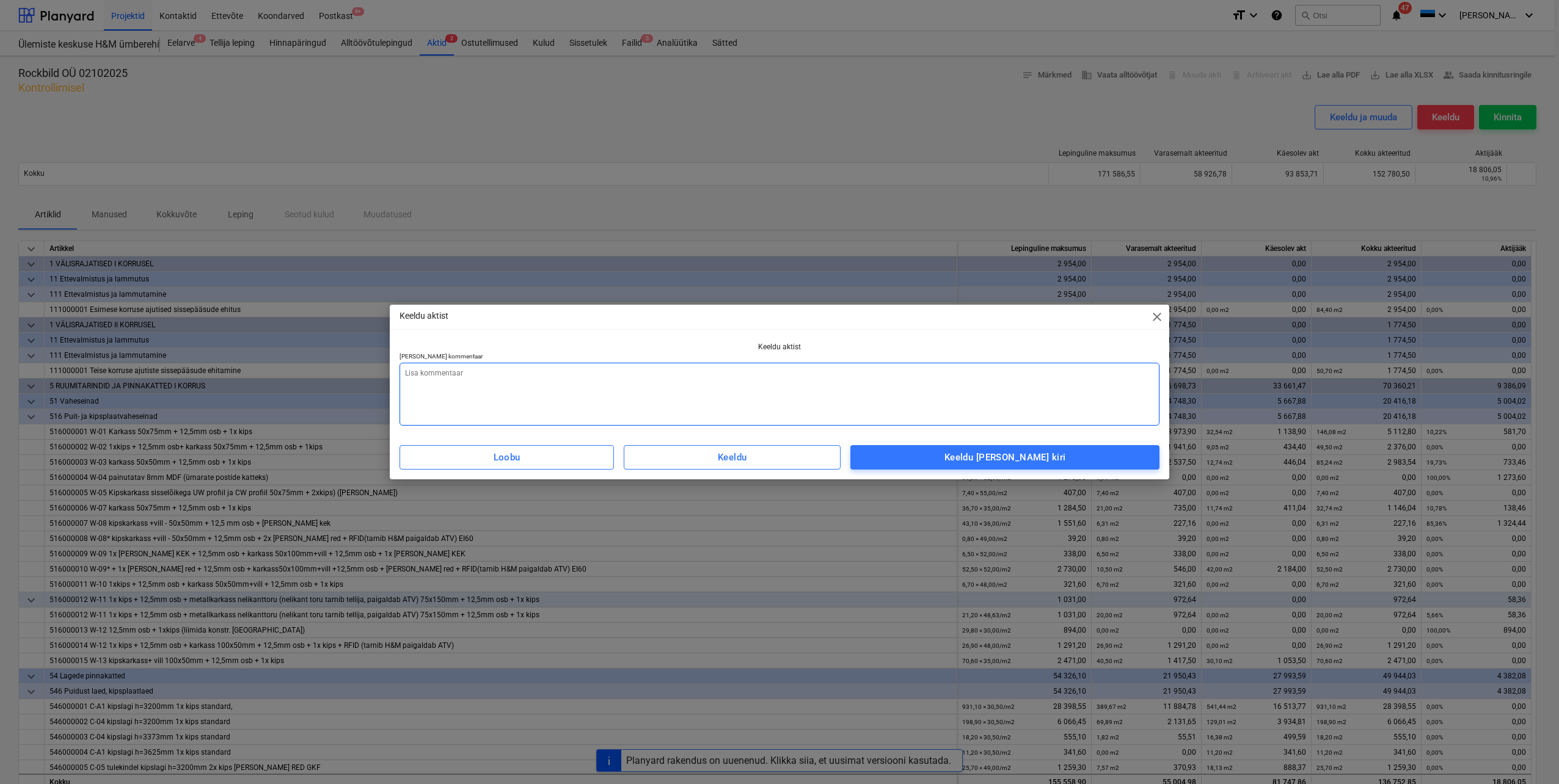
click at [514, 385] on textarea at bounding box center [779, 394] width 760 height 63
type textarea "x"
type textarea "H"
type textarea "x"
type textarea "Ho"
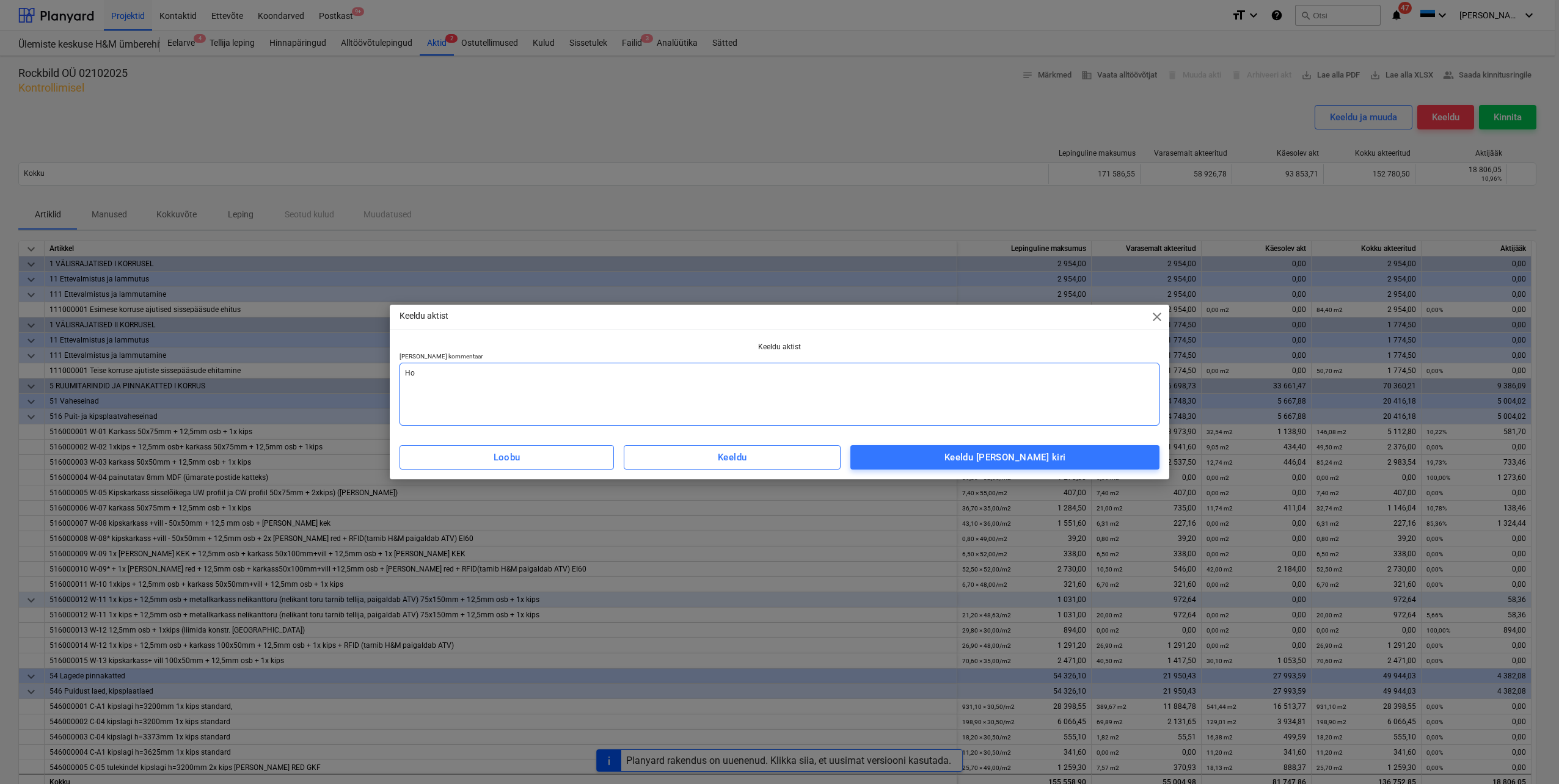
type textarea "x"
type textarea "Hom"
type textarea "x"
type textarea "Homm"
type textarea "x"
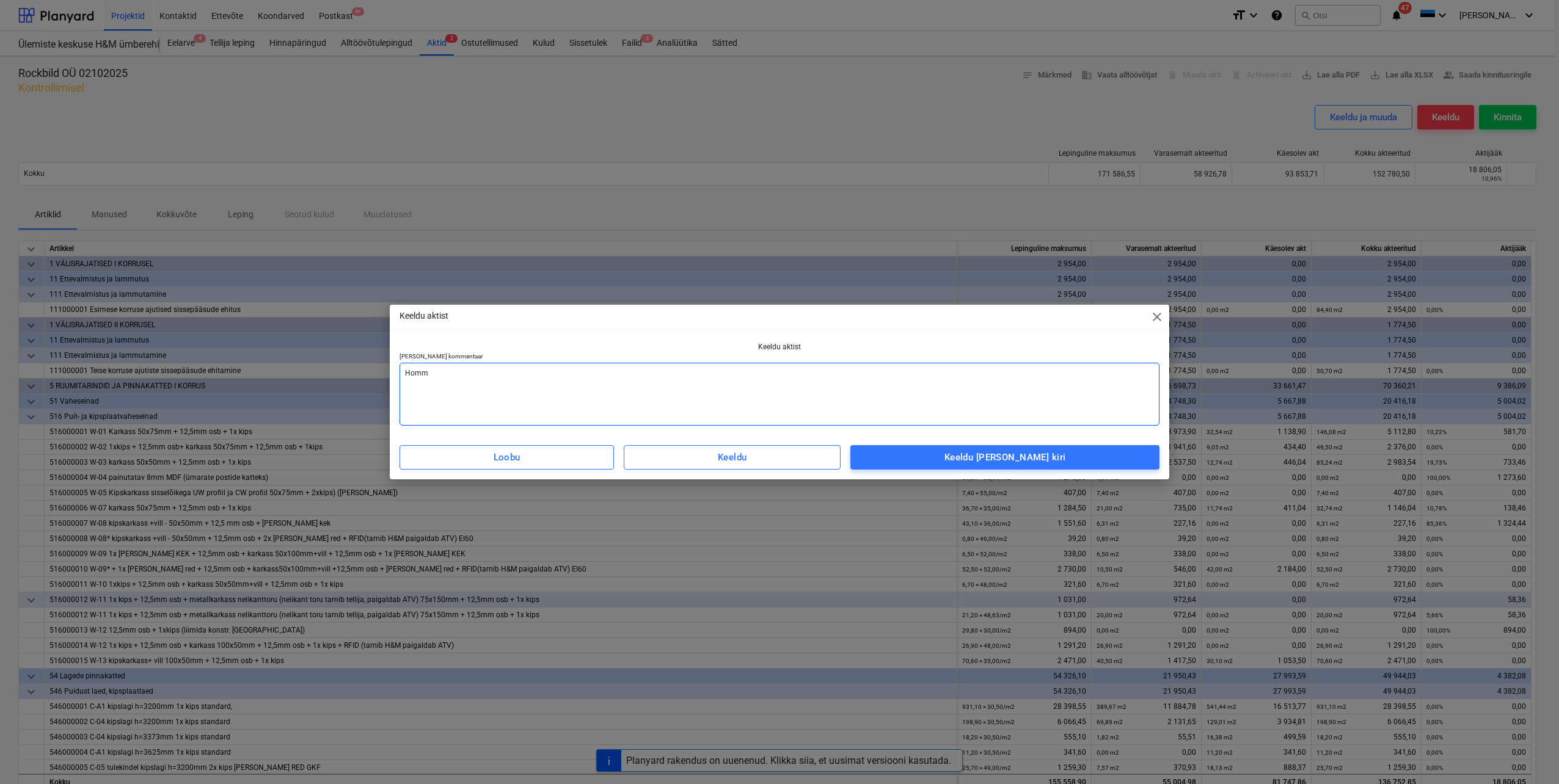
type textarea "Homms"
type textarea "x"
type textarea "Hommse"
type textarea "x"
type textarea "Hommse"
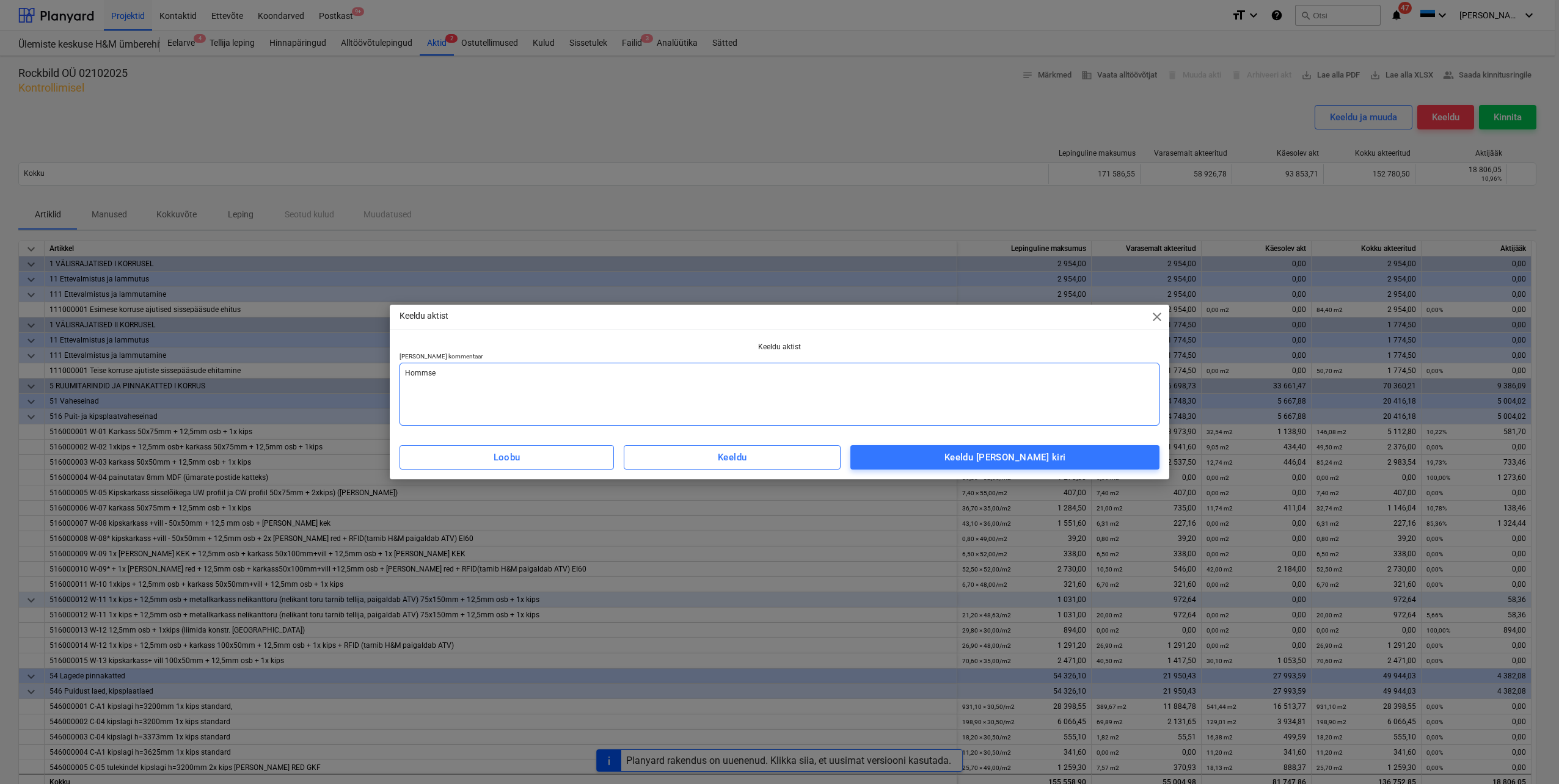
type textarea "x"
type textarea "Hommse p"
type textarea "x"
type textarea "Hommse pä"
type textarea "x"
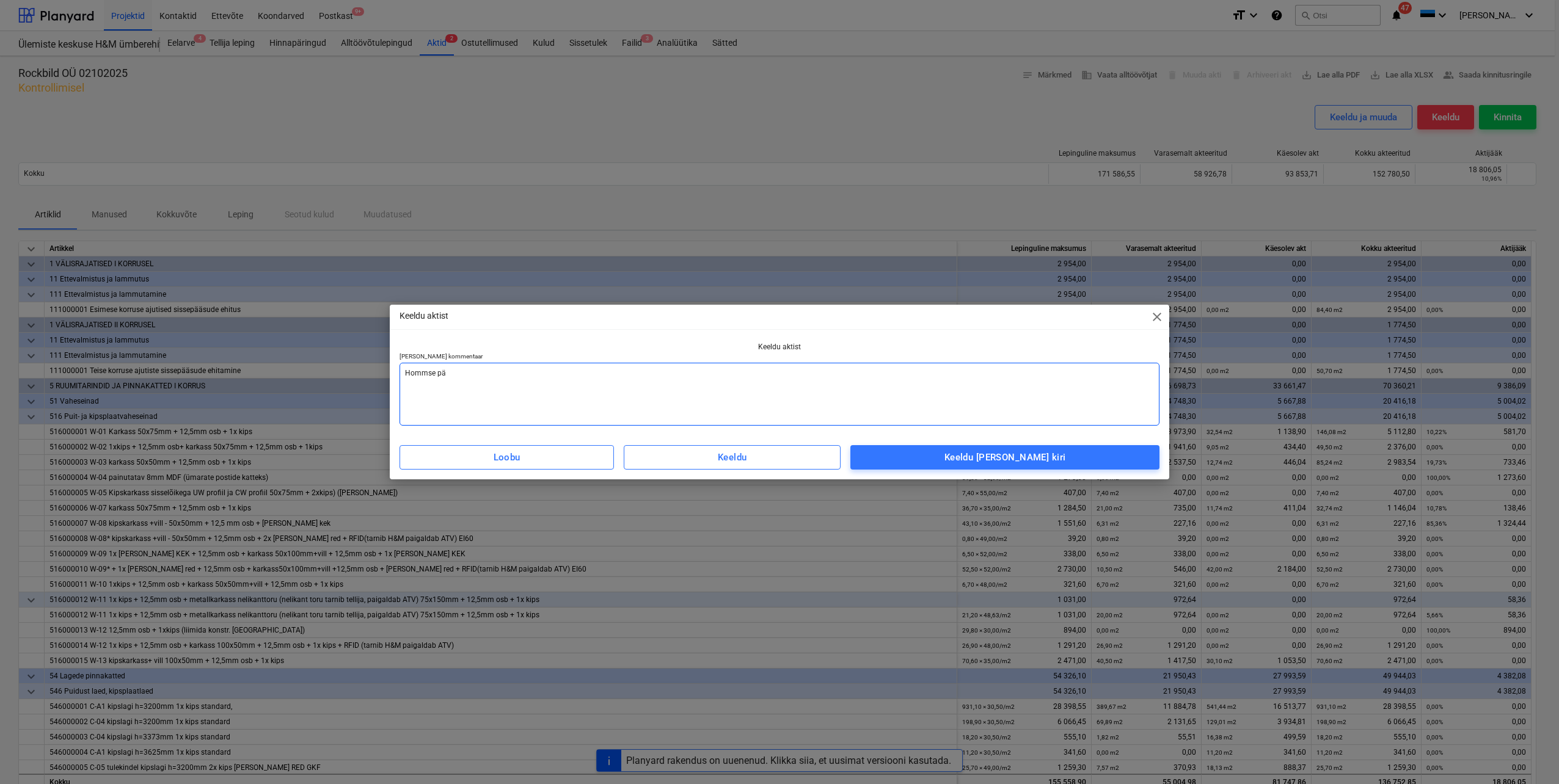
type textarea "Hommse päe"
type textarea "x"
type textarea "Hommse päev"
type textarea "x"
type textarea "Hommse päeva"
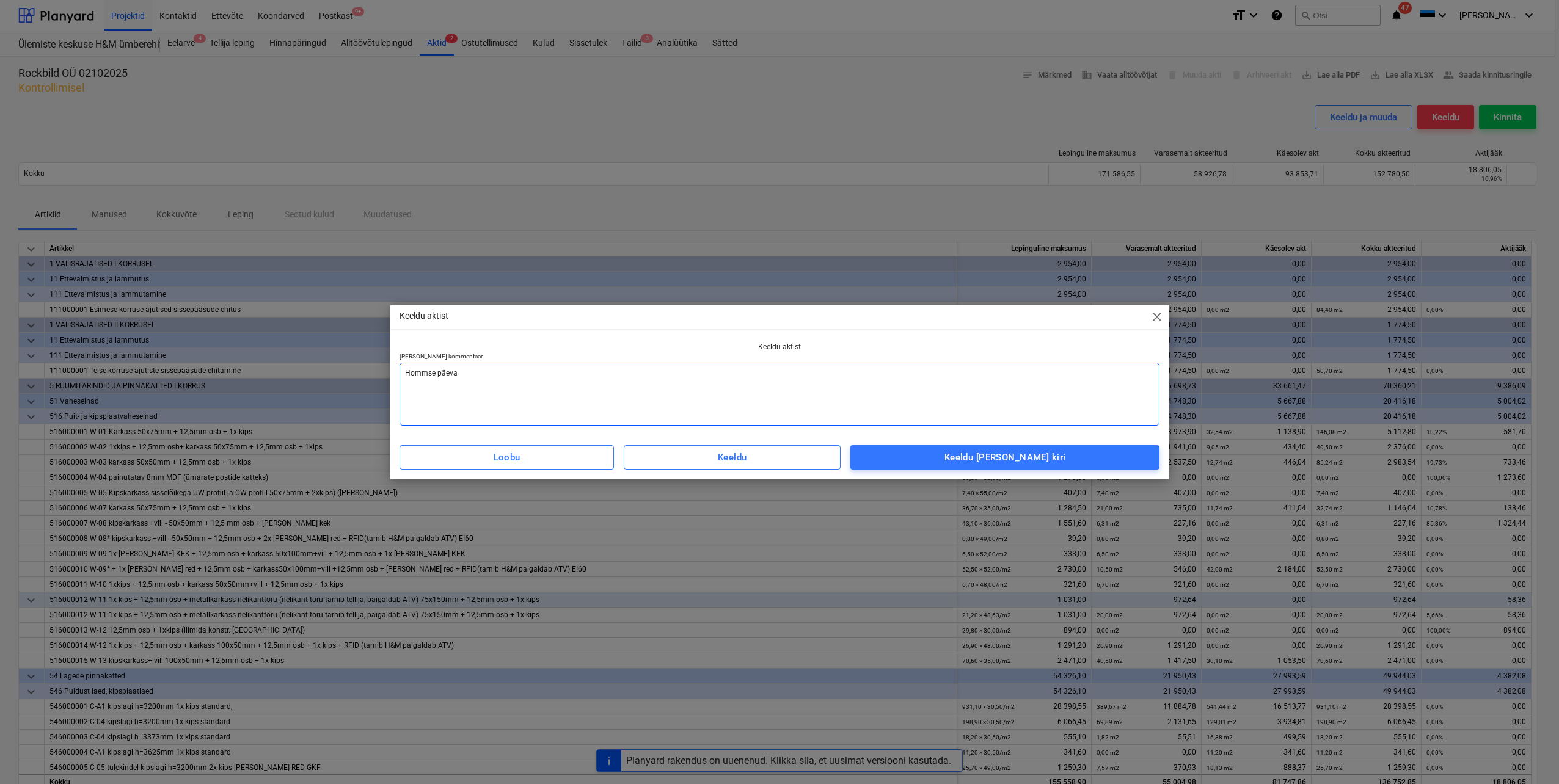
type textarea "x"
type textarea "Hommse päeva"
type textarea "x"
type textarea "Hommse päeva j"
type textarea "x"
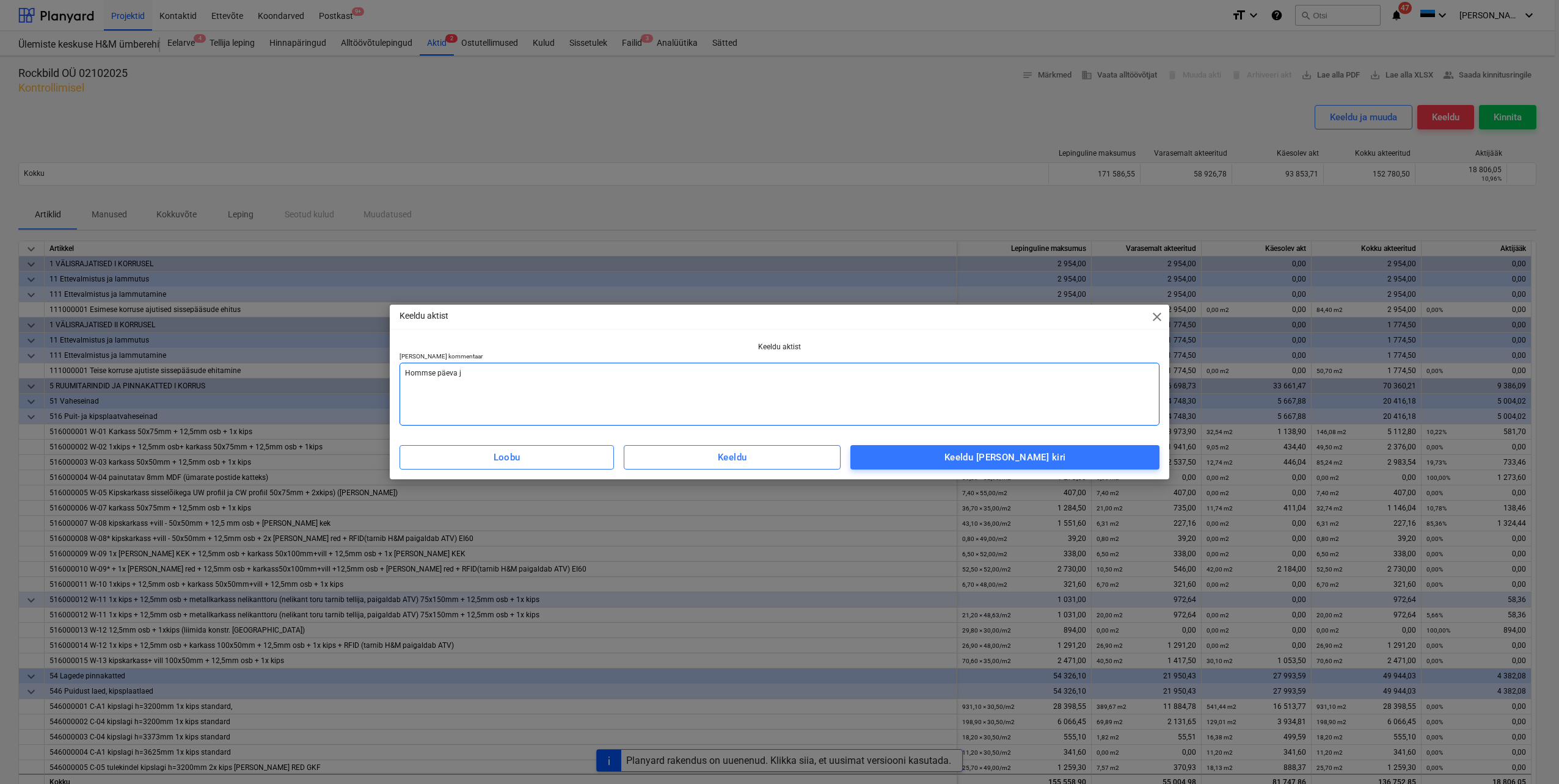
type textarea "Hommse päeva jo"
type textarea "x"
type textarea "Hommse päeva joo"
type textarea "x"
type textarea "Hommse päeva jook"
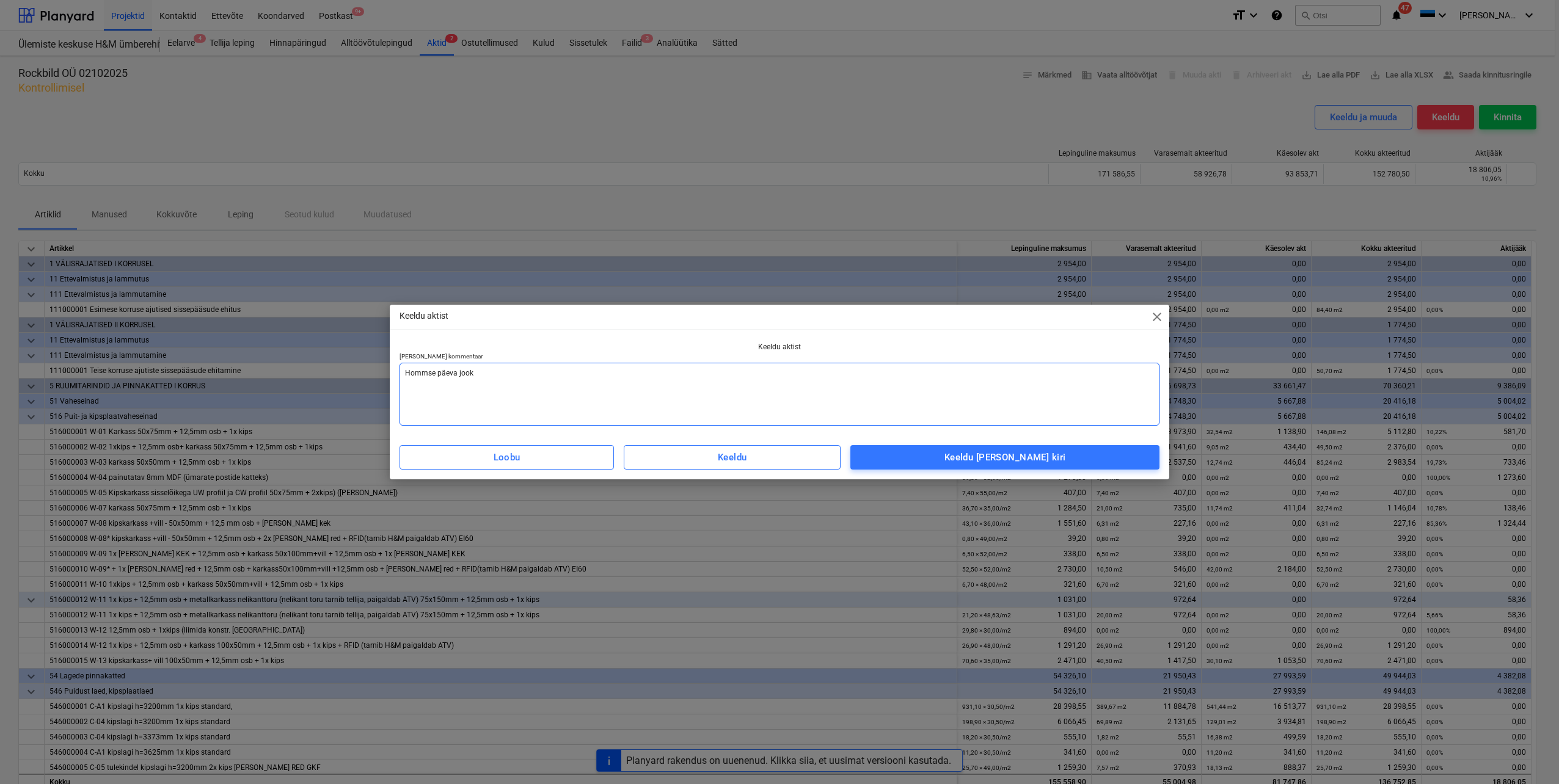
type textarea "x"
type textarea "Hommse päeva jooks"
type textarea "x"
type textarea "Hommse päeva jooksu"
type textarea "x"
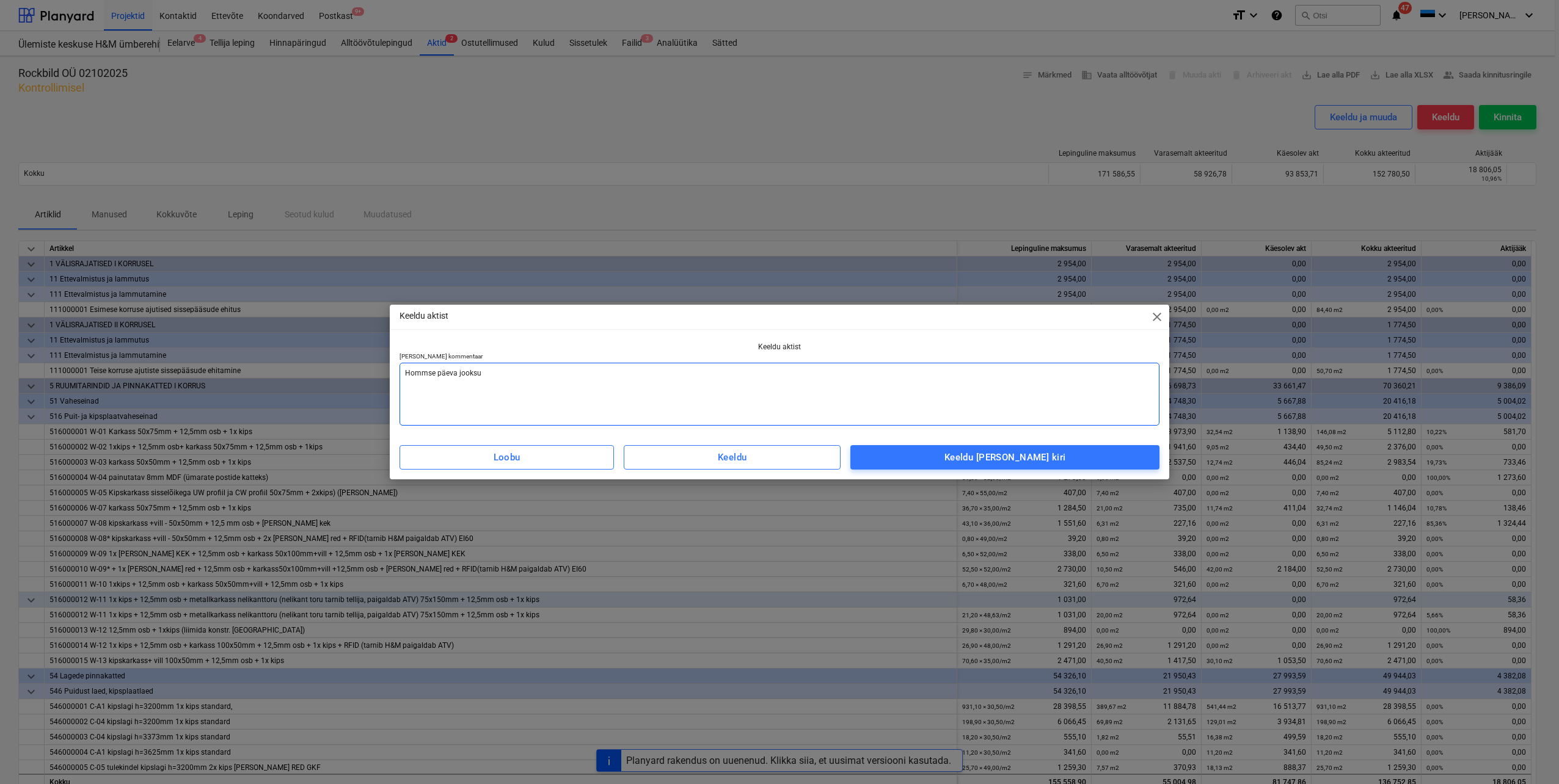
type textarea "Hommse päeva jooksul"
type textarea "x"
type textarea "Hommse päeva jooksul"
type textarea "x"
type textarea "Hommse päeva jooksul k"
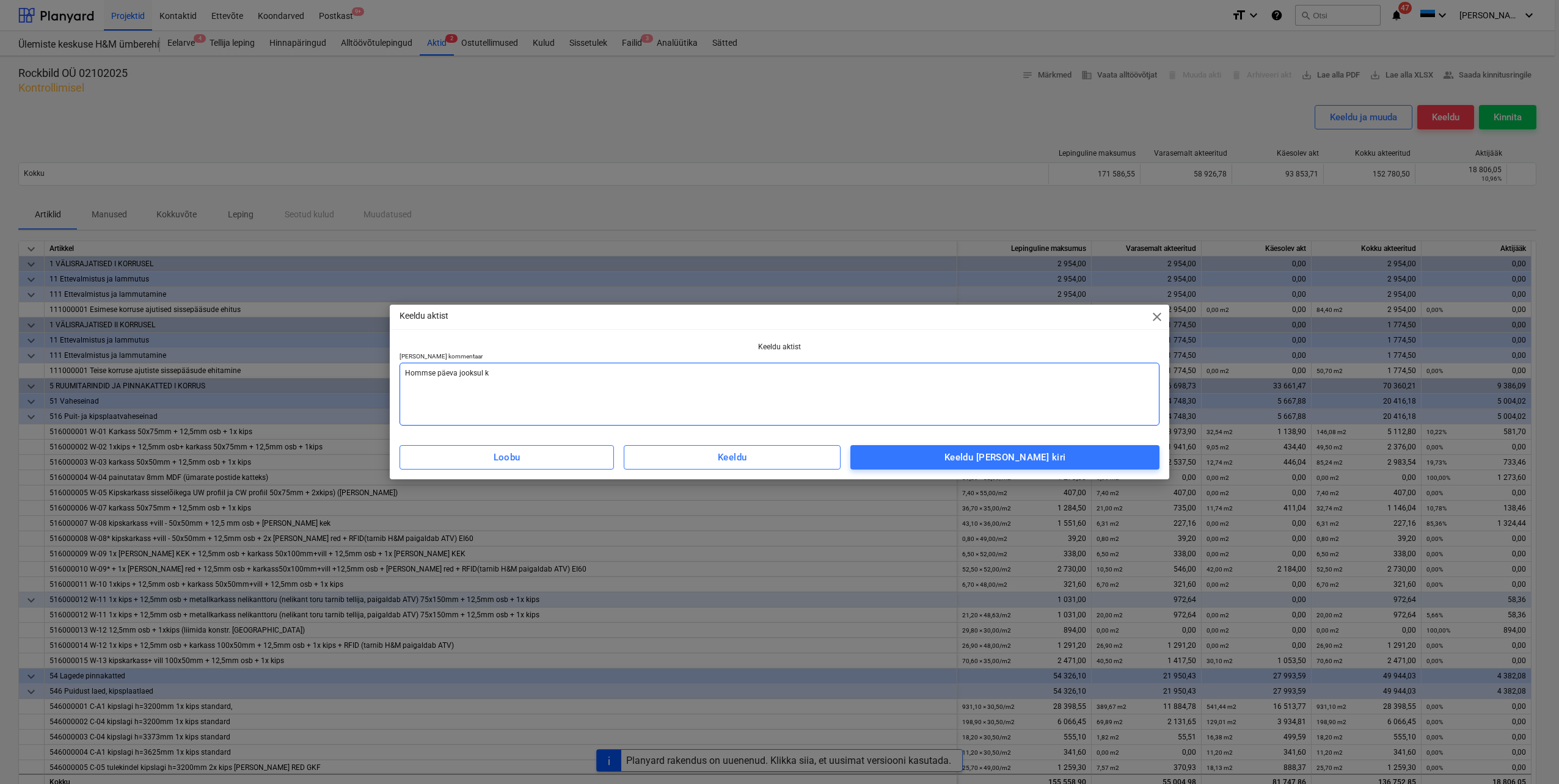
type textarea "x"
type textarea "Hommse päeva jooksul ko"
type textarea "x"
type textarea "Hommse päeva jooksul kon"
type textarea "x"
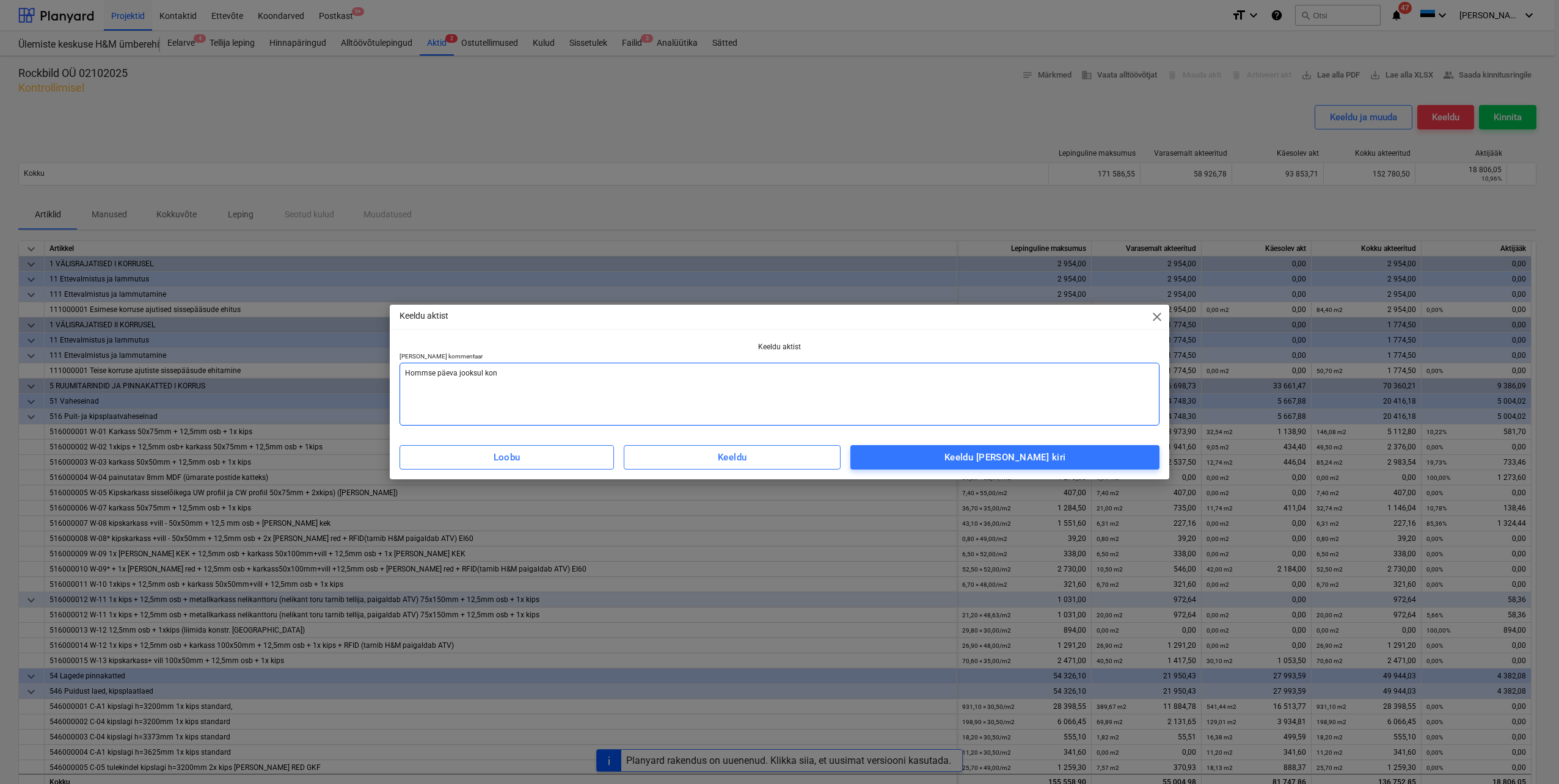
type textarea "Hommse päeva jooksul kont"
type textarea "x"
type textarea "Hommse päeva jooksul kontr"
type textarea "x"
type textarea "Hommse päeva jooksul kontro"
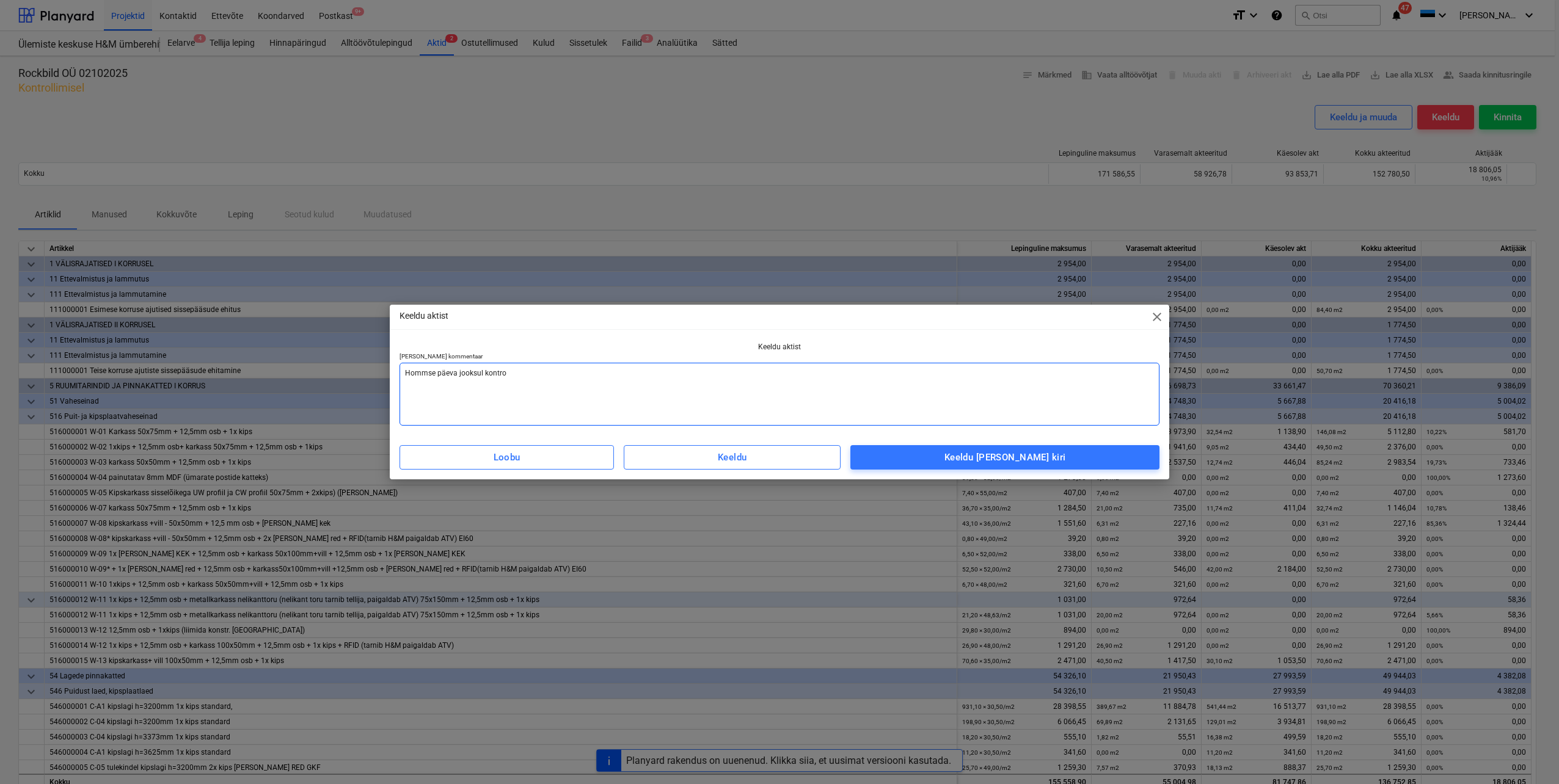
type textarea "x"
type textarea "Hommse päeva jooksul kontrol"
type textarea "x"
type textarea "Hommse päeva jooksul kontroll"
type textarea "x"
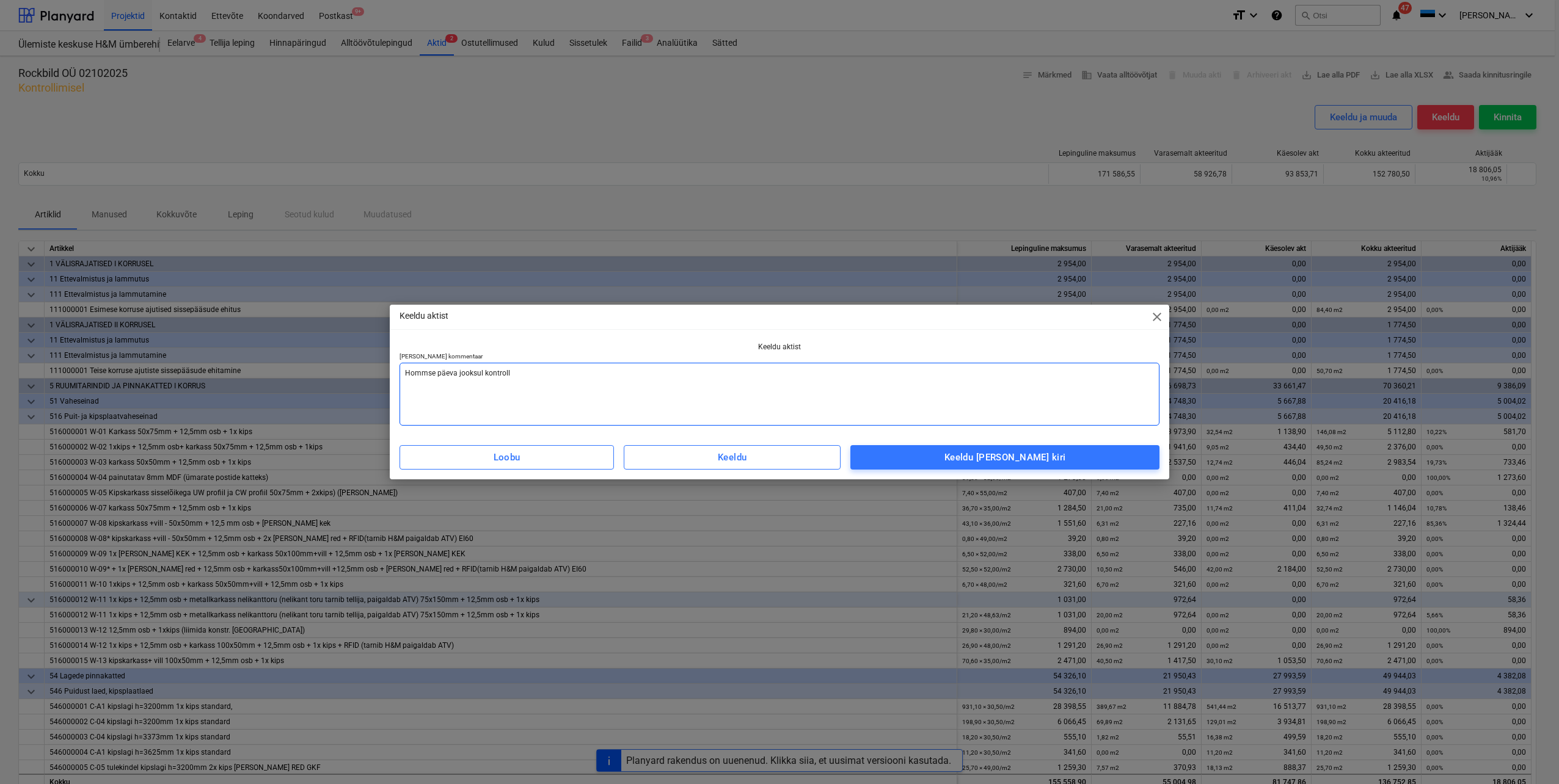
type textarea "Hommse päeva jooksul kontrolli"
type textarea "x"
type textarea "Hommse päeva jooksul kontrollim"
type textarea "x"
type textarea "Hommse päeva jooksul kontrollime"
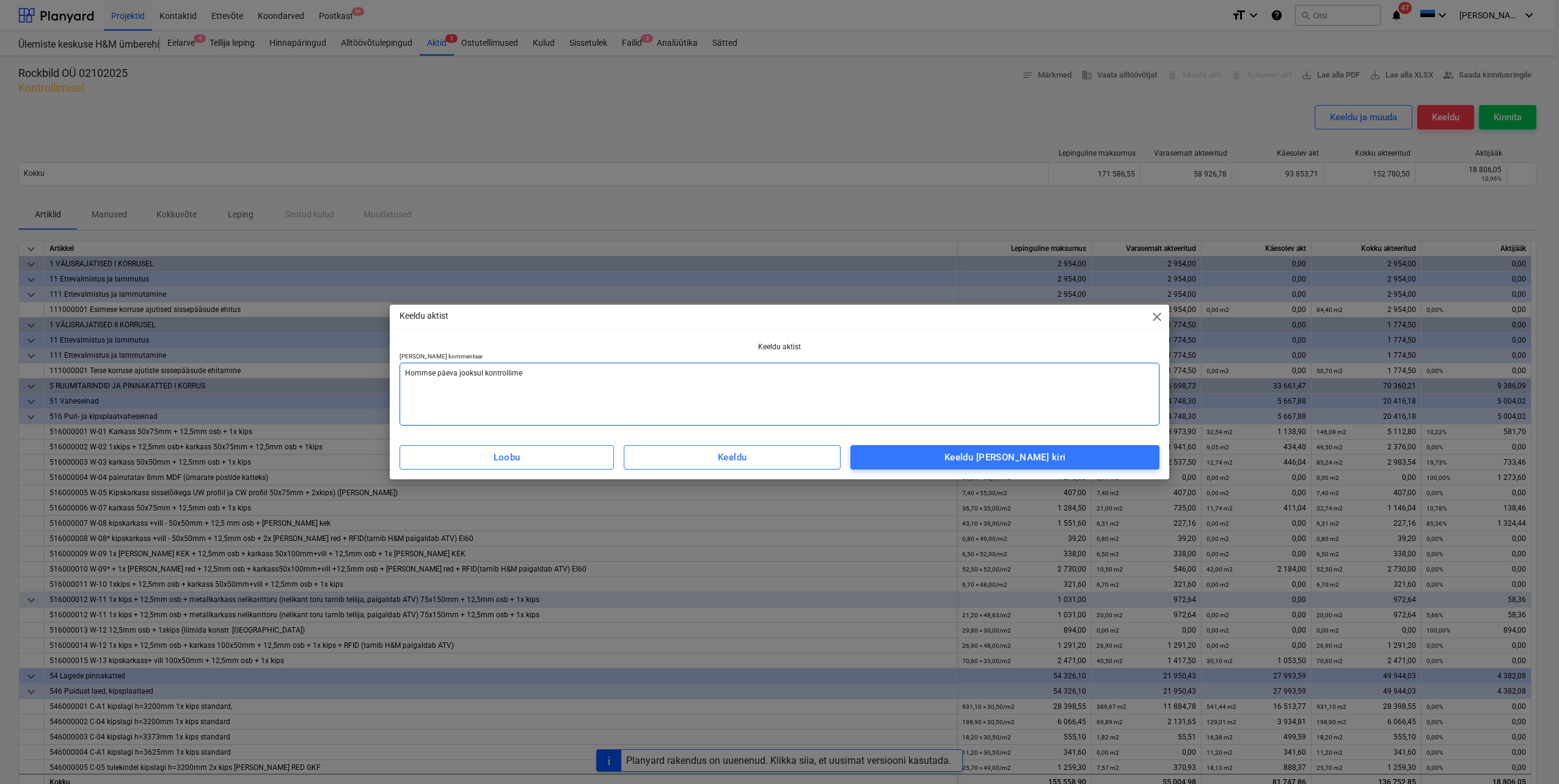
type textarea "x"
type textarea "Hommse päeva jooksul kontrollime"
type textarea "x"
type textarea "Hommse päeva jooksul kontrollime"
type textarea "x"
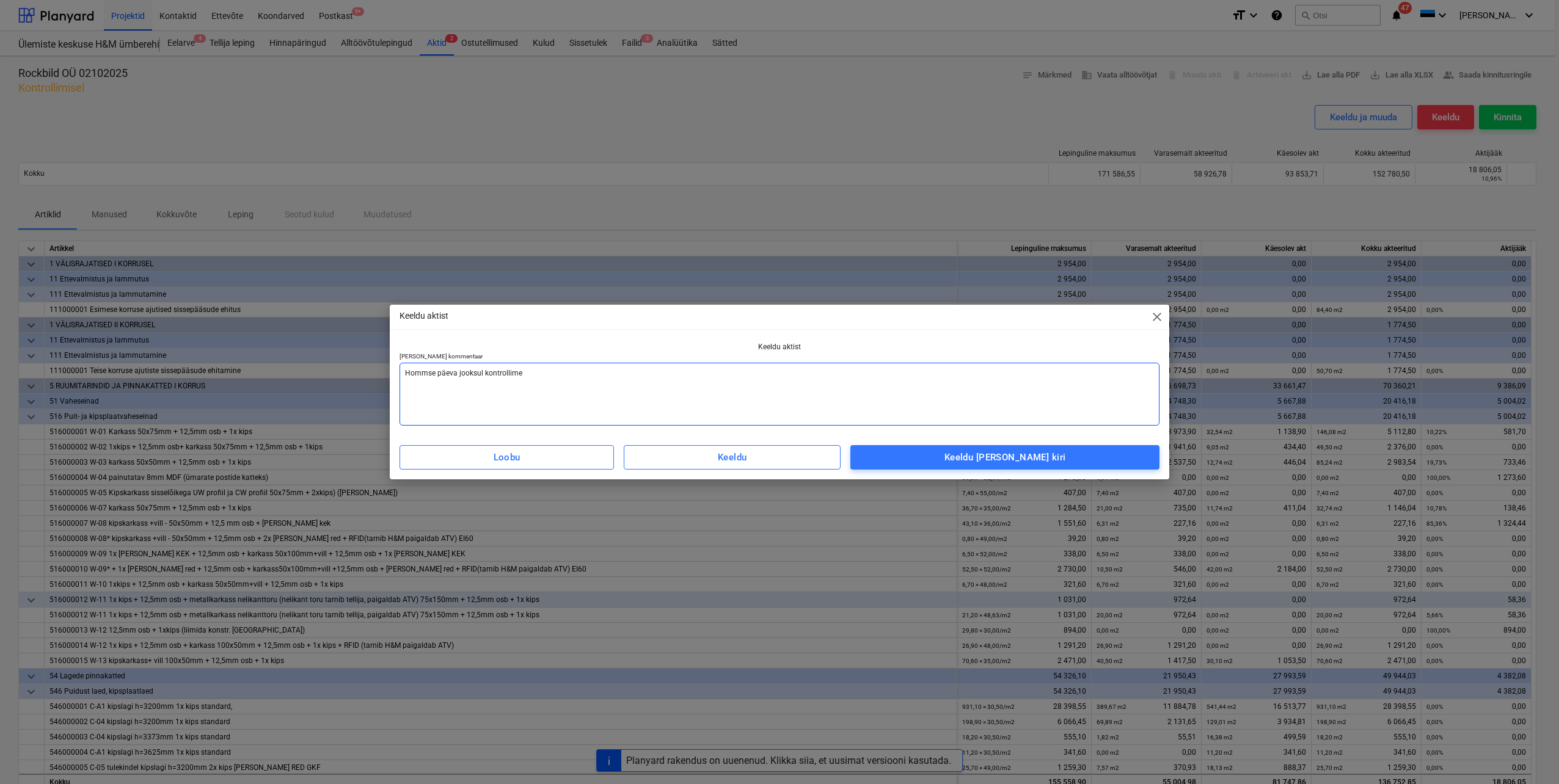
type textarea "Hommse päeva jooksul kontrollim"
type textarea "x"
type textarea "Hommse päeva jooksul kontrolli"
type textarea "x"
type textarea "Hommse päeva jooksul kontroll"
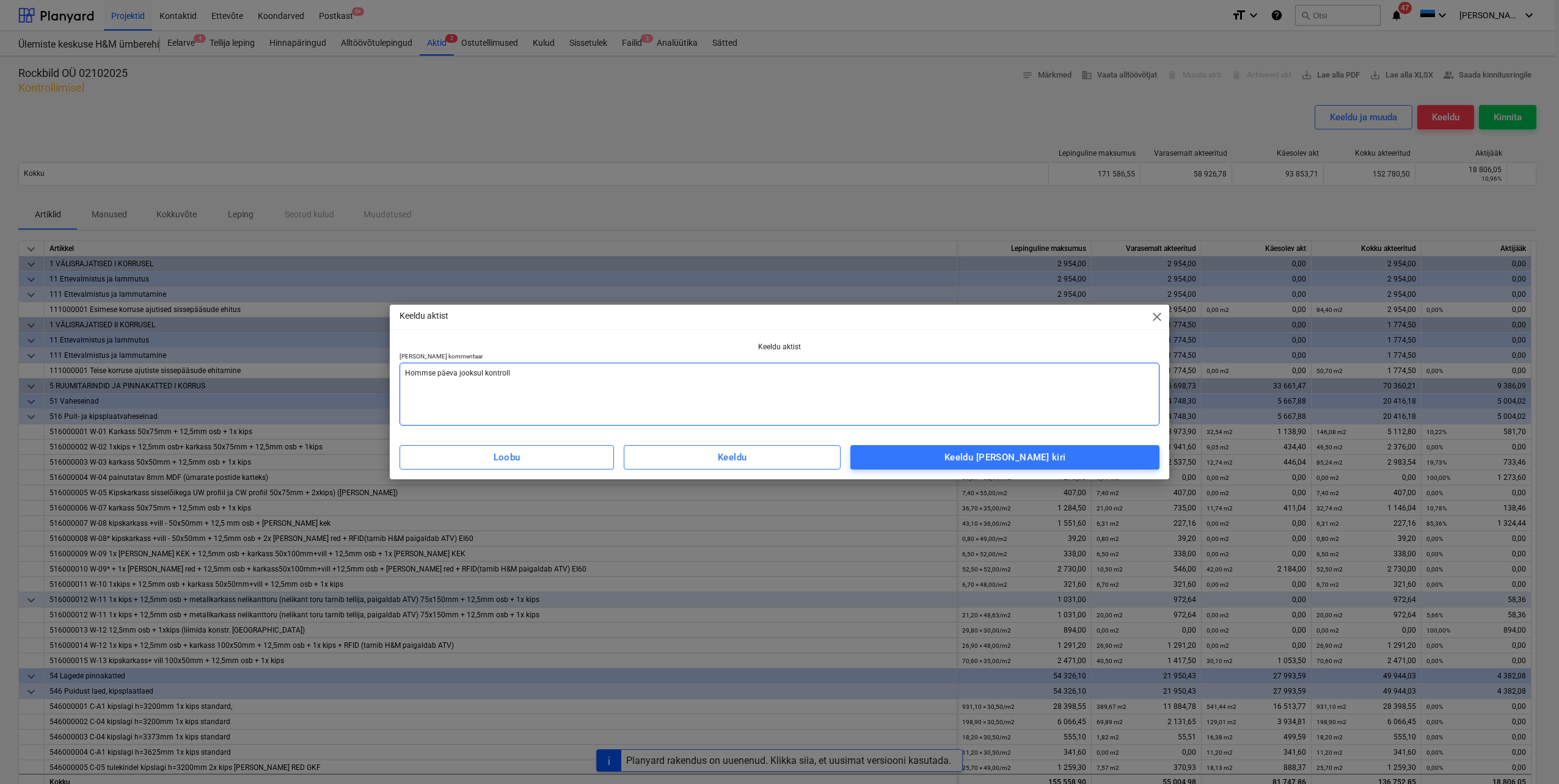
type textarea "x"
type textarea "Hommse päeva jooksul kontrol"
type textarea "x"
type textarea "Hommse päeva jooksul kontro"
type textarea "x"
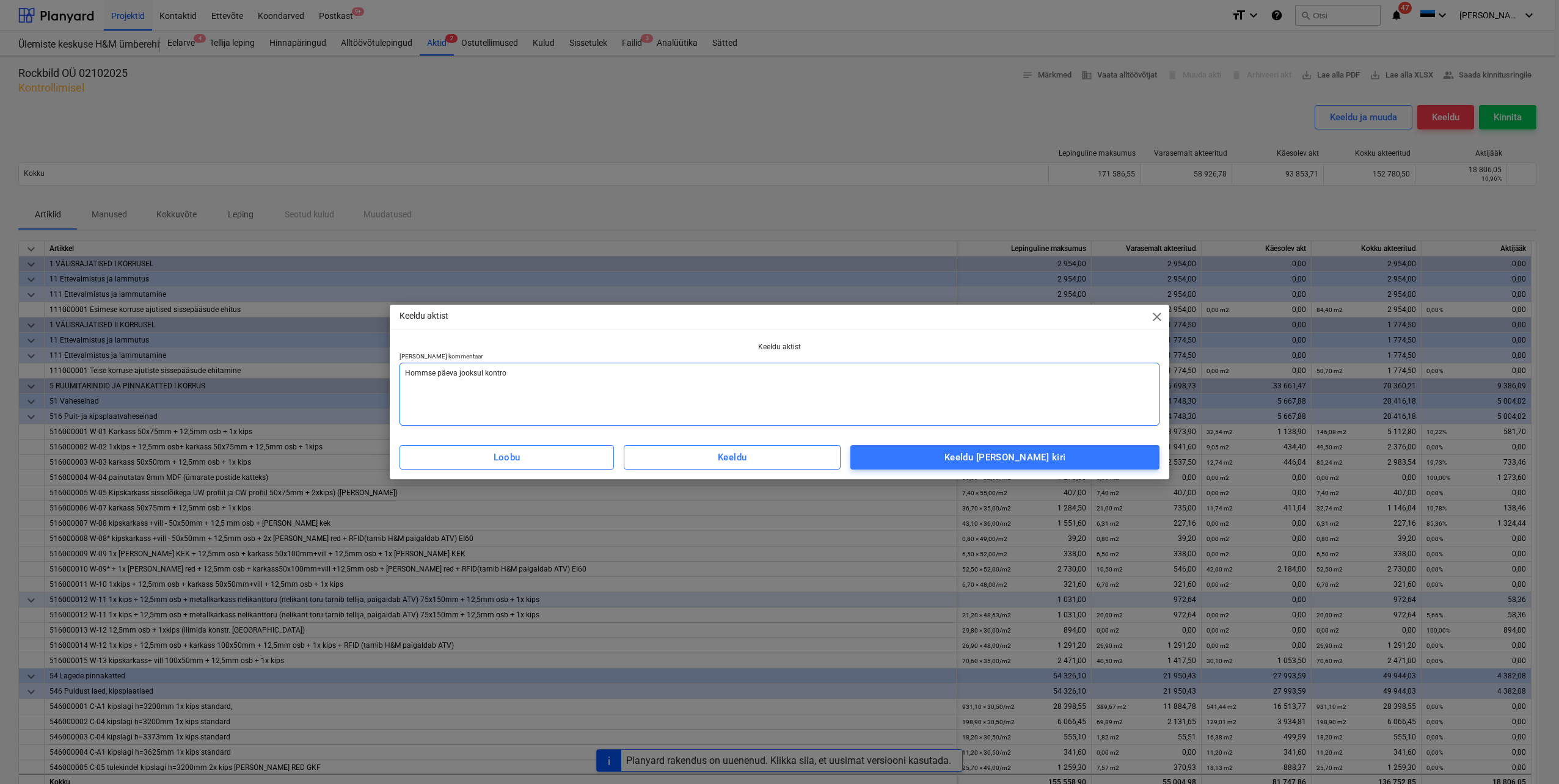
type textarea "Hommse päeva jooksul kontr"
type textarea "x"
type textarea "Hommse päeva jooksul kont"
type textarea "x"
type textarea "Hommse päeva jooksul ko"
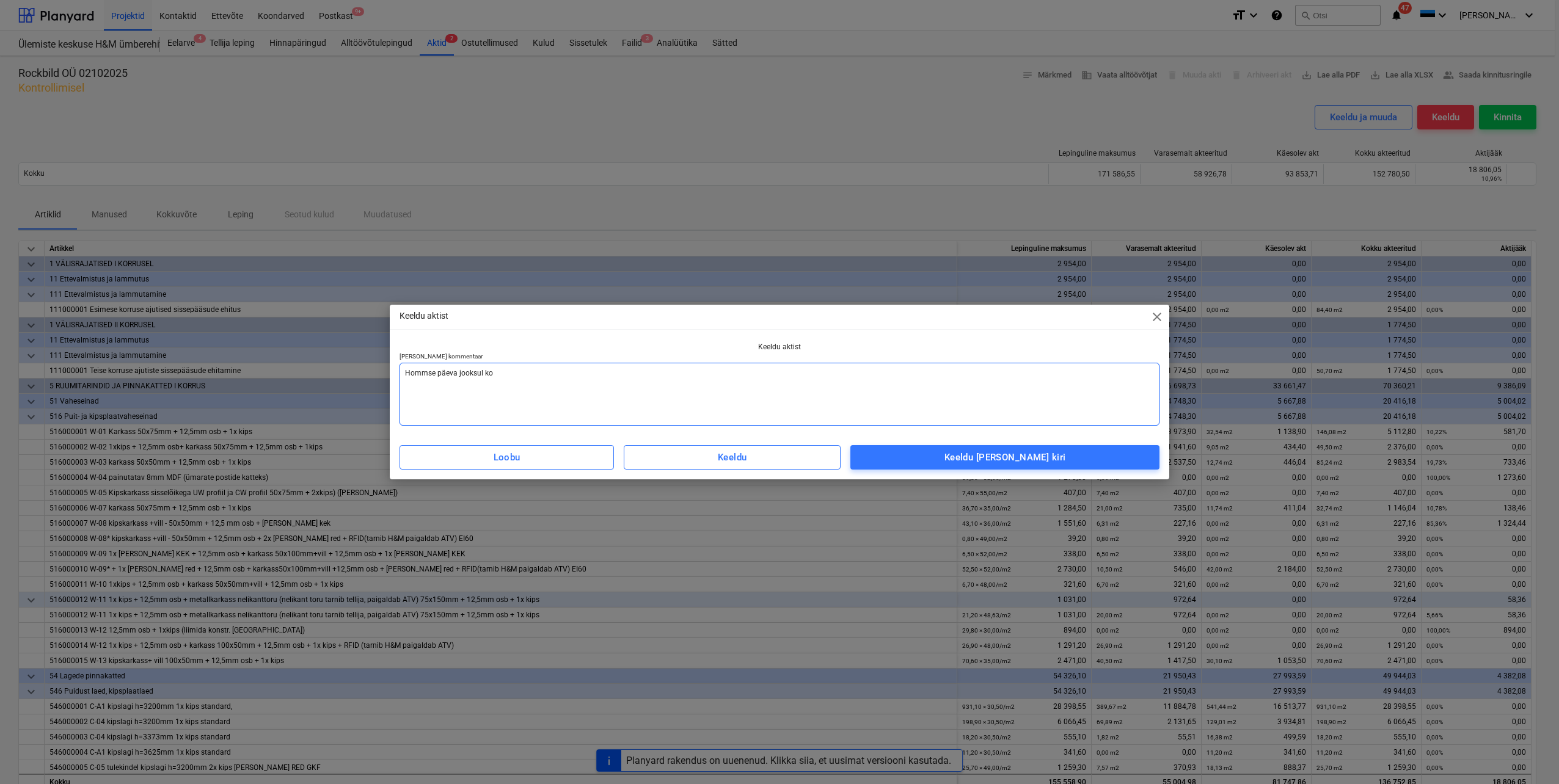
type textarea "x"
type textarea "Hommse päeva jooksul k"
type textarea "x"
type textarea "Hommse päeva jooksul"
type textarea "x"
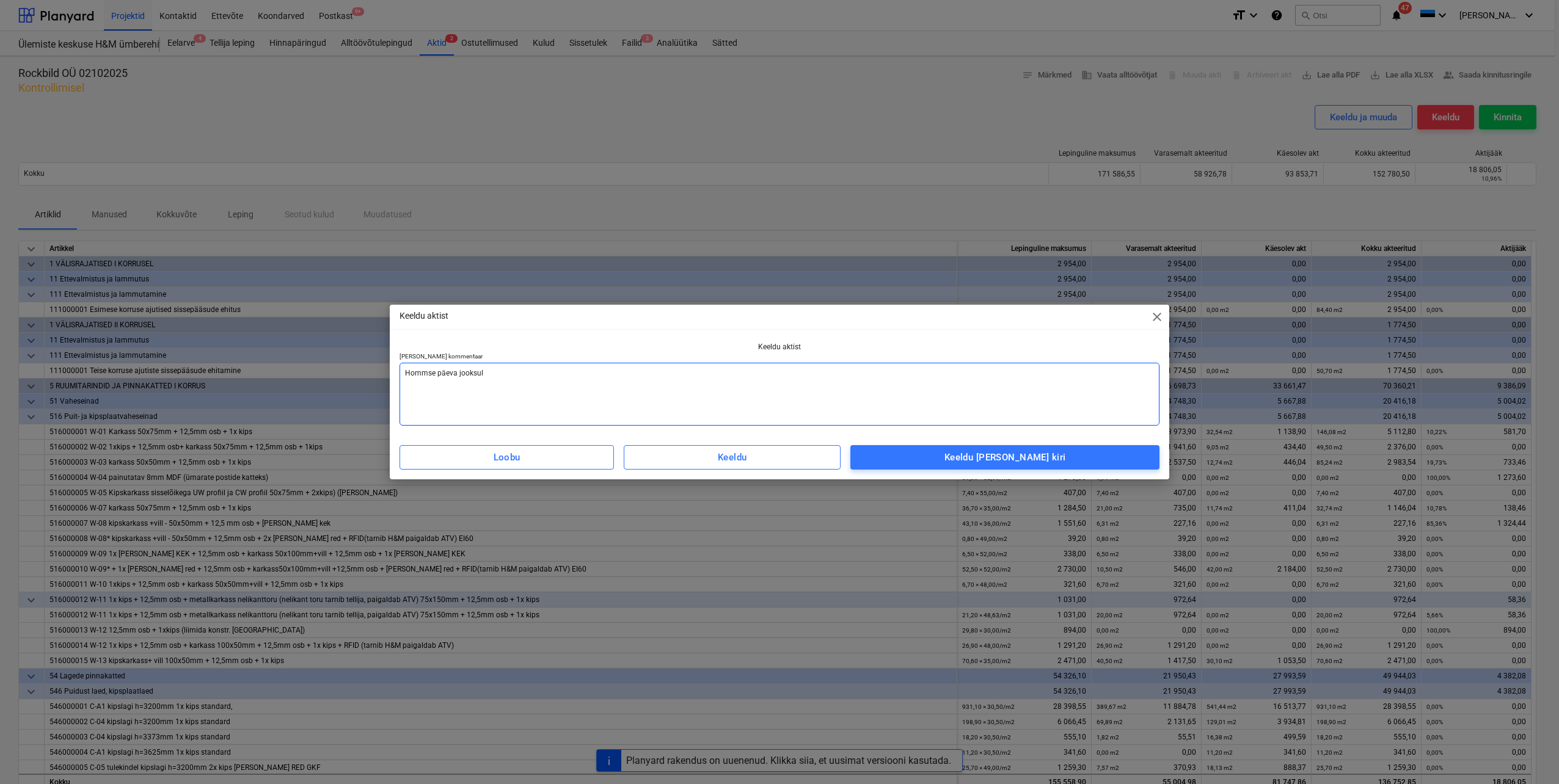
type textarea "Hommse päeva jooksul"
type textarea "x"
type textarea "Hommse päeva jooksu"
type textarea "x"
type textarea "Hommse päeva jooks"
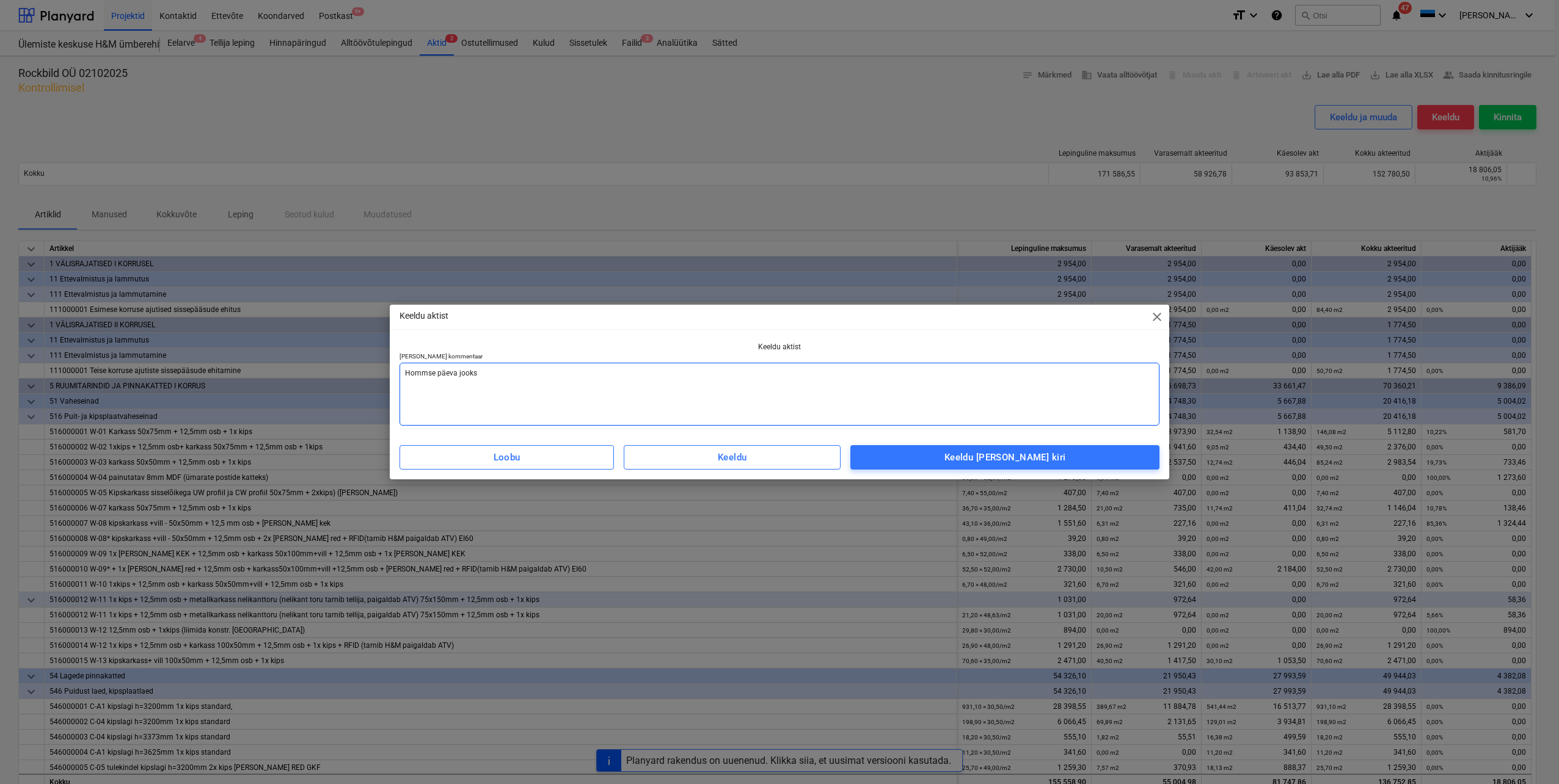
type textarea "x"
type textarea "Hommse päeva jook"
type textarea "x"
type textarea "Hommse päeva joo"
type textarea "x"
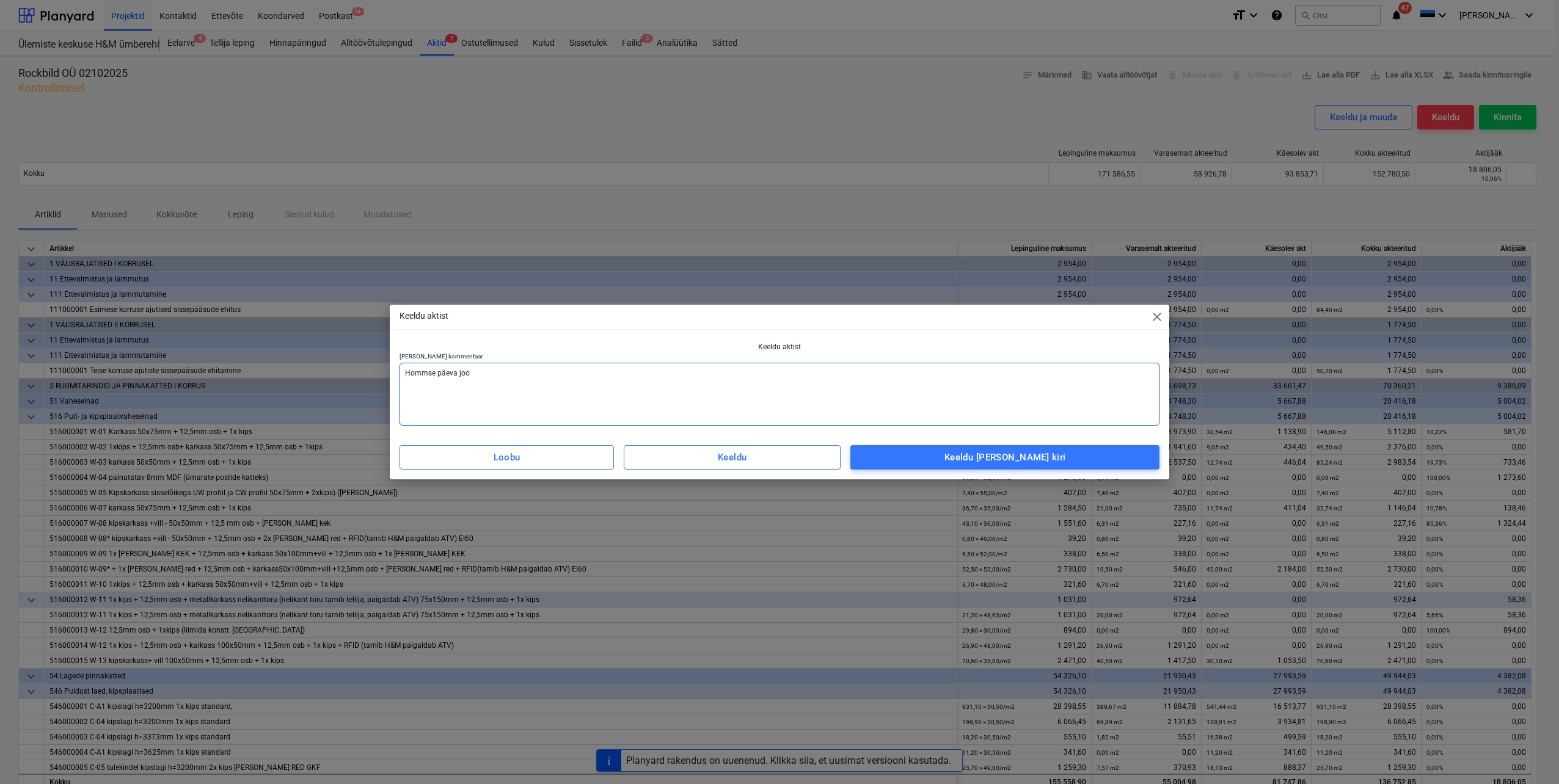
type textarea "Hommse päeva jo"
type textarea "x"
type textarea "Hommse päeva j"
type textarea "x"
type textarea "Hommse päeva"
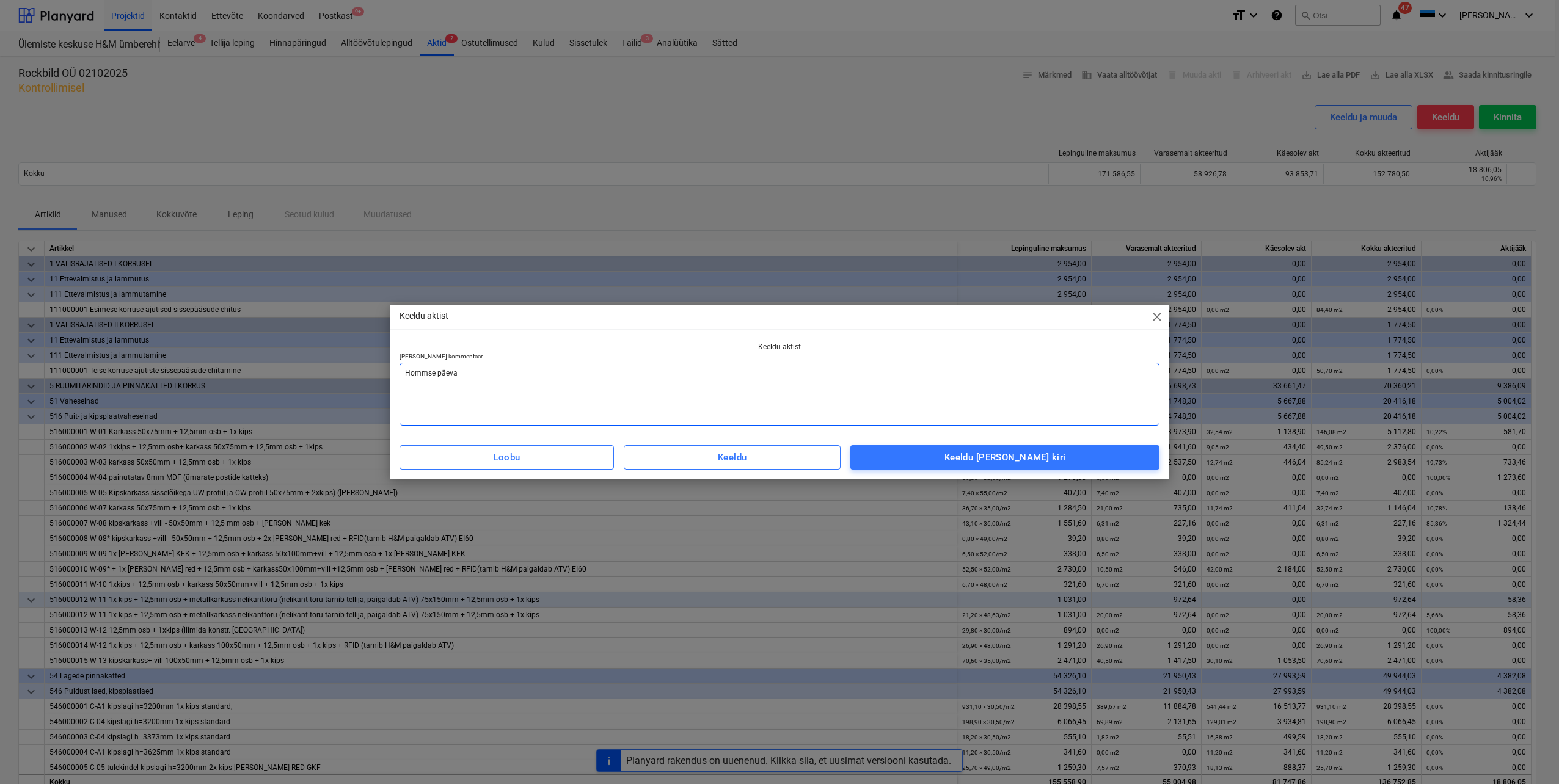
type textarea "x"
type textarea "Hommse päeva"
type textarea "x"
type textarea "Hommse päev"
type textarea "x"
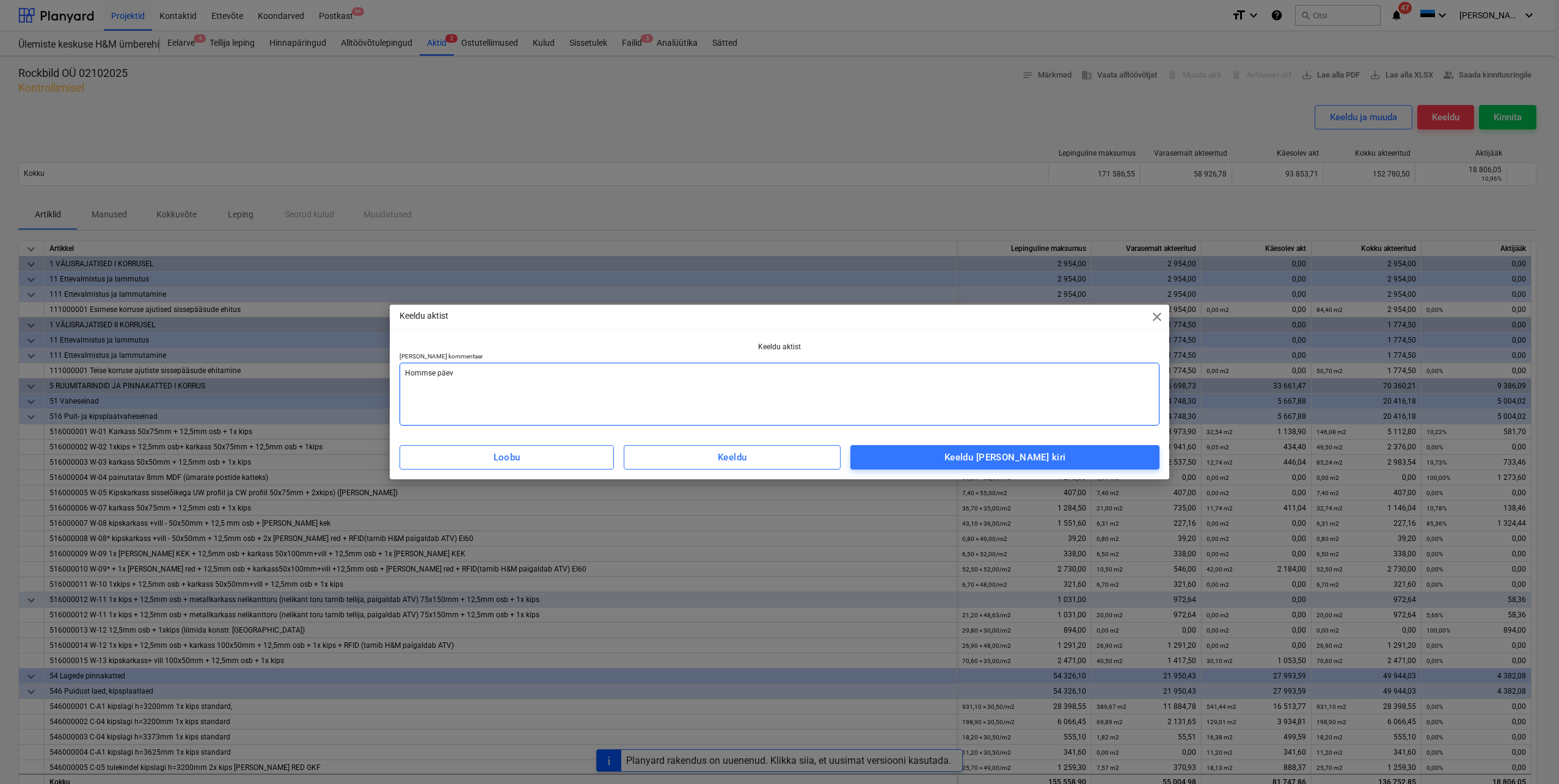
type textarea "Hommse päe"
type textarea "x"
type textarea "Hommse pä"
type textarea "x"
type textarea "Hommse p"
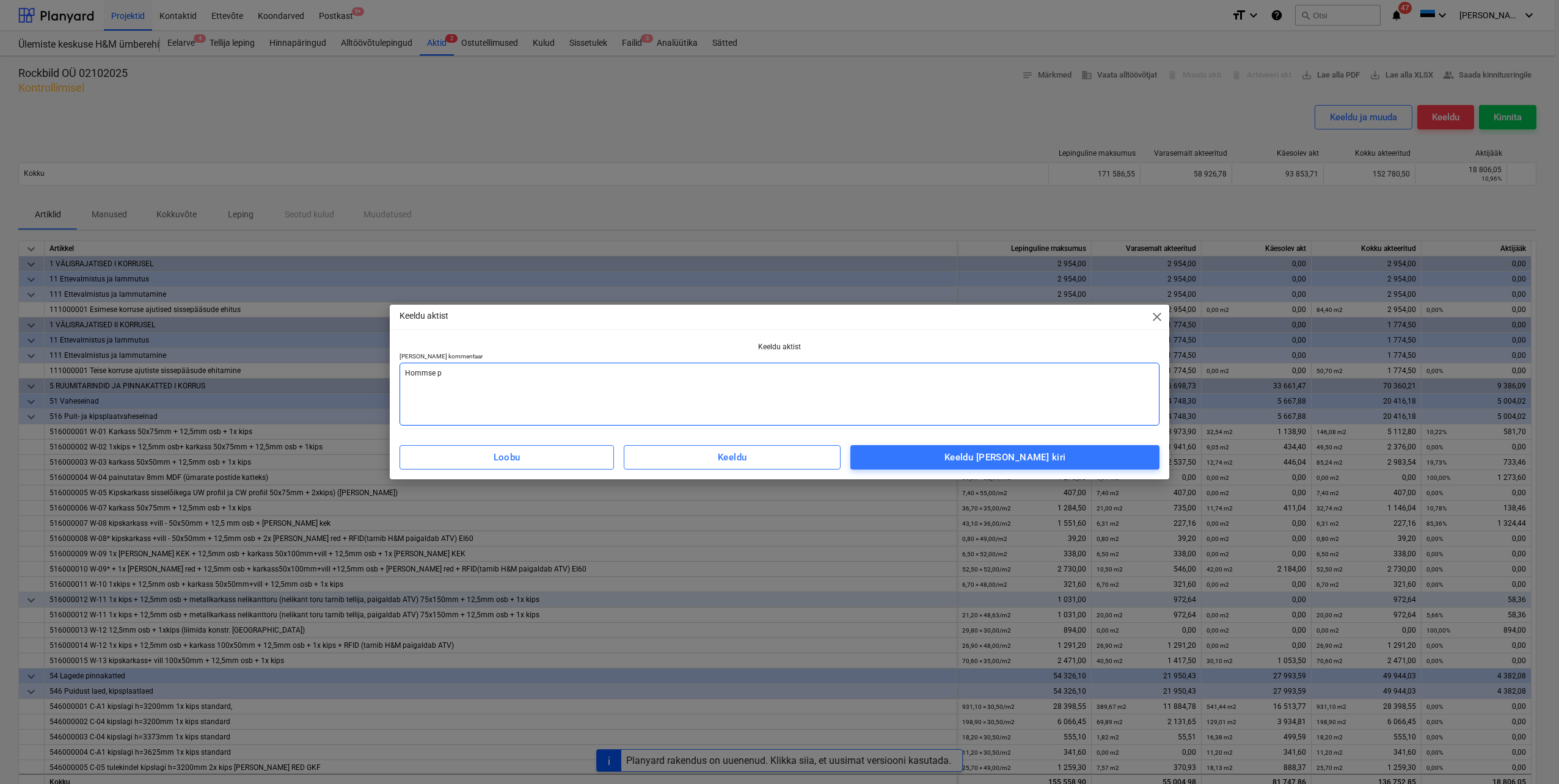
type textarea "x"
type textarea "Hommse"
type textarea "x"
type textarea "Hommse"
type textarea "x"
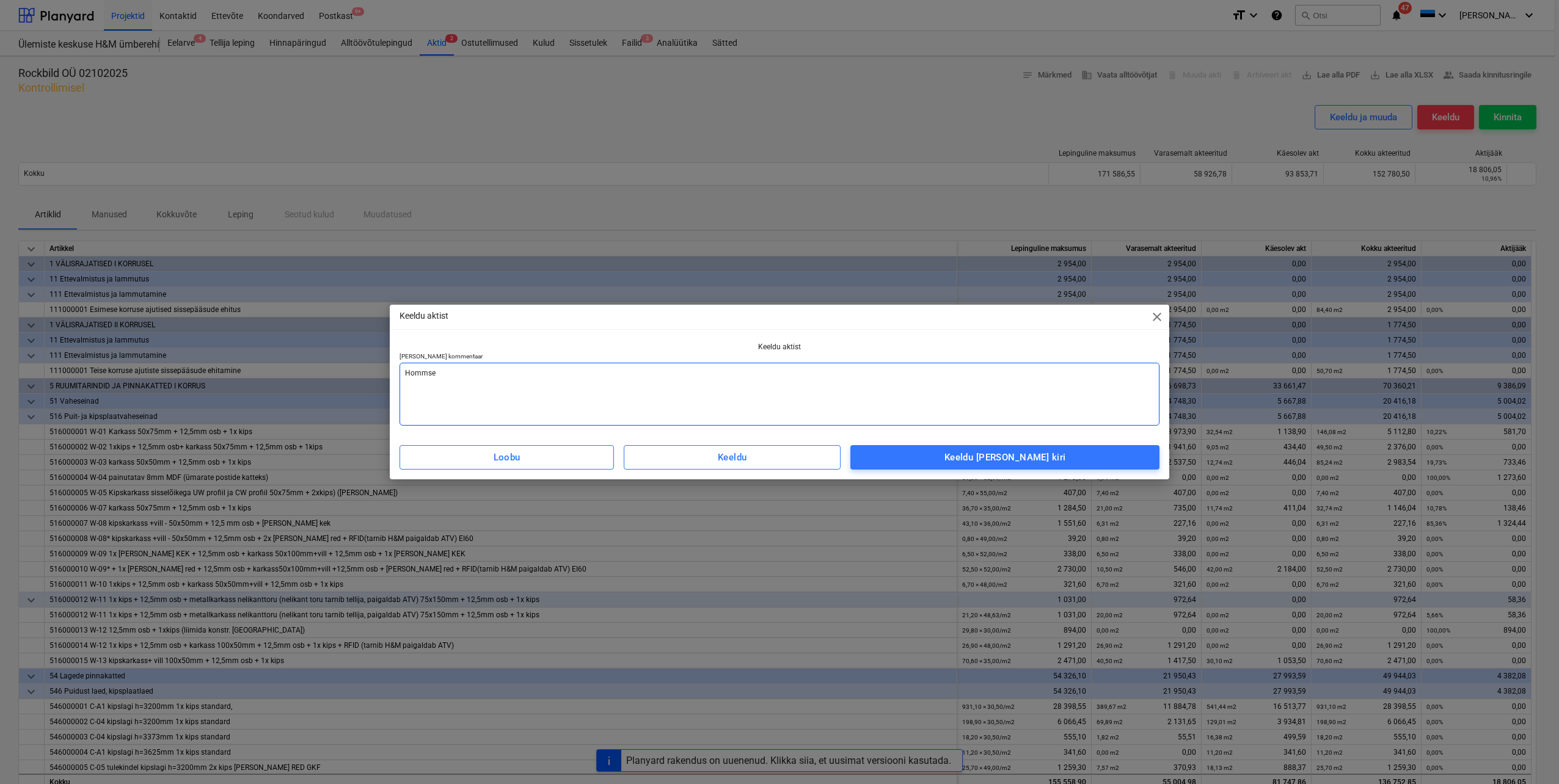
type textarea "Homms"
type textarea "x"
type textarea "Homm"
type textarea "x"
type textarea "Hom"
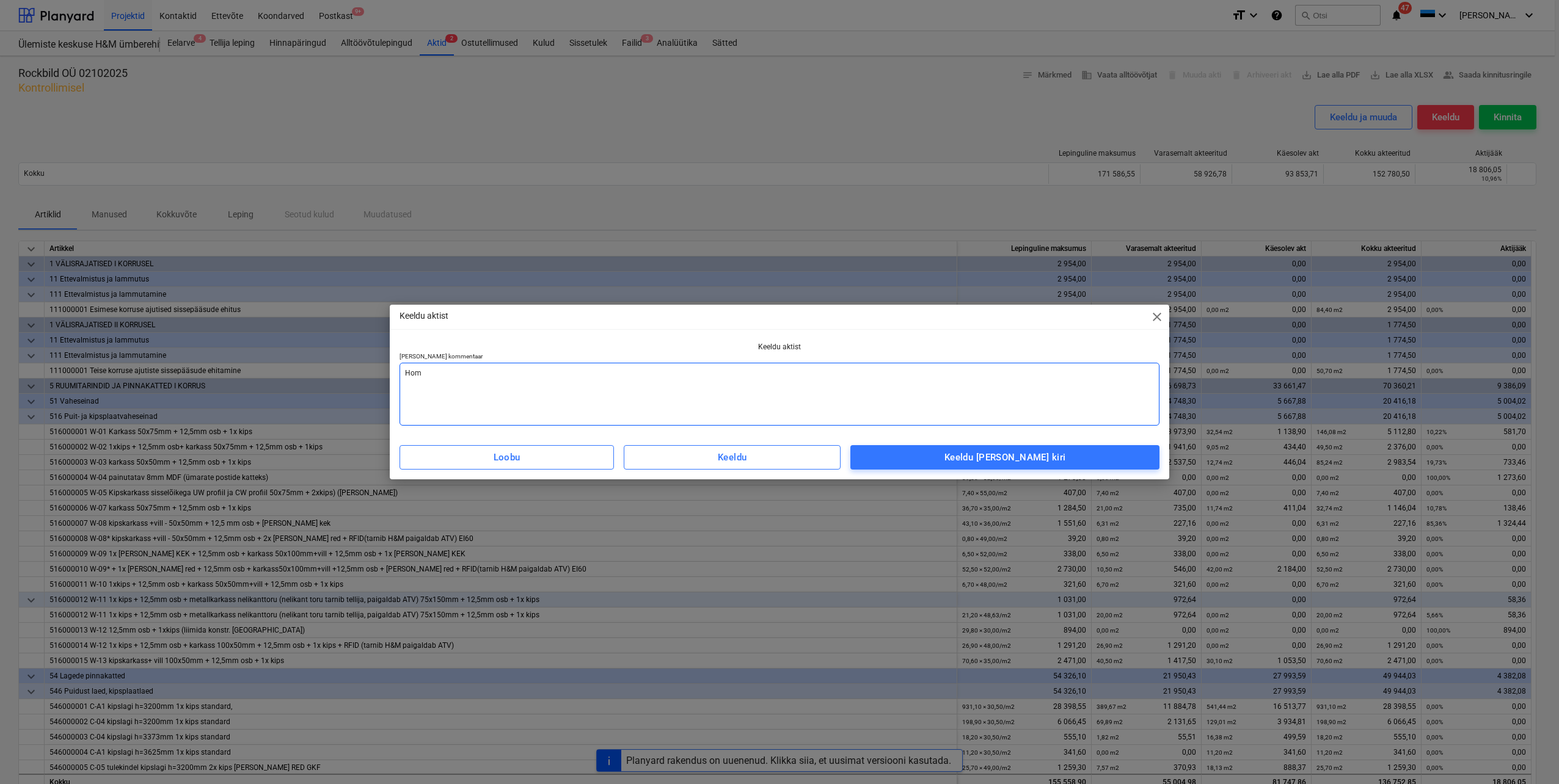
type textarea "x"
type textarea "Ho"
type textarea "x"
type textarea "H"
type textarea "x"
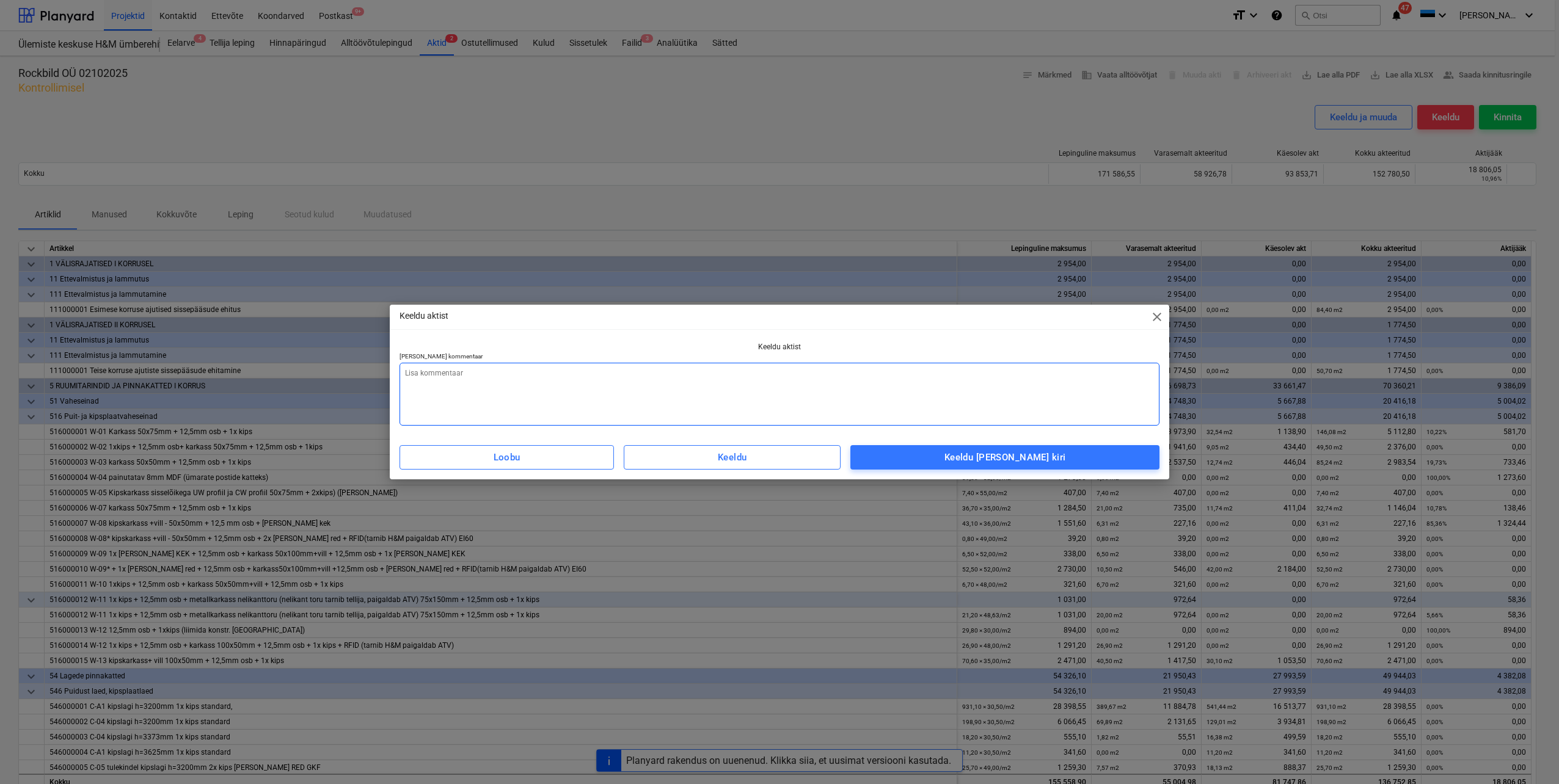
type textarea "x"
type textarea "M"
type textarea "x"
type textarea "Ma"
type textarea "x"
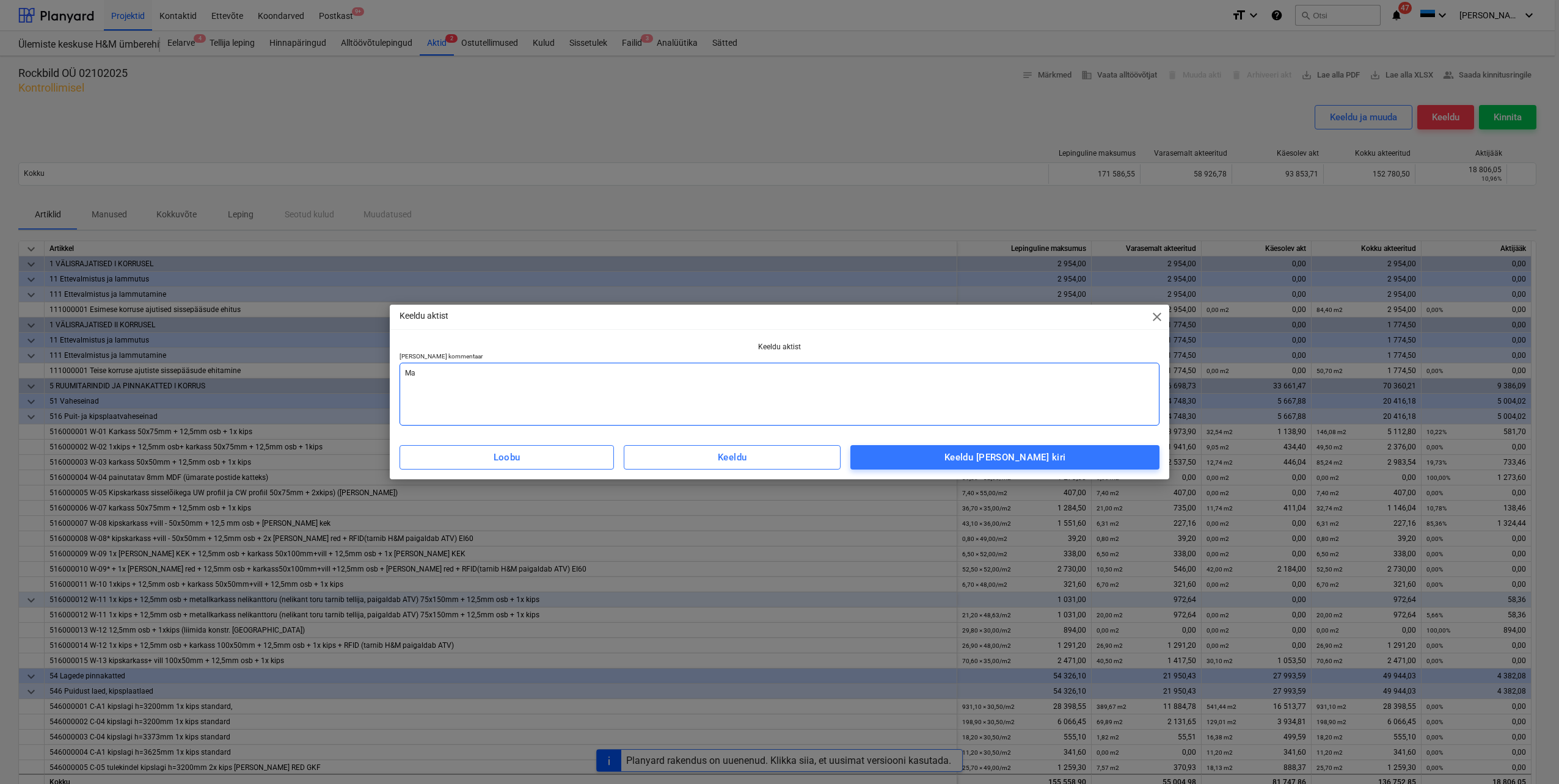
type textarea "Mah"
type textarea "x"
type textarea "Maht"
type textarea "x"
type textarea "Mahtu"
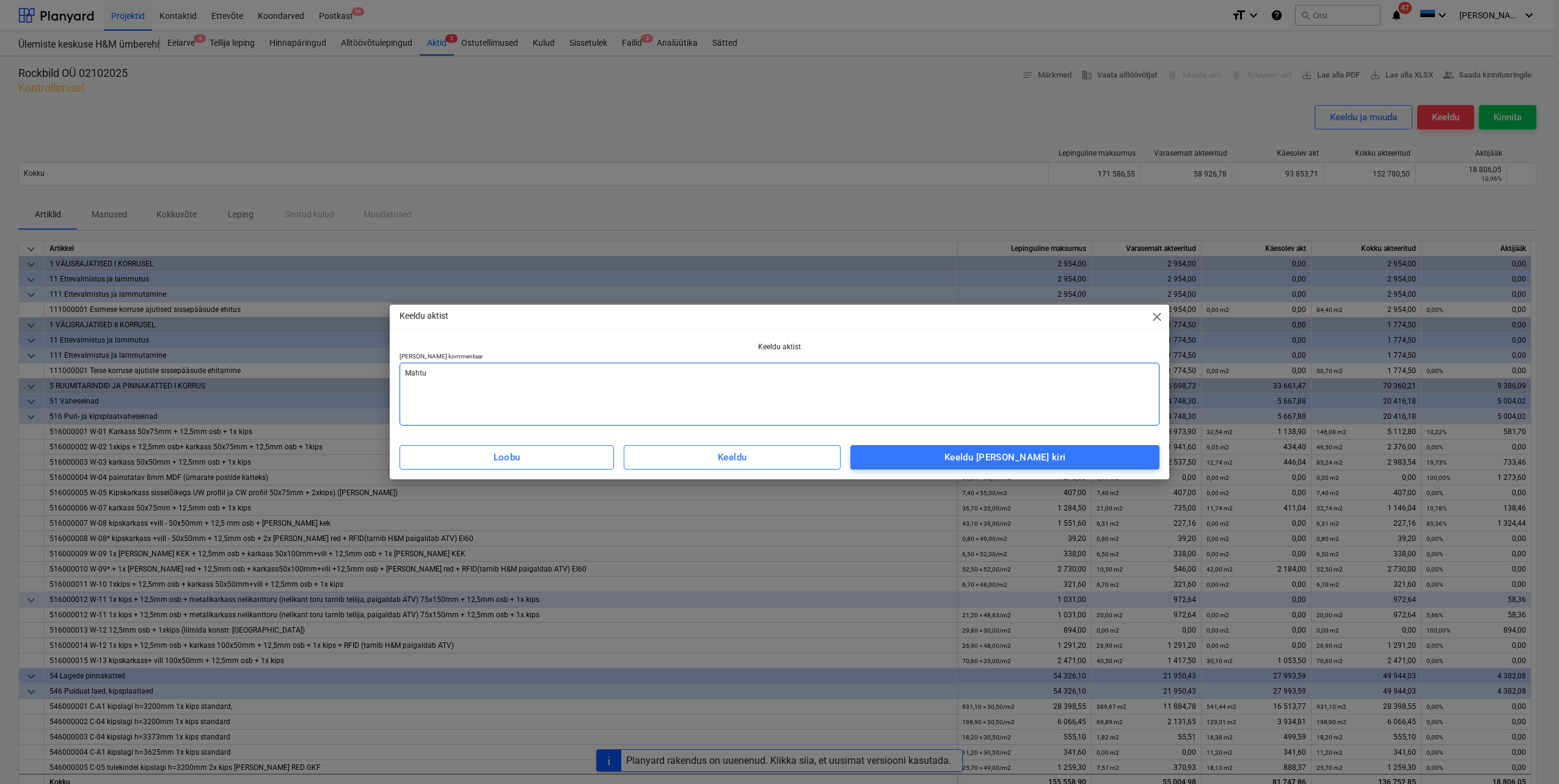
type textarea "x"
type textarea "Mahtud"
type textarea "x"
type textarea "Mahtude"
type textarea "x"
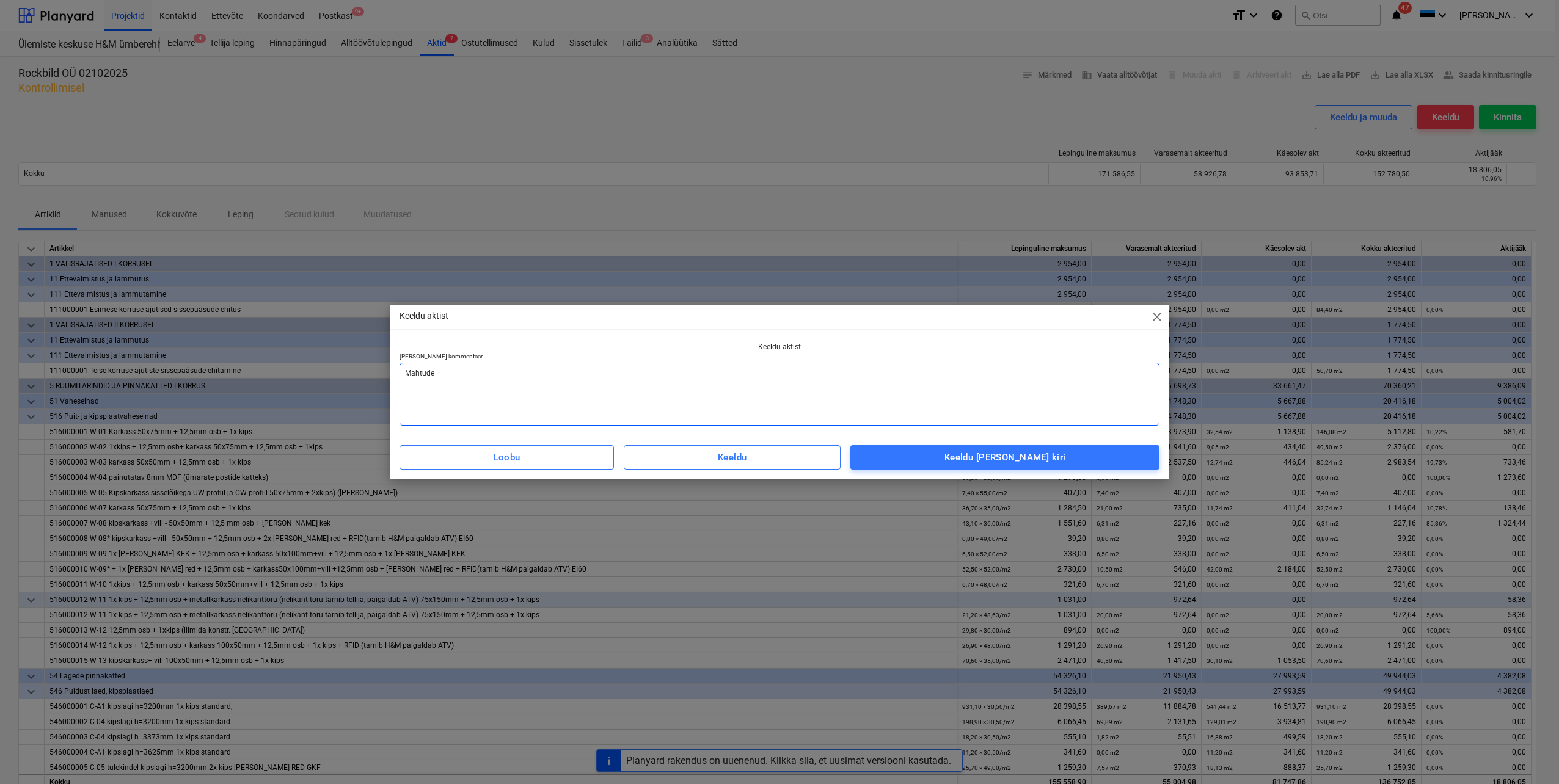
type textarea "Mahtude"
type textarea "x"
type textarea "Mahtude j"
type textarea "x"
type textarea "Mahtude ja"
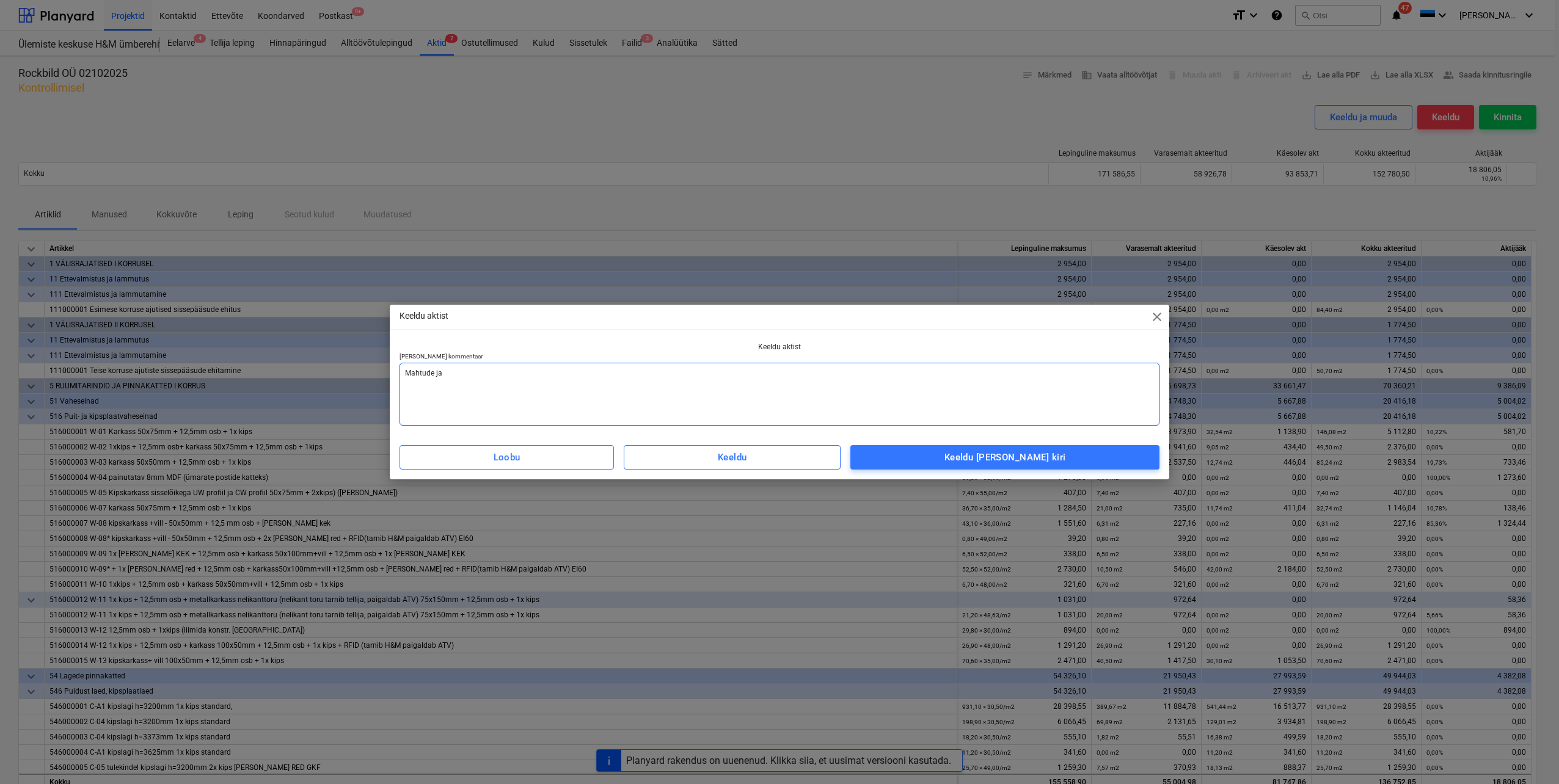
type textarea "x"
type textarea "Mahtude ja"
type textarea "x"
type textarea "Mahtude ja k"
type textarea "x"
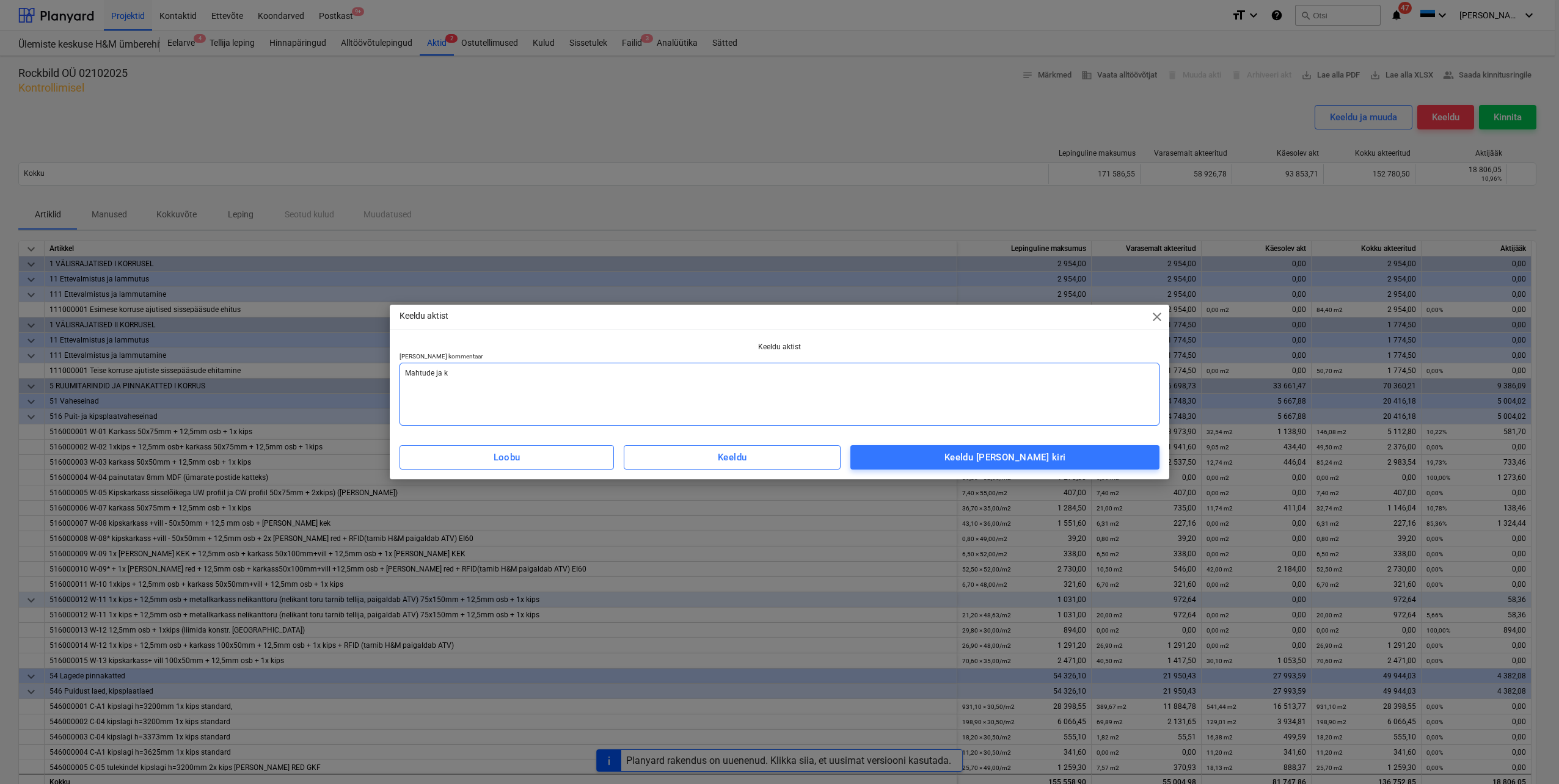
type textarea "Mahtude [PERSON_NAME]"
type textarea "x"
type textarea "Mahtude ja kul"
type textarea "x"
type textarea "Mahtude [PERSON_NAME]"
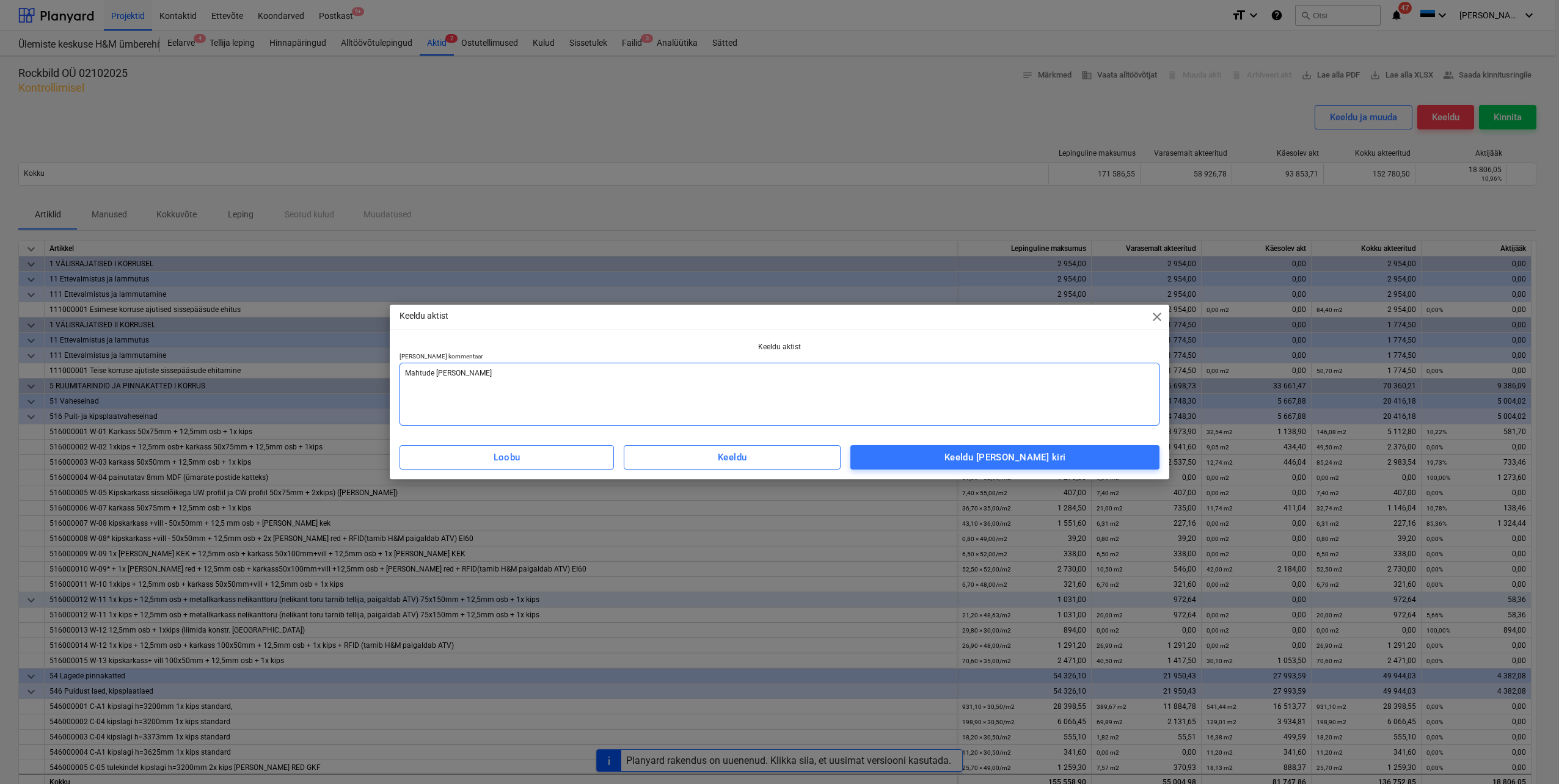
type textarea "x"
type textarea "Mahtude [PERSON_NAME]"
type textarea "x"
type textarea "Mahtude [PERSON_NAME]"
type textarea "x"
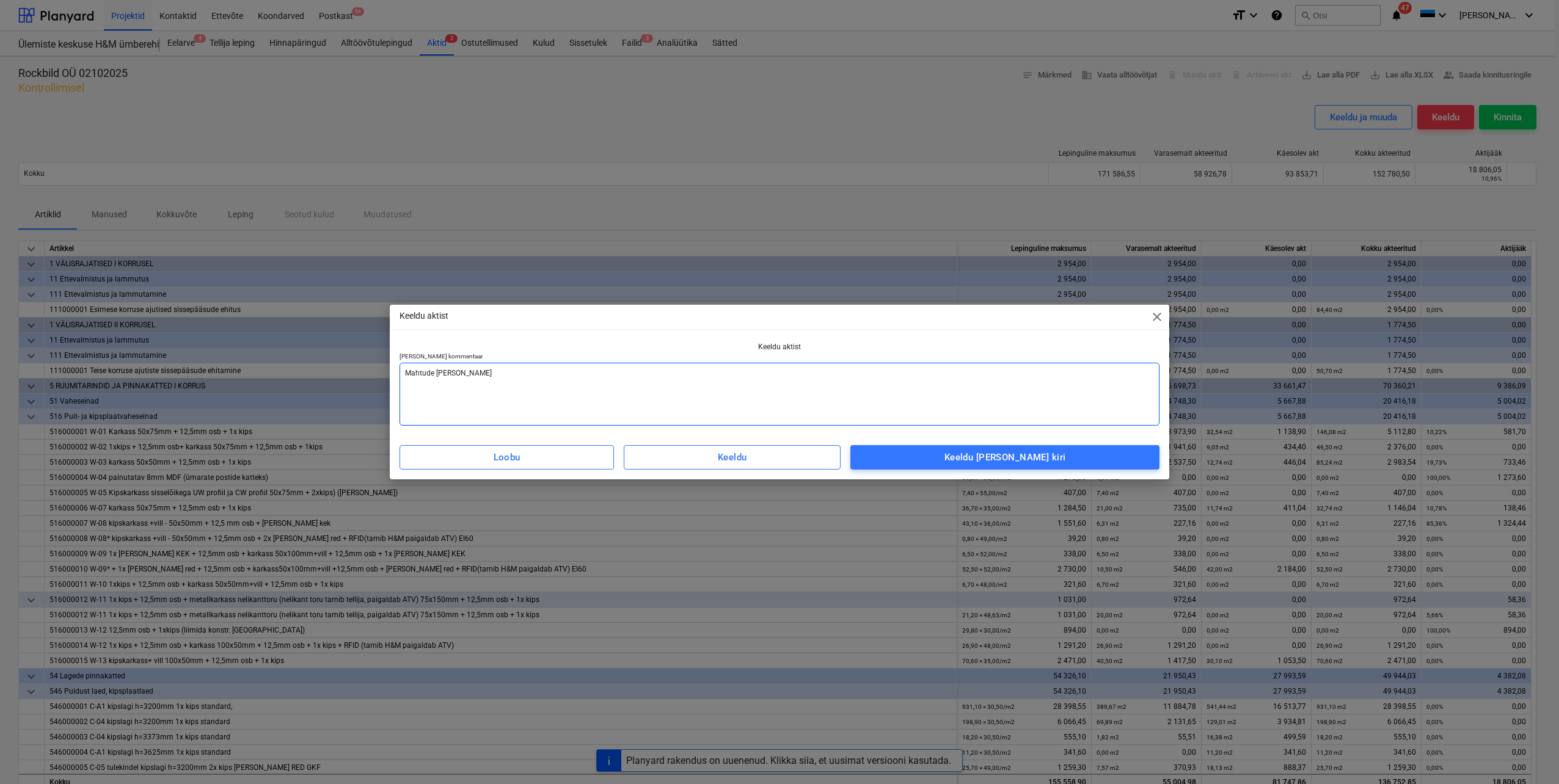
type textarea "Mahtude [PERSON_NAME]"
type textarea "x"
type textarea "Mahtude ja kul"
type textarea "x"
type textarea "Mahtude [PERSON_NAME]"
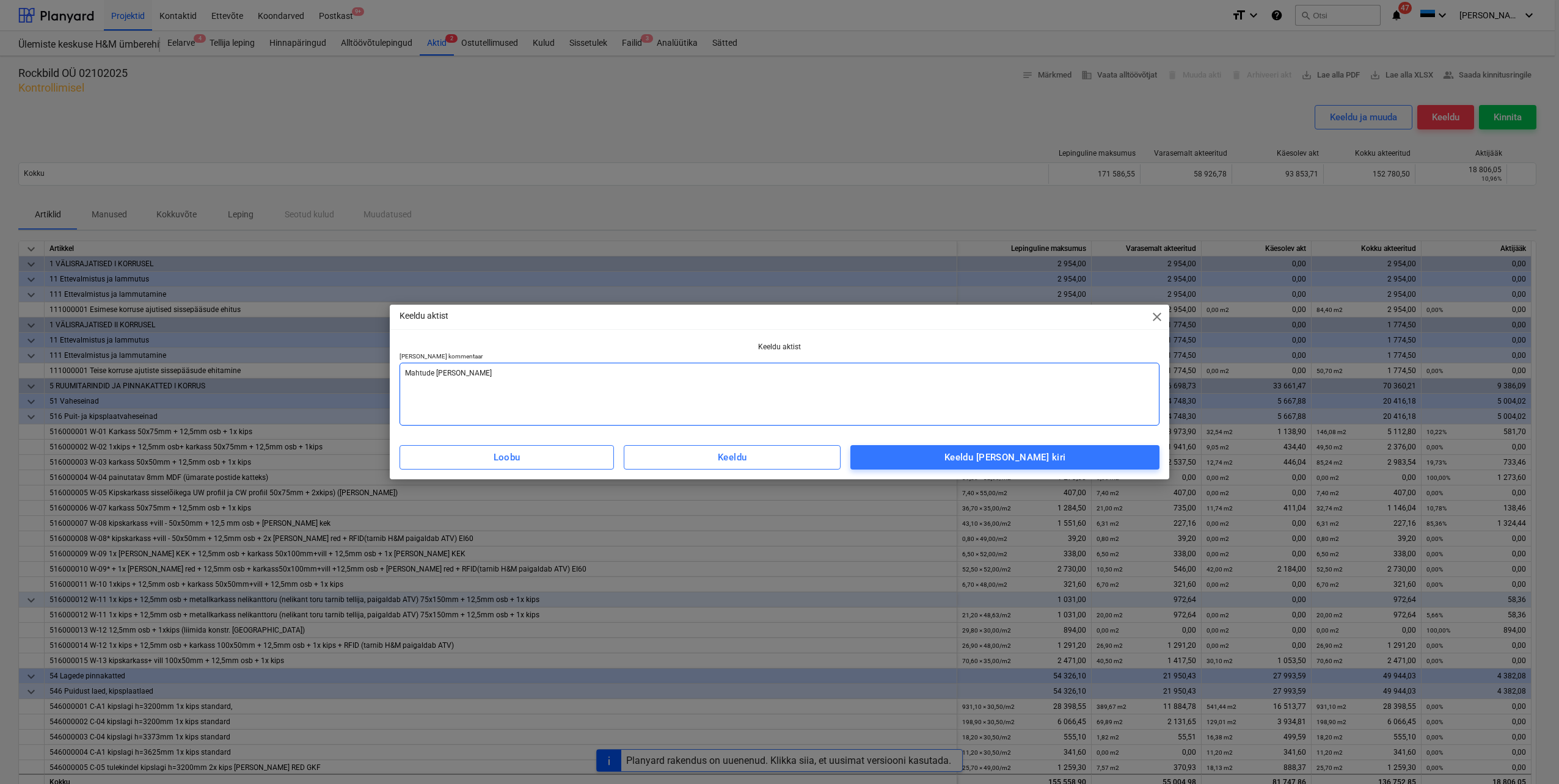
type textarea "x"
type textarea "Mahtude ja k"
type textarea "x"
type textarea "Mahtude ja"
type textarea "x"
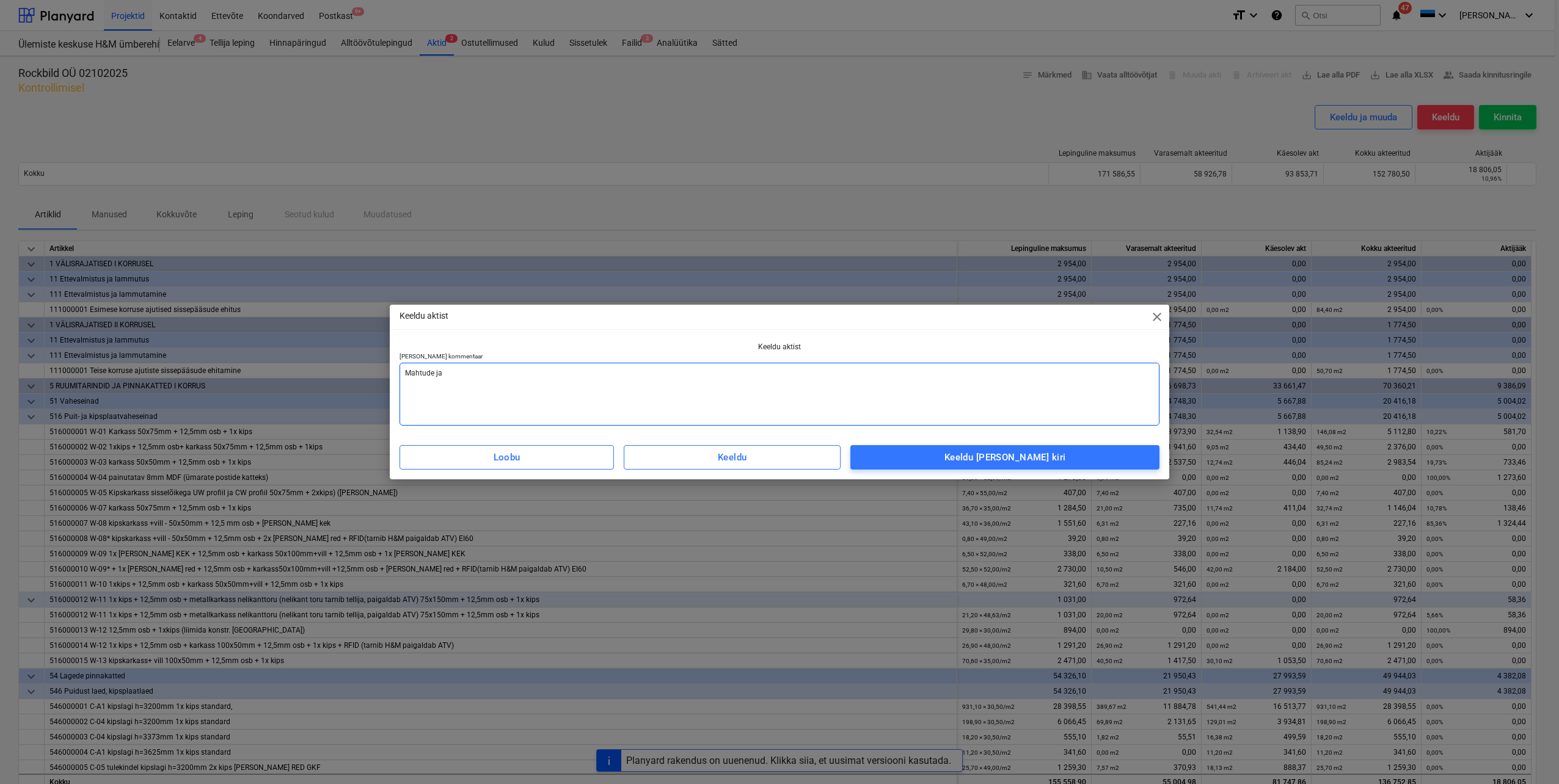
type textarea "Mahtude ja"
type textarea "x"
type textarea "Mahtude j"
type textarea "x"
type textarea "Mahtude"
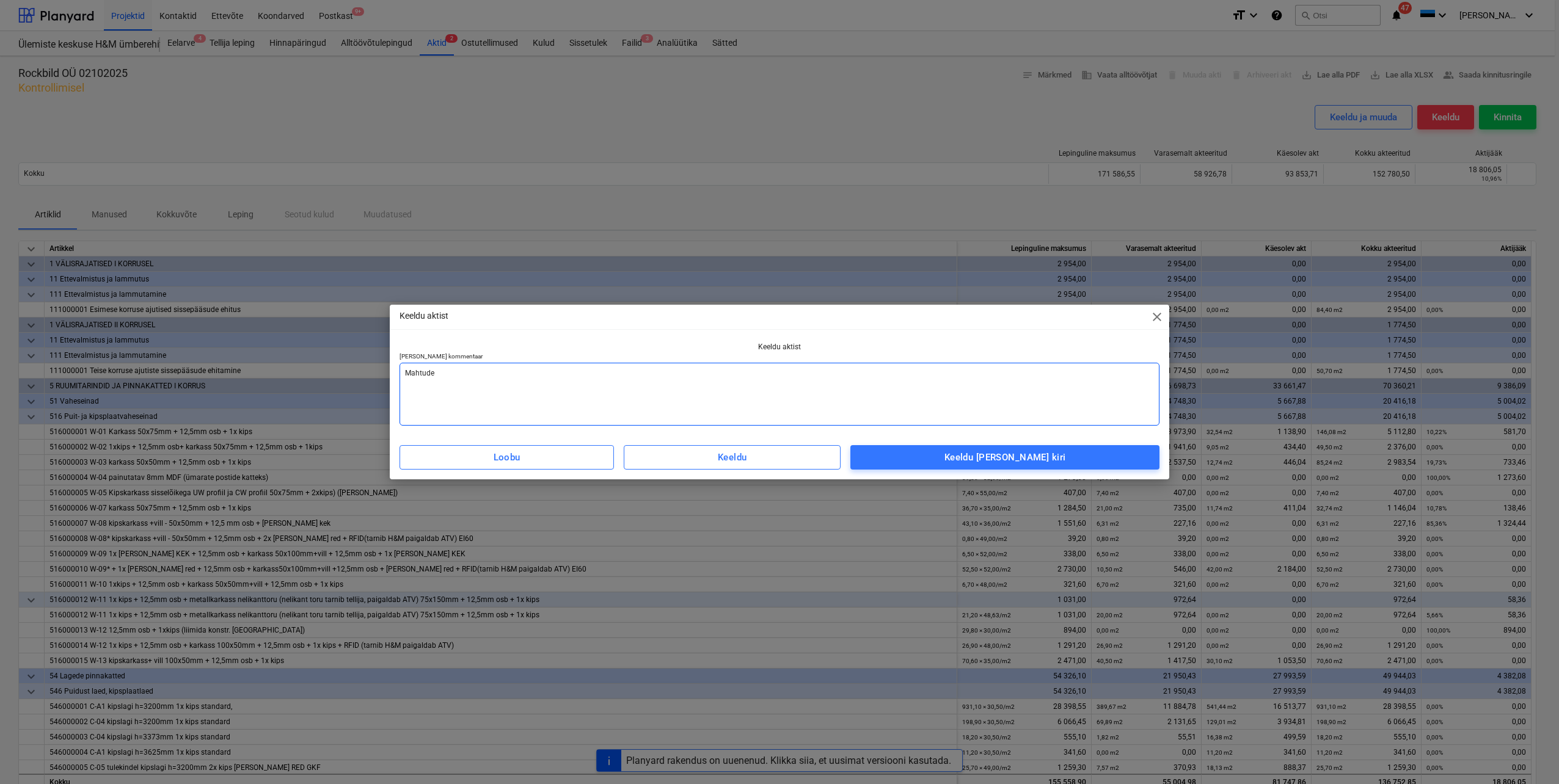
type textarea "x"
type textarea "Mahtude"
type textarea "x"
type textarea "Mahtud"
type textarea "x"
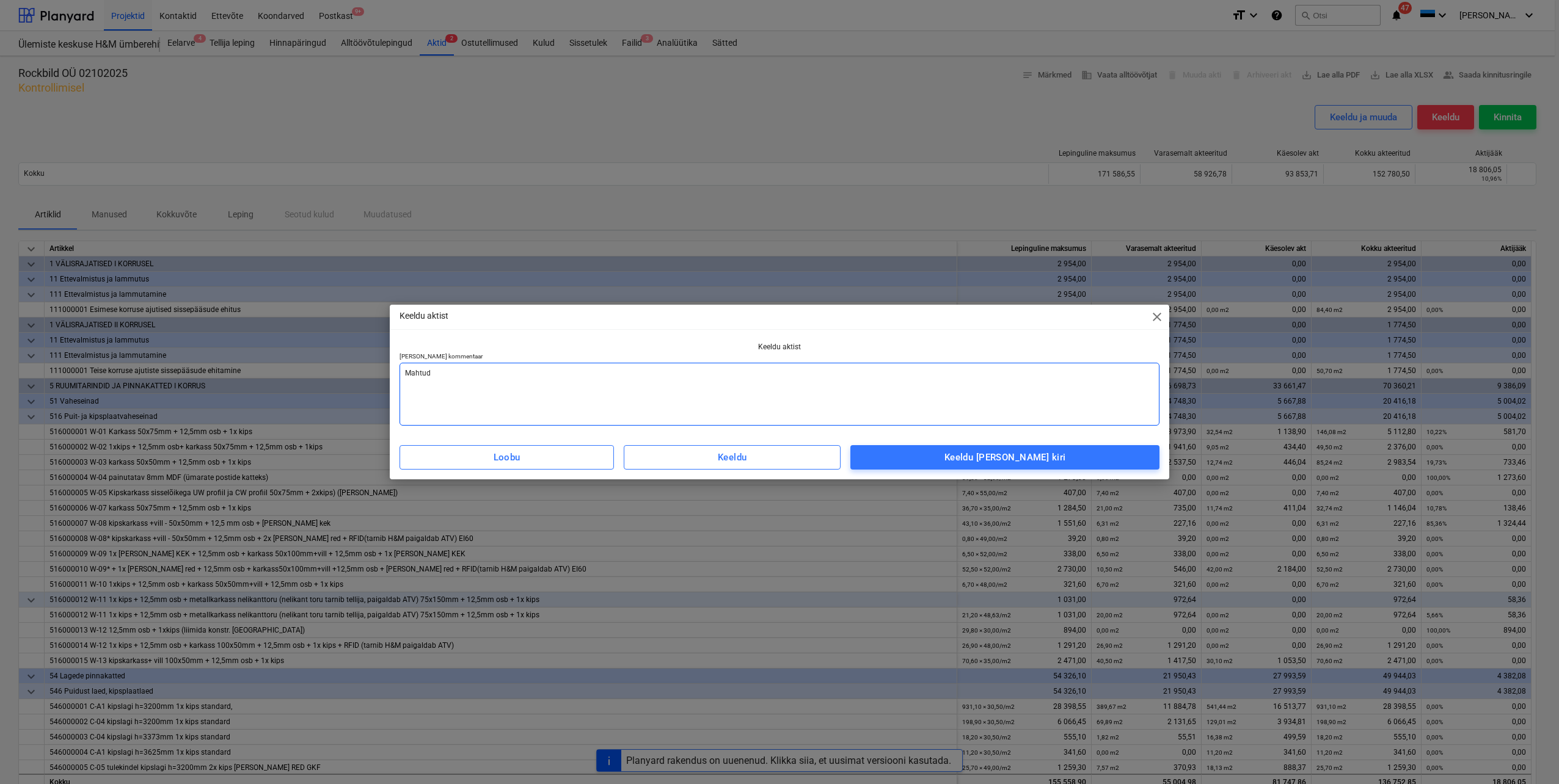
type textarea "Mahtu"
type textarea "x"
type textarea "Maht"
type textarea "x"
type textarea "Mah"
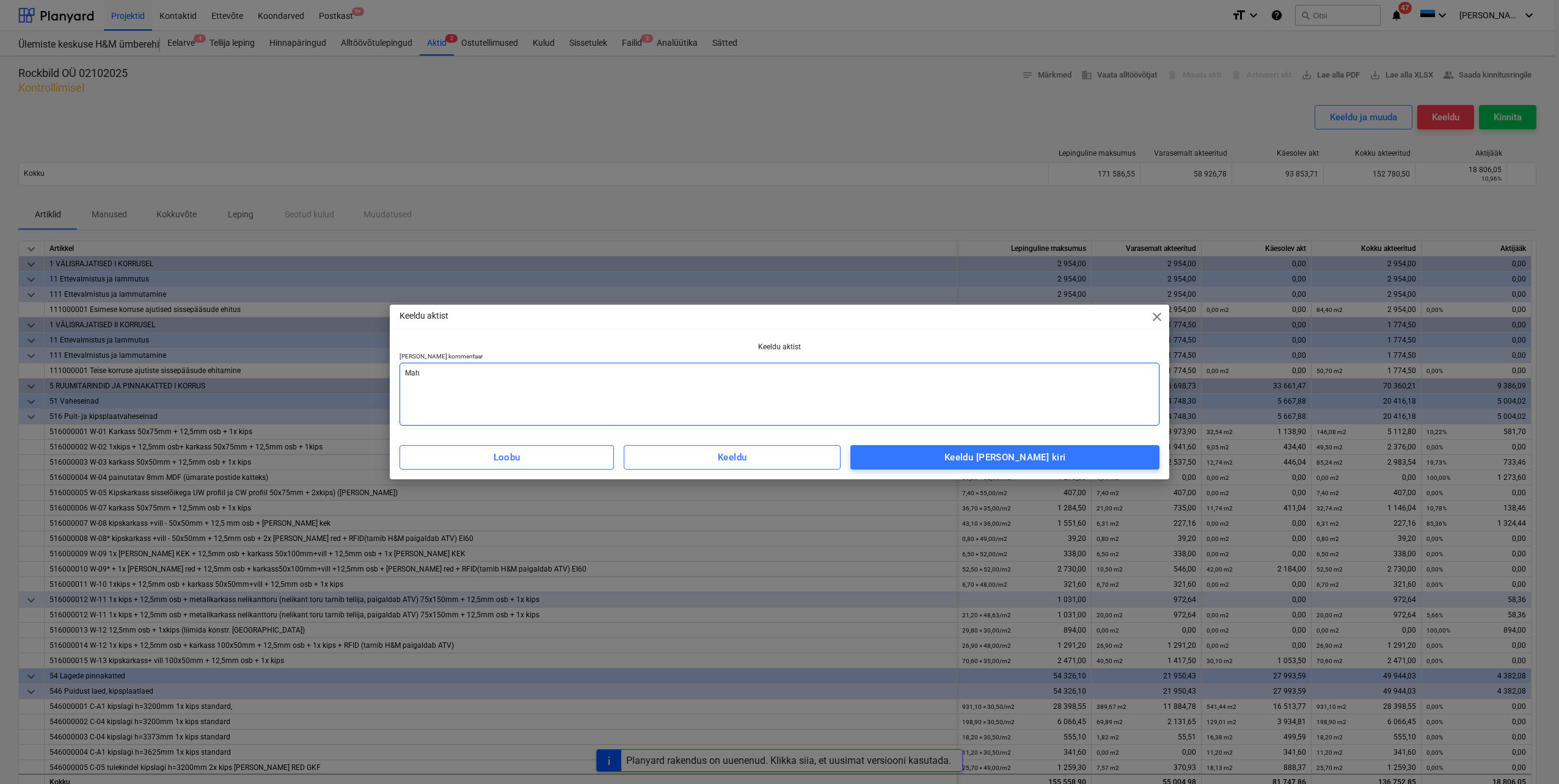
type textarea "x"
type textarea "Ma"
type textarea "x"
type textarea "M"
click at [1026, 458] on div "Keeldu [PERSON_NAME] kiri" at bounding box center [1005, 457] width 122 height 16
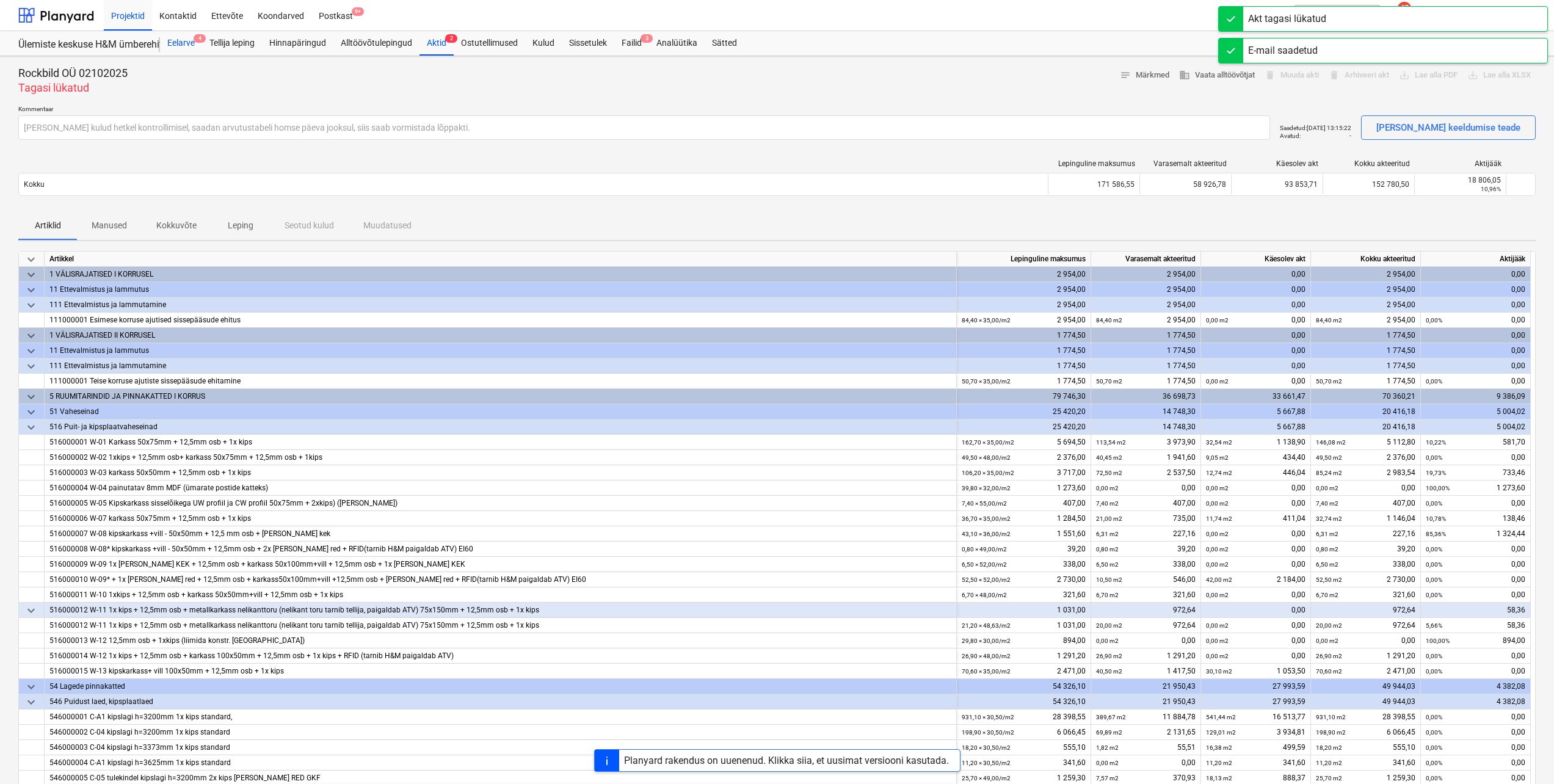
click at [177, 42] on div "Eelarve 4" at bounding box center [181, 44] width 42 height 25
